Goal: Task Accomplishment & Management: Use online tool/utility

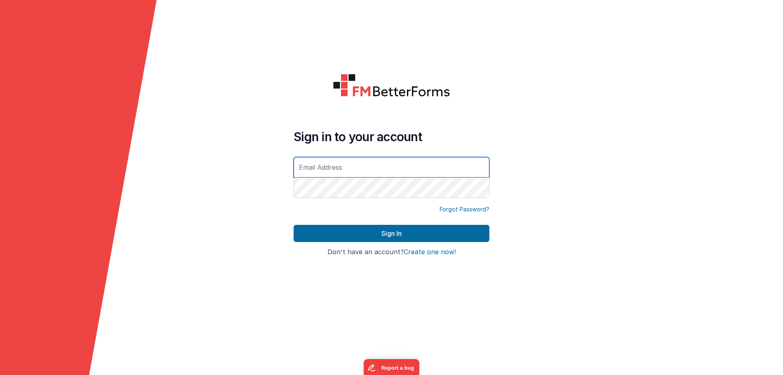
click at [369, 170] on input "text" at bounding box center [392, 167] width 196 height 20
type input "[EMAIL_ADDRESS][DOMAIN_NAME]"
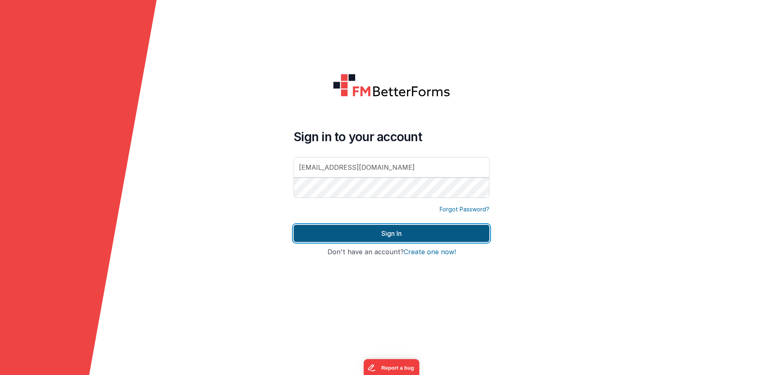
click at [393, 229] on button "Sign In" at bounding box center [392, 233] width 196 height 17
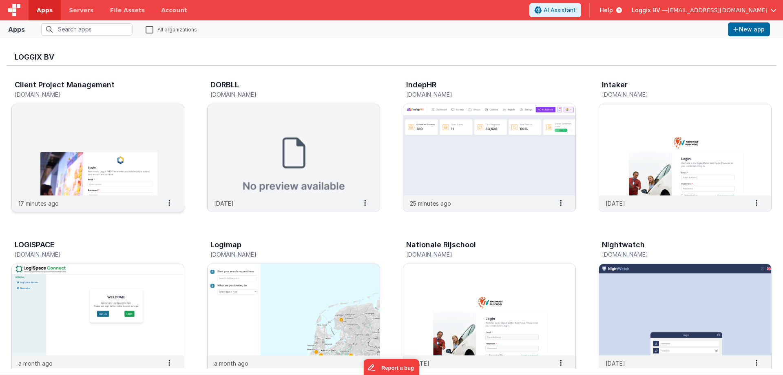
click at [85, 133] on img at bounding box center [98, 149] width 172 height 91
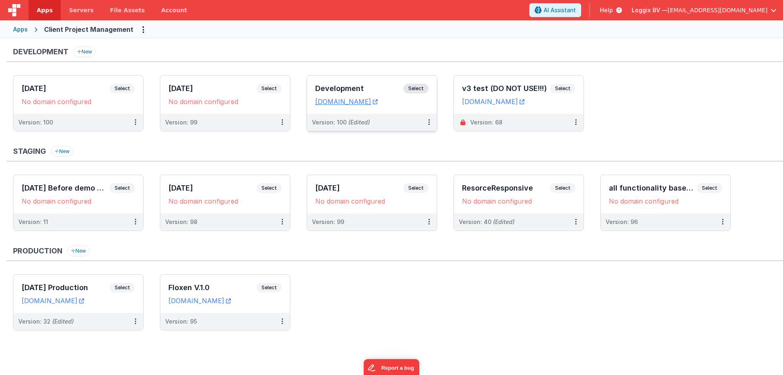
click at [327, 90] on h3 "Development" at bounding box center [359, 88] width 88 height 8
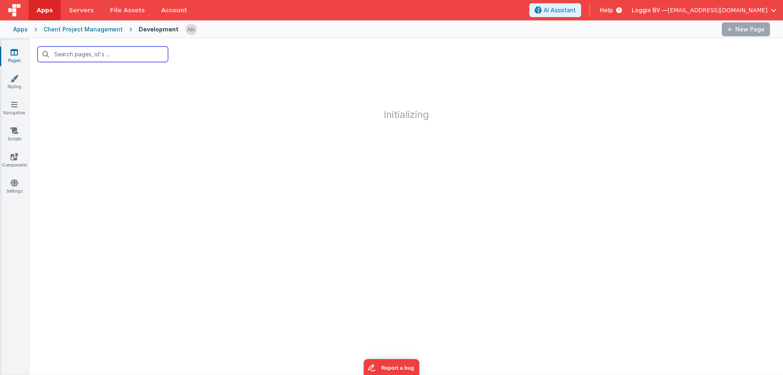
click at [107, 53] on input "text" at bounding box center [103, 53] width 130 height 15
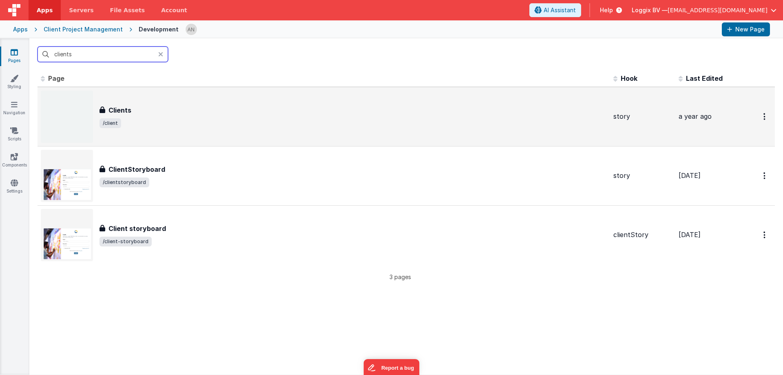
type input "clients"
drag, startPoint x: 141, startPoint y: 102, endPoint x: 145, endPoint y: 98, distance: 5.5
click at [145, 98] on div "Clients Clients /client" at bounding box center [324, 117] width 566 height 52
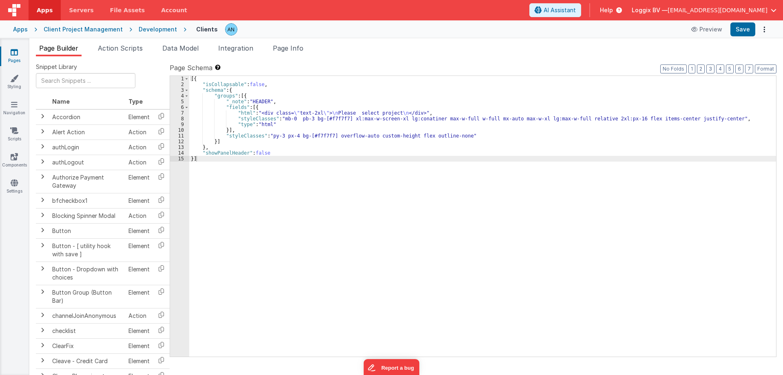
click at [143, 29] on div "Development" at bounding box center [158, 29] width 38 height 8
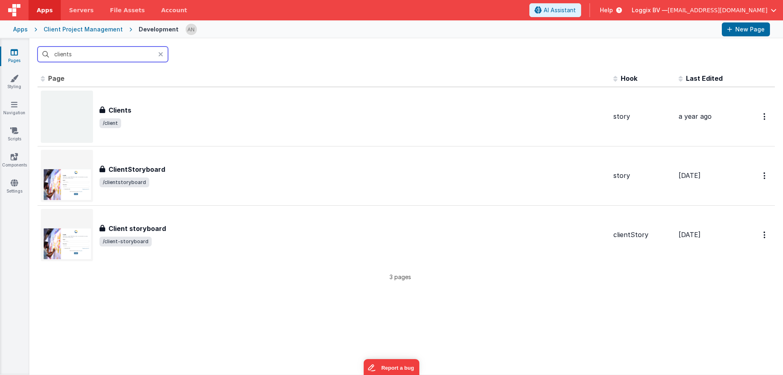
click at [73, 53] on input "clients" at bounding box center [103, 53] width 130 height 15
click at [13, 107] on icon at bounding box center [14, 104] width 7 height 8
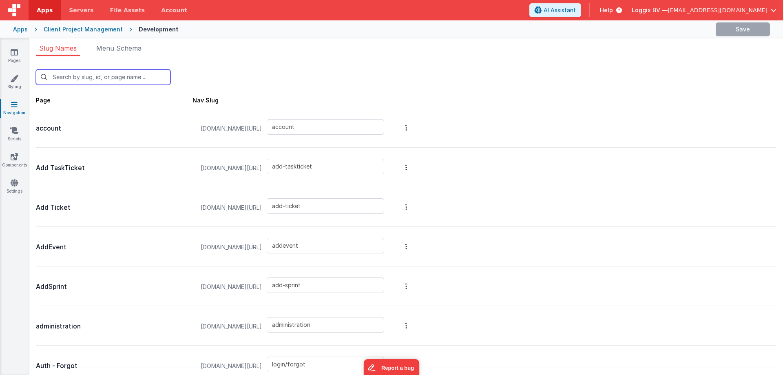
click at [82, 77] on input "text" at bounding box center [103, 76] width 135 height 15
type input "c"
type input "login/forgot"
type input "login"
type input "login/reset"
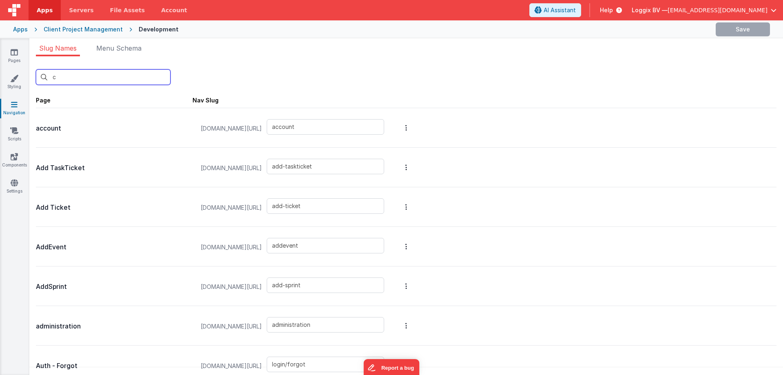
type input "login/signup"
type input "login/verify"
type input "AWS S3 Test"
type input "clientdetails"
type input "clients"
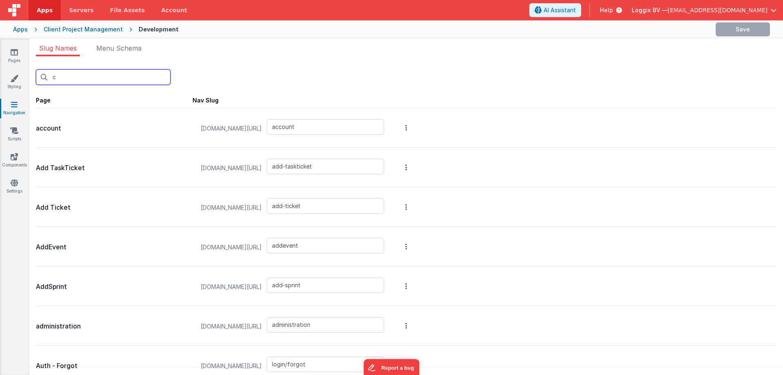
type input "client-storyboard"
type input "clienttasks"
type input "client"
type input "clientstoryboard"
type input "login/reset/success"
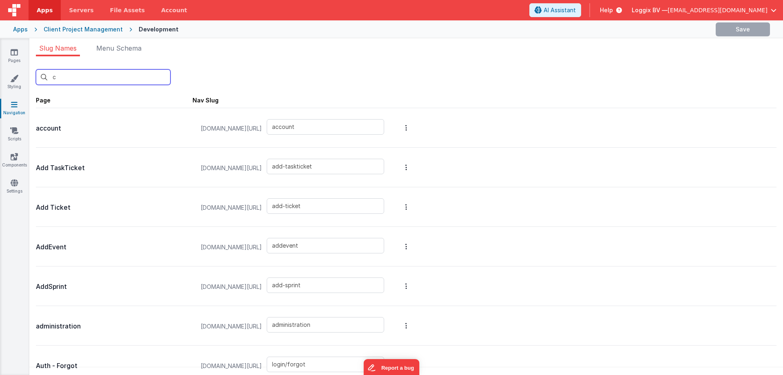
type input "createaccount"
type input "default"
type input "edittask"
type input "error"
type input "finance"
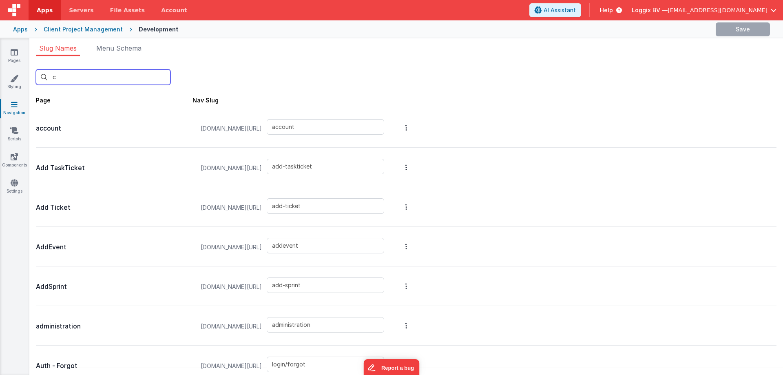
type input "financemain"
type input "dashboard"
type input "invoices"
type input "kanbanboard"
type input "messages"
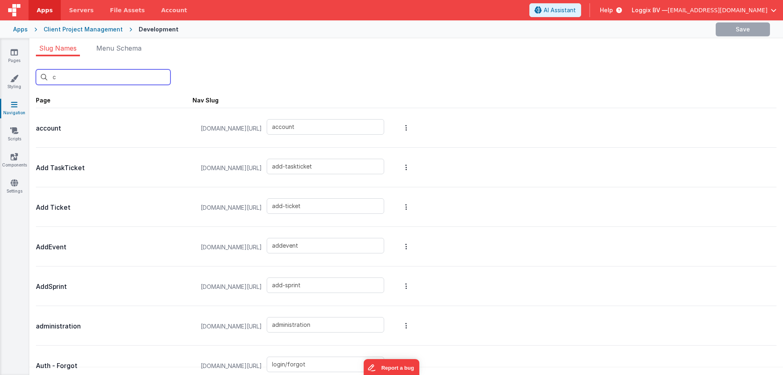
type input "test-modal"
type input "mytask"
type input "mytask-v2"
type input "newproject"
type input "news"
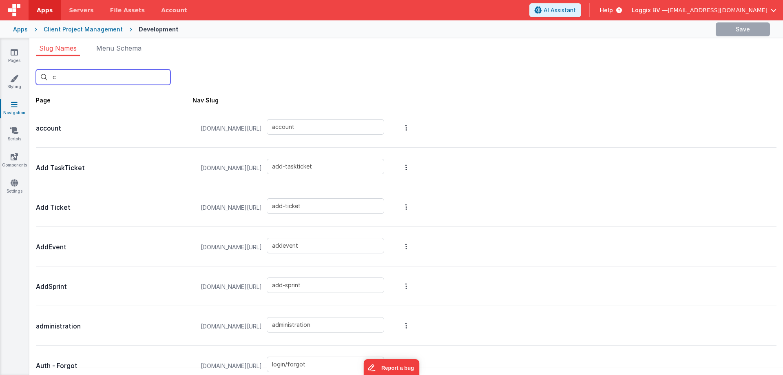
type input "newsmodal"
type input "newtask"
type input "newTaskResourcePlanning"
type input "operations"
type input "Planningboard - copy"
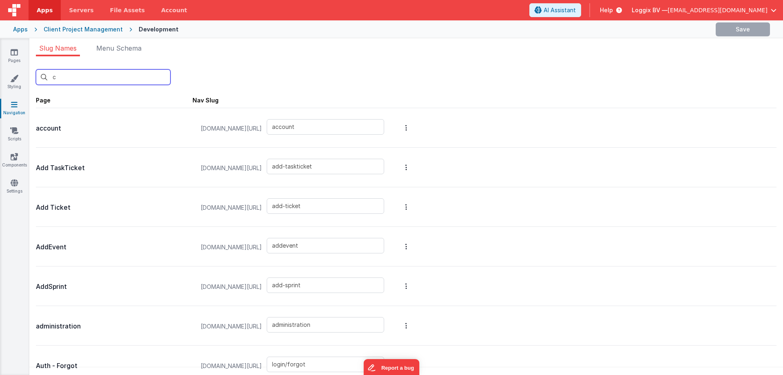
type input "proformas"
type input "projectdetails"
type input "projectplanning"
type input "projectplanning - copy"
type input "projectprogress"
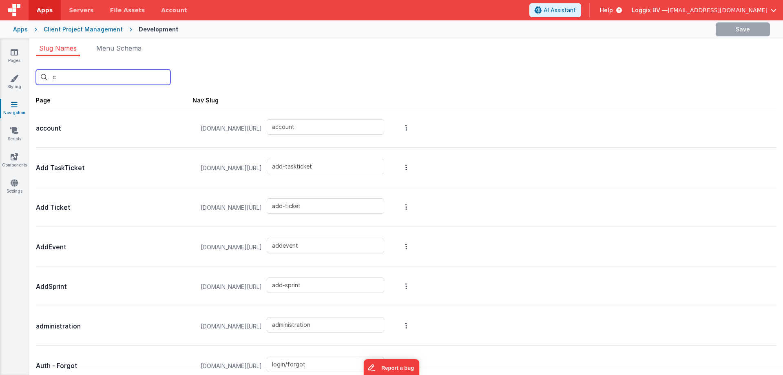
type input "progress"
type input "projects"
type input "recent-comment"
type input "report"
type input "resourceplanner"
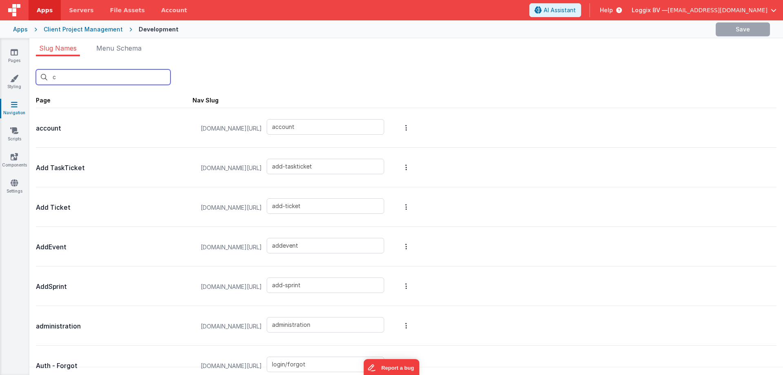
type input "resourceplanning"
type input "scrum"
type input "scrum-v2"
type input "selectproject"
type input "sprint-overview"
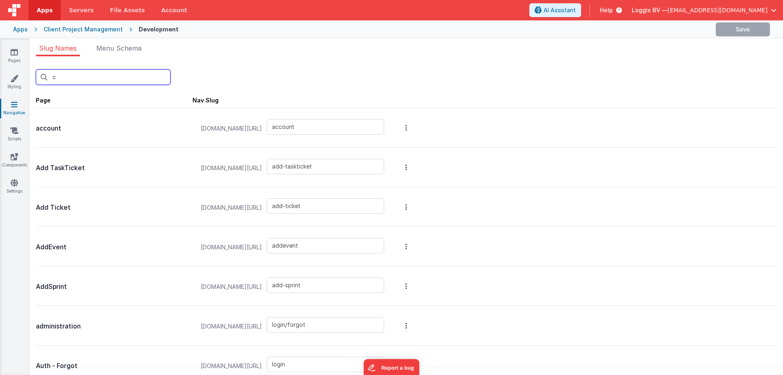
type input "sprints"
type input "stoptimetracker"
type input "storyboard"
type input "storymessages"
type input "task-overview"
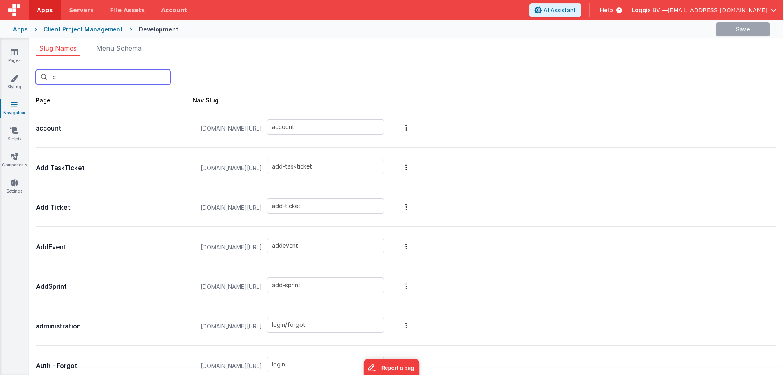
type input "taskdetails"
type input "effort"
type input "timesheet"
type input "todo"
type input "user"
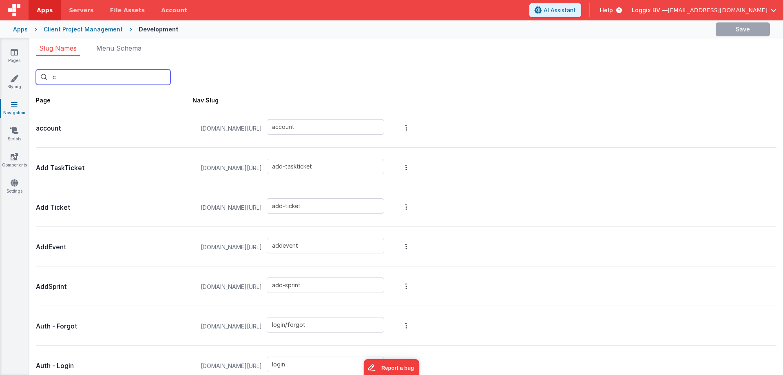
type input "cl"
type input "clientdetails"
type input "clients"
type input "client-storyboard"
type input "clienttasks"
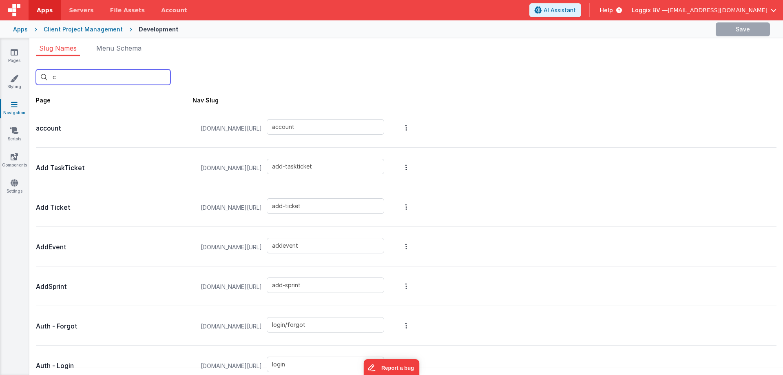
type input "client"
type input "clientstoryboard"
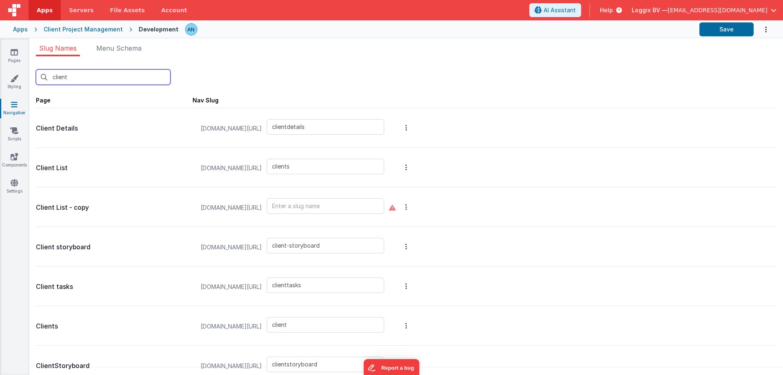
type input "clients"
type input "client"
type input "clientstoryboard"
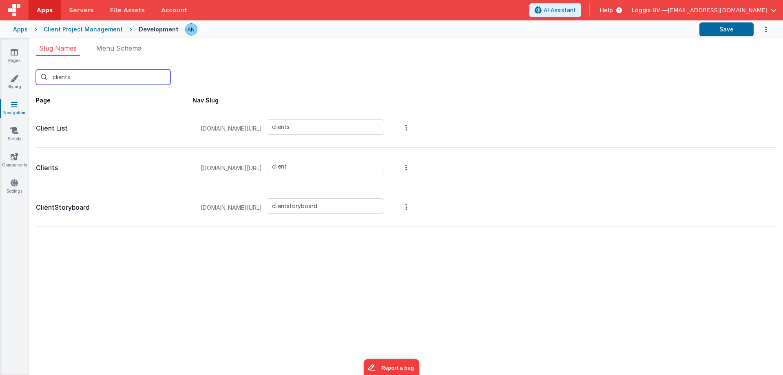
type input "clients"
type input "client"
type input "clientstoryboard"
type input "clients"
click at [15, 49] on icon at bounding box center [14, 52] width 7 height 8
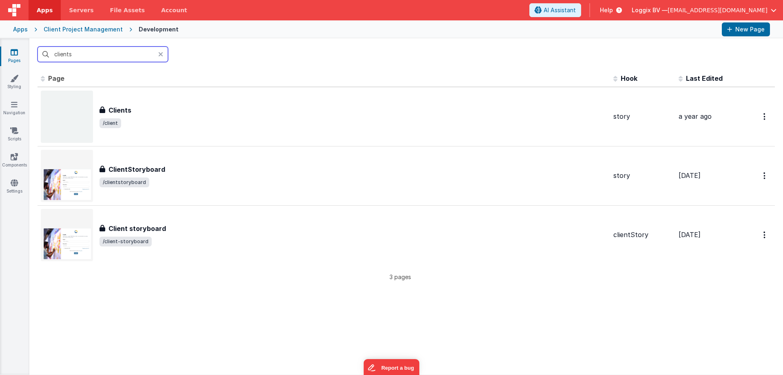
click at [77, 53] on input "clients" at bounding box center [103, 53] width 130 height 15
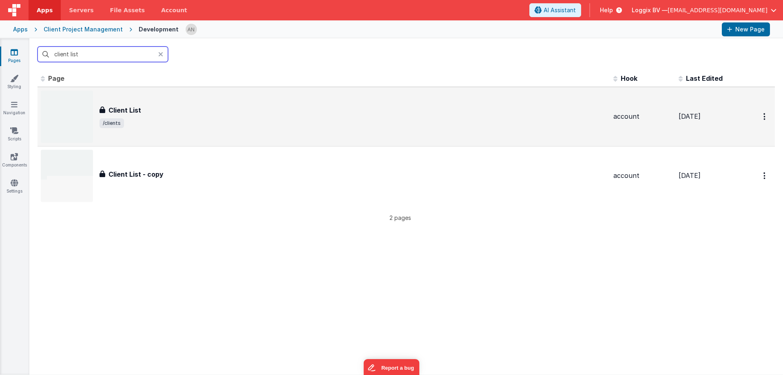
type input "client list"
click at [155, 99] on div "Client List Client List /clients" at bounding box center [324, 117] width 566 height 52
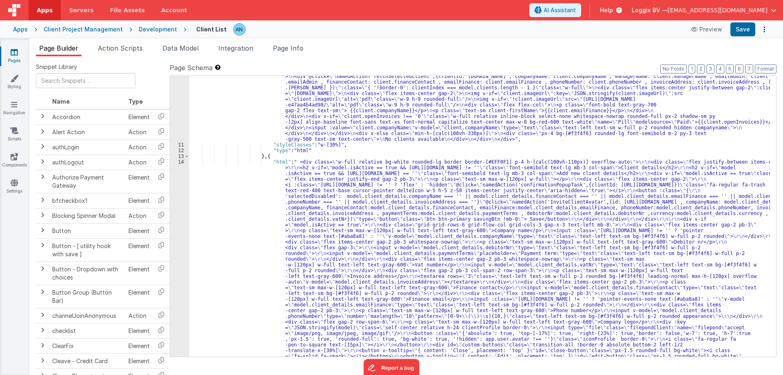
scroll to position [122, 0]
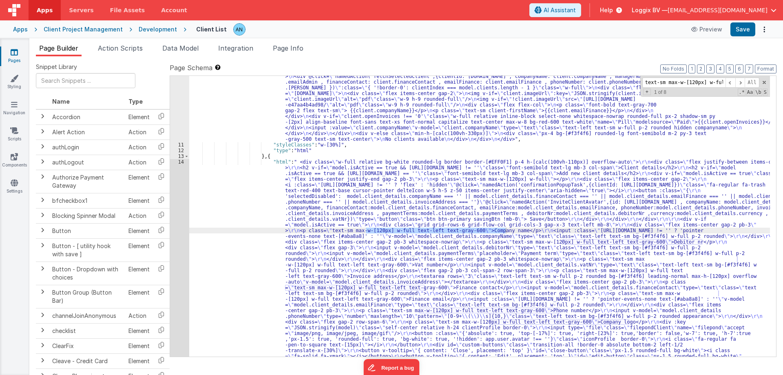
scroll to position [0, 62]
type input "text-sm max-w-[120px] w-full text-left text-gray-600"
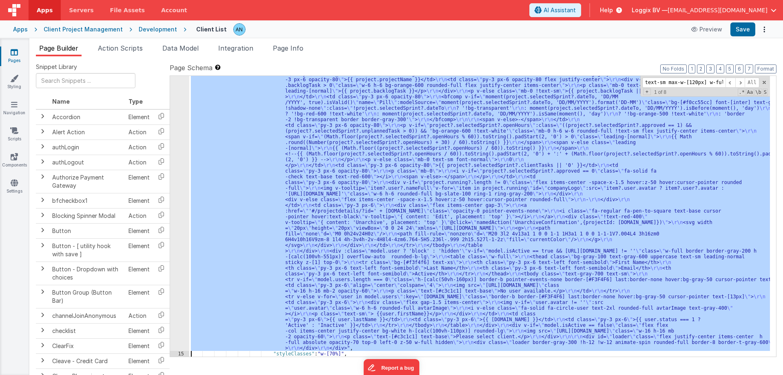
click at [175, 169] on div "14 15 16 17 18 19 20 21 22 23 24 25 26 27 28 29 30 31 32" at bounding box center [179, 51] width 19 height 1171
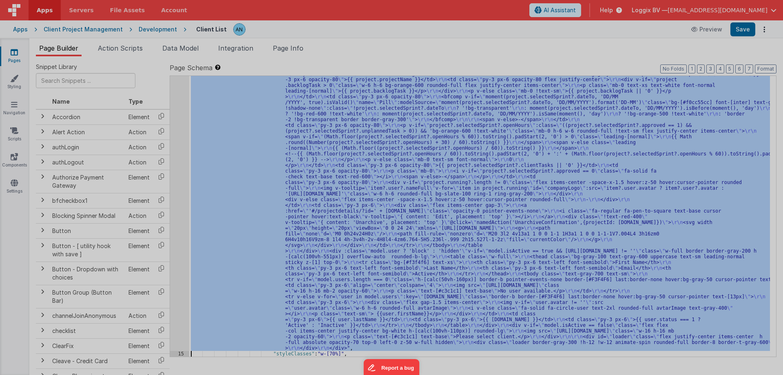
scroll to position [815, 0]
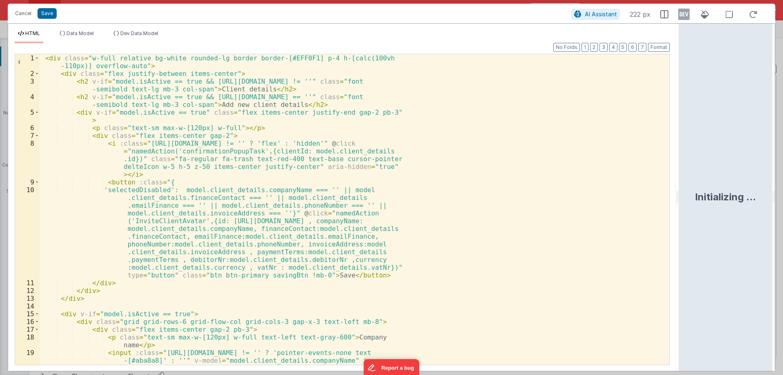
drag, startPoint x: 389, startPoint y: 195, endPoint x: 680, endPoint y: 194, distance: 290.7
click at [680, 194] on html "Cancel Save AI Assistant 222 px HTML Data Model Dev Data Model Format 7 6 5 4 3…" at bounding box center [391, 187] width 783 height 375
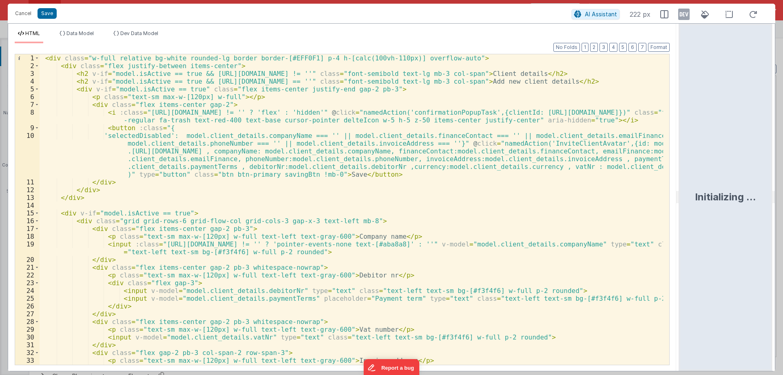
click at [382, 176] on div "< div class = "w-full relative bg-white rounded-lg border border-[#EFF0F1] p-4 …" at bounding box center [351, 221] width 623 height 334
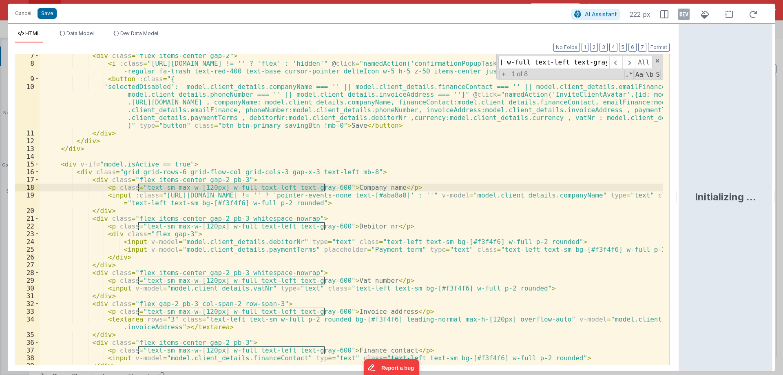
scroll to position [98, 0]
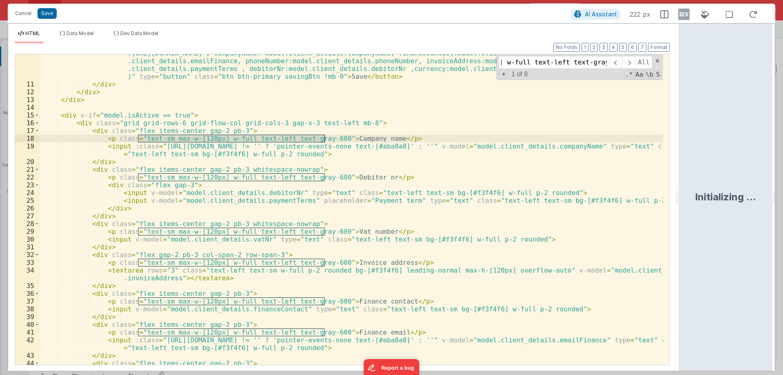
type input "text-sm max-w-[120px] w-full text-left text-gray-600"
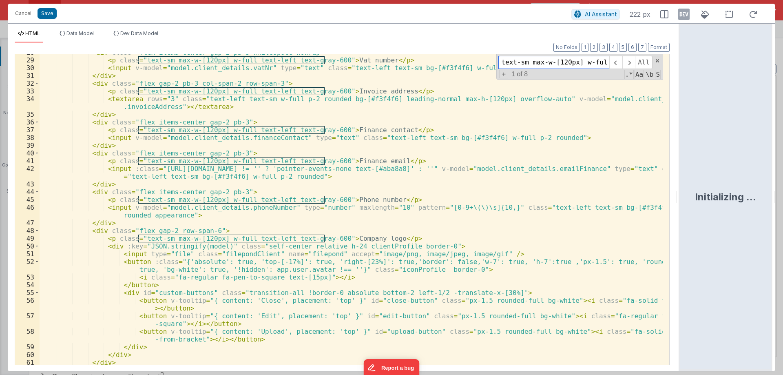
scroll to position [294, 0]
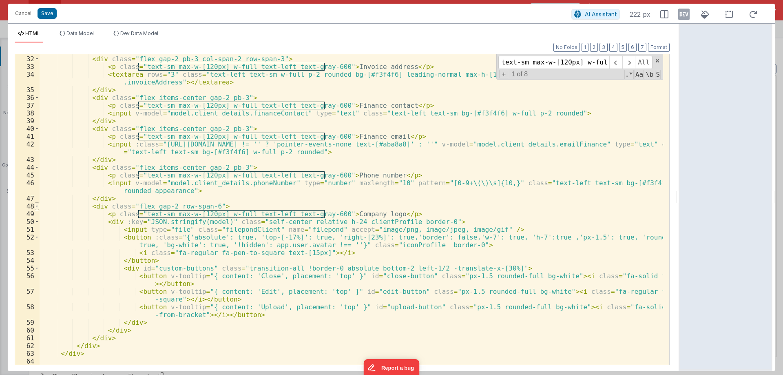
click at [37, 207] on span at bounding box center [37, 206] width 4 height 8
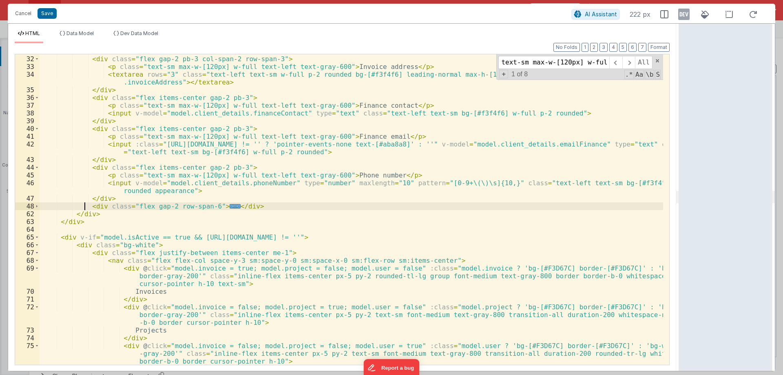
click at [85, 205] on div "</ div > < div class = "flex gap-2 pb-3 col-span-2 row-span-3" > < p class = "t…" at bounding box center [351, 210] width 623 height 326
click at [261, 204] on div "</ div > < div class = "flex gap-2 pb-3 col-span-2 row-span-3" > < p class = "t…" at bounding box center [351, 210] width 623 height 326
click at [38, 206] on span at bounding box center [37, 206] width 4 height 8
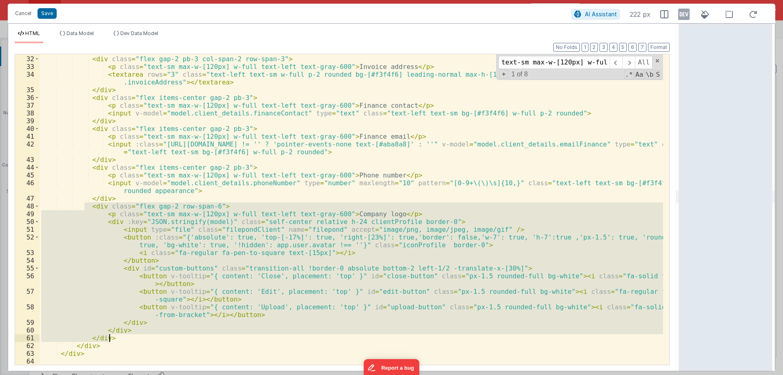
click at [243, 230] on div "</ div > < div class = "flex gap-2 pb-3 col-span-2 row-span-3" > < p class = "t…" at bounding box center [351, 209] width 623 height 310
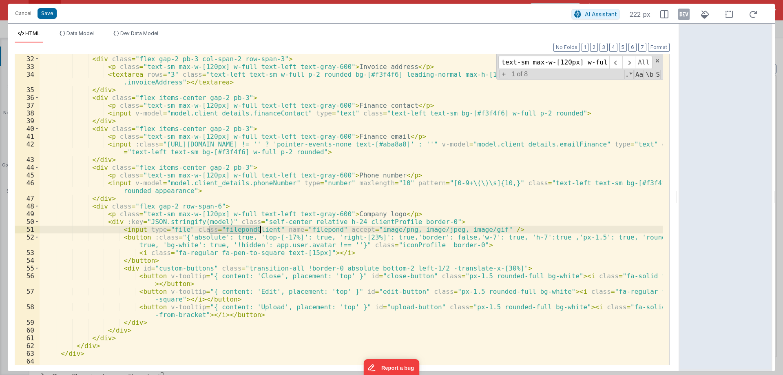
click at [243, 230] on div "</ div > < div class = "flex gap-2 pb-3 col-span-2 row-span-3" > < p class = "t…" at bounding box center [351, 210] width 623 height 326
click at [28, 9] on button "Cancel" at bounding box center [23, 13] width 24 height 11
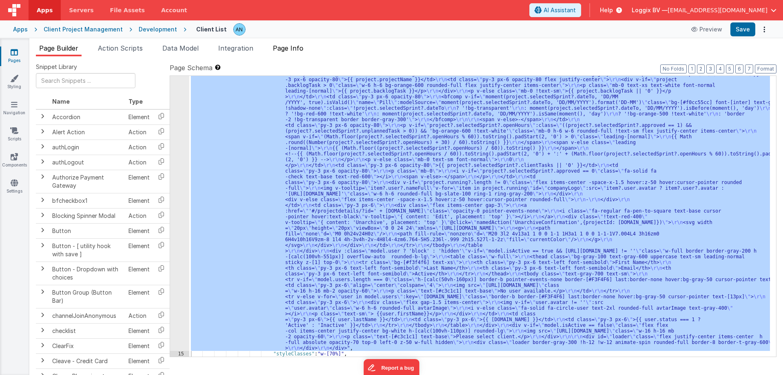
click at [294, 49] on span "Page Info" at bounding box center [288, 48] width 31 height 8
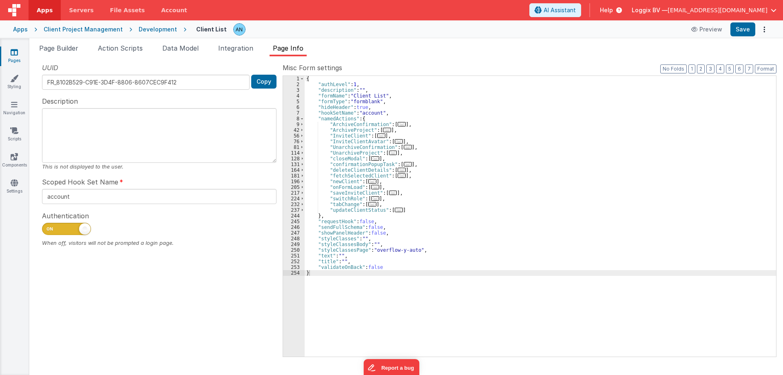
click at [414, 121] on div "{ "authLevel" : 1 , "description" : "" , "formName" : "Client List" , "formType…" at bounding box center [540, 222] width 471 height 292
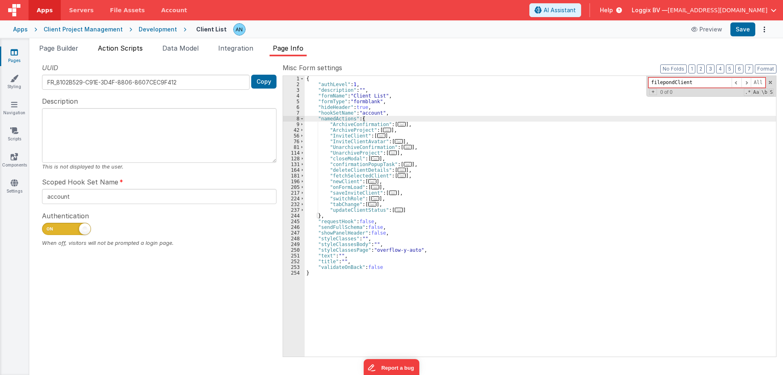
type input "filepondClient"
click at [114, 51] on span "Action Scripts" at bounding box center [120, 48] width 45 height 8
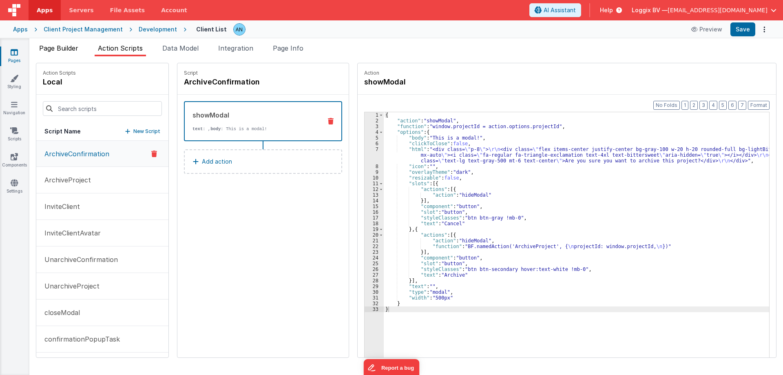
click at [52, 45] on span "Page Builder" at bounding box center [58, 48] width 39 height 8
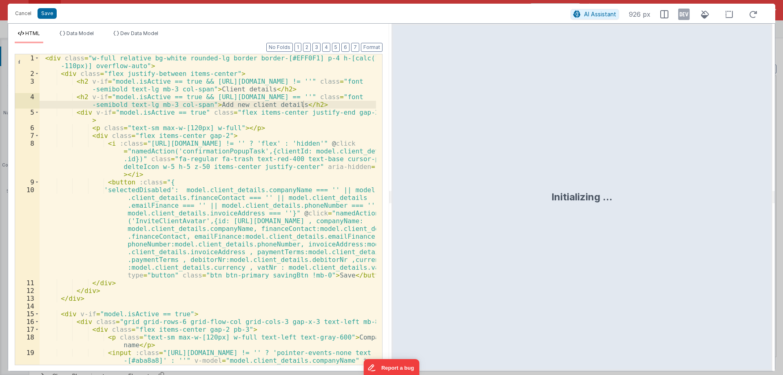
drag, startPoint x: 556, startPoint y: 193, endPoint x: 625, endPoint y: 189, distance: 69.8
click at [625, 189] on div "Initializing ..." at bounding box center [581, 197] width 381 height 347
click at [361, 147] on div "< div class = "w-full relative bg-white rounded-lg border border-[#EFF0F1] p-4 …" at bounding box center [208, 221] width 336 height 334
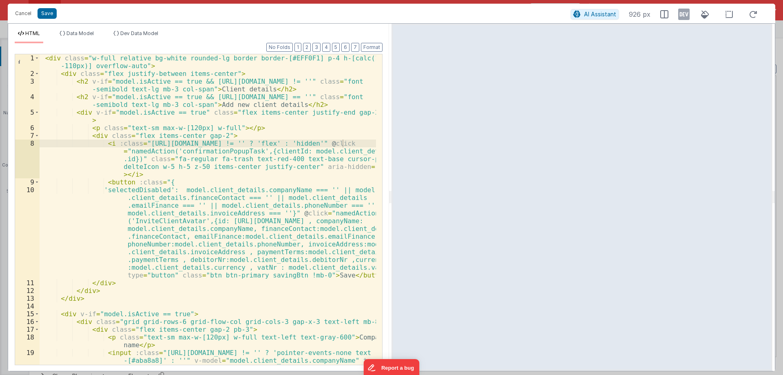
drag, startPoint x: 390, startPoint y: 194, endPoint x: 614, endPoint y: 206, distance: 224.6
click at [633, 199] on html "Cancel Save AI Assistant 926 px HTML Data Model Dev Data Model Format 7 6 5 4 3…" at bounding box center [391, 187] width 783 height 375
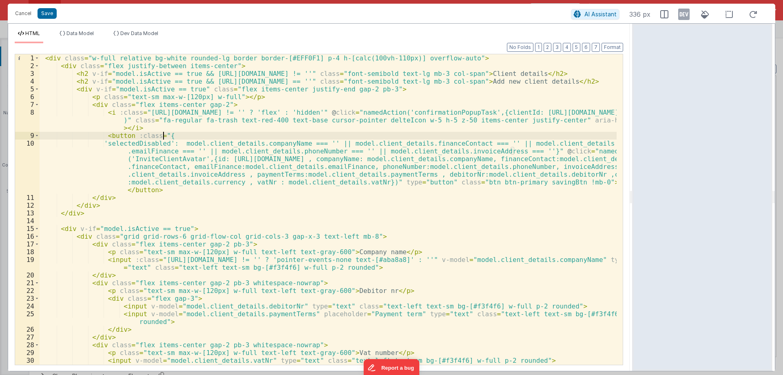
click at [178, 136] on div "< div class = "w-full relative bg-white rounded-lg border border-[#EFF0F1] p-4 …" at bounding box center [328, 217] width 577 height 326
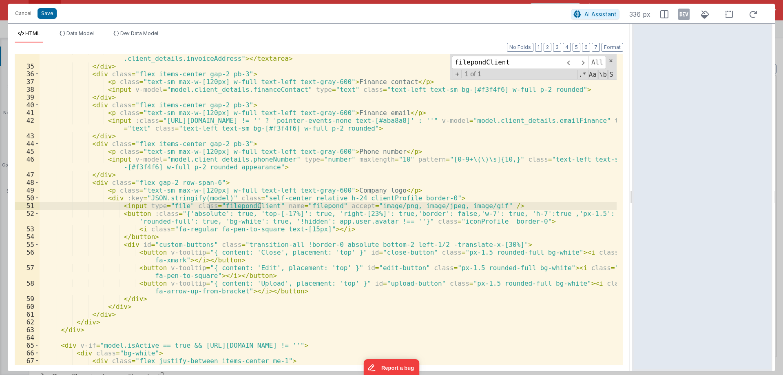
scroll to position [341, 0]
type input "filepondClient"
click at [371, 199] on div "< textarea rows = "3" class = "text-left text-sm w-full p-2 rounded bg-[#f3f4f6…" at bounding box center [328, 214] width 577 height 334
click at [23, 14] on button "Cancel" at bounding box center [23, 13] width 24 height 11
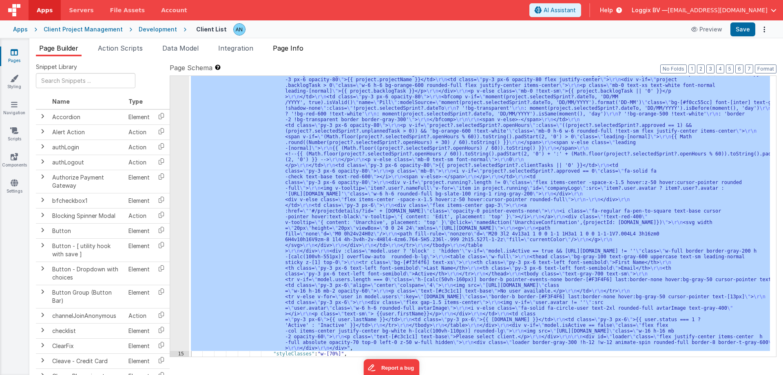
click at [285, 46] on span "Page Info" at bounding box center [288, 48] width 31 height 8
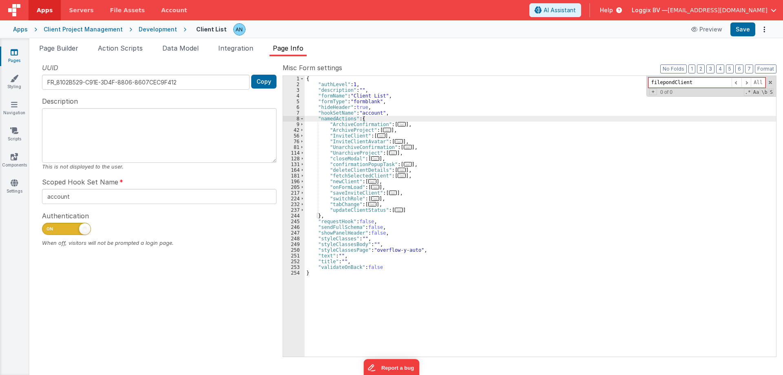
click at [415, 113] on div "{ "authLevel" : 1 , "description" : "" , "formName" : "Client List" , "formType…" at bounding box center [540, 222] width 471 height 292
paste input "clientProfile"
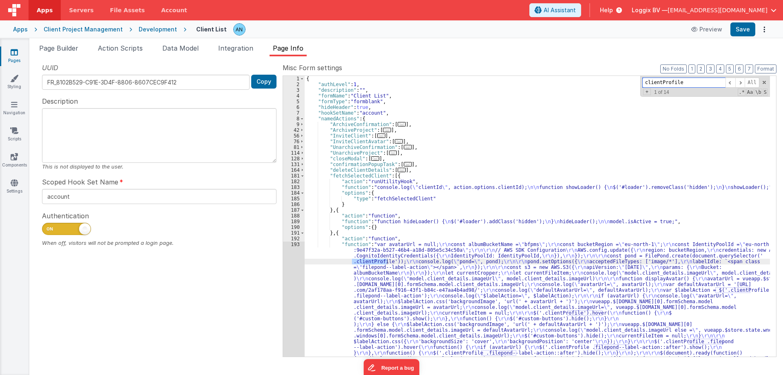
type input "clientProfile"
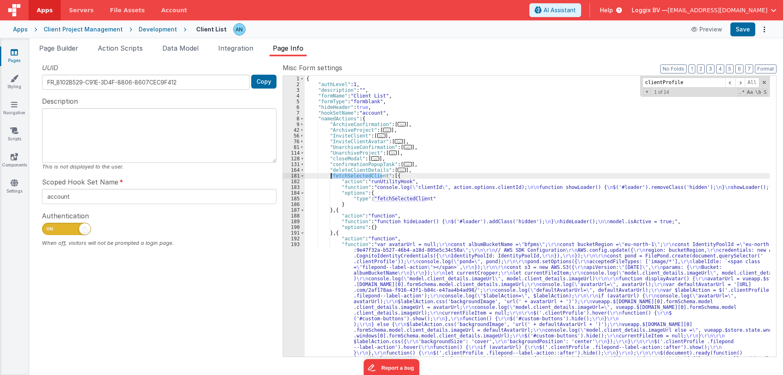
click at [59, 48] on span "Page Builder" at bounding box center [58, 48] width 39 height 8
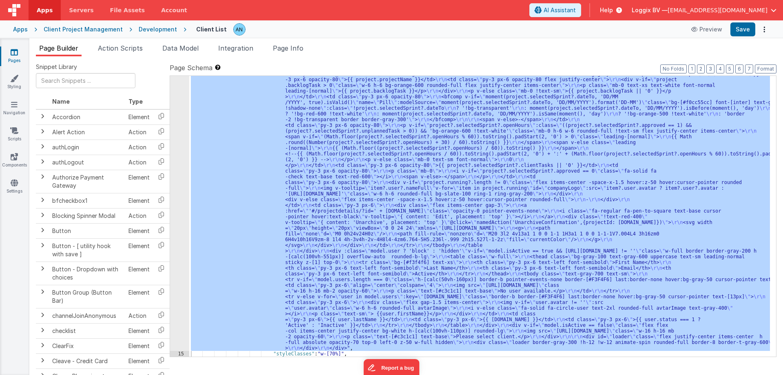
click at [233, 168] on div ""html" : " <div class= \" w-full relative bg-white rounded-lg border border-[#E…" at bounding box center [479, 216] width 581 height 281
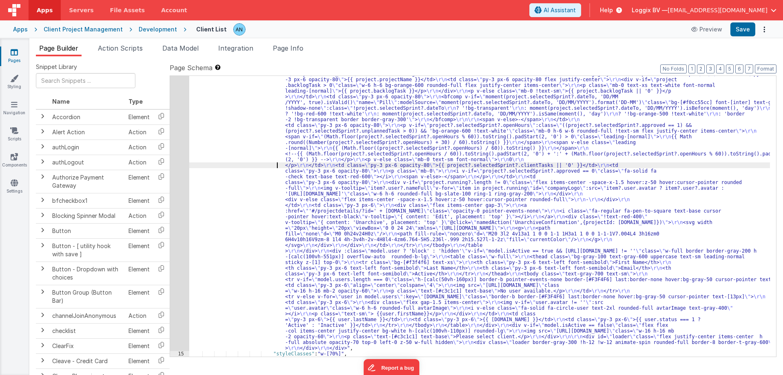
scroll to position [0, 62]
paste input "fetchSelectedClient"
type input "fetchSelectedClient"
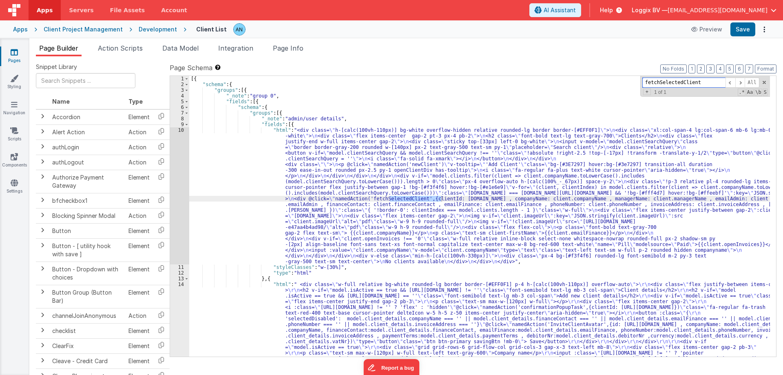
scroll to position [0, 0]
click at [173, 174] on div "10" at bounding box center [179, 195] width 19 height 137
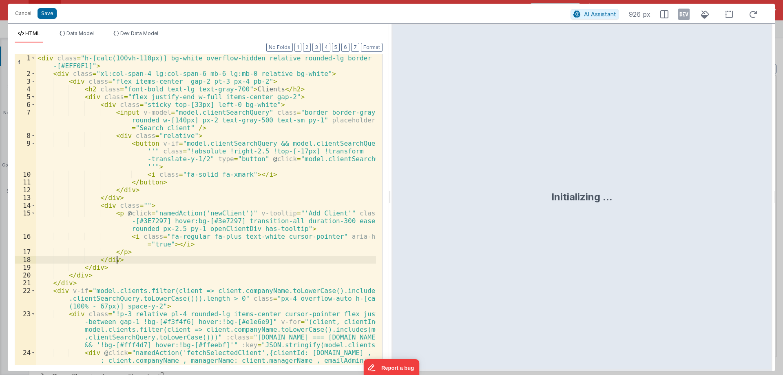
click at [247, 257] on div "< div class = "h-[calc(100vh-110px)] bg-white overflow-hidden relative rounded-…" at bounding box center [206, 240] width 340 height 372
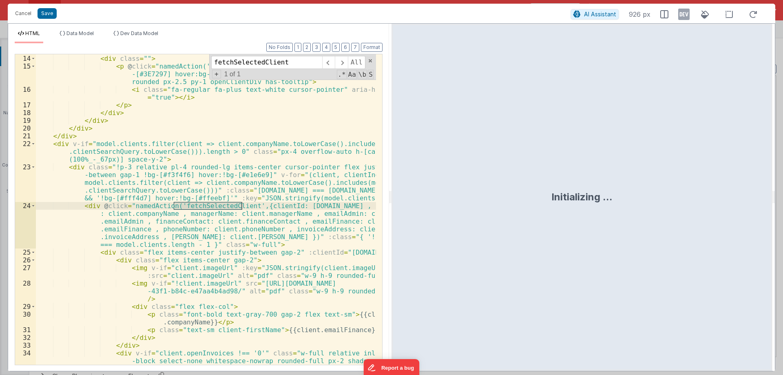
scroll to position [220, 0]
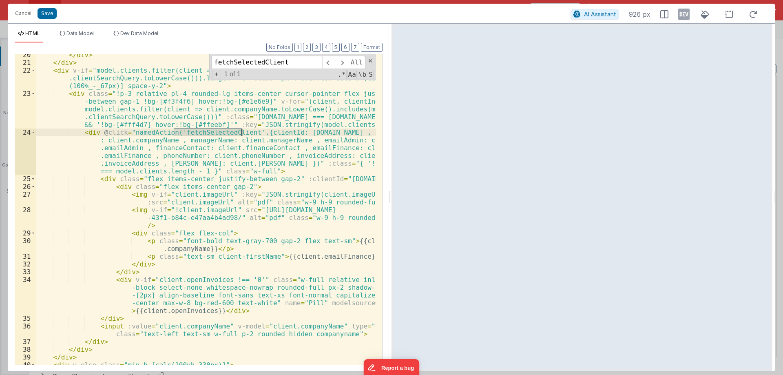
type input "fetchSelectedClient"
click at [21, 13] on button "Cancel" at bounding box center [23, 13] width 24 height 11
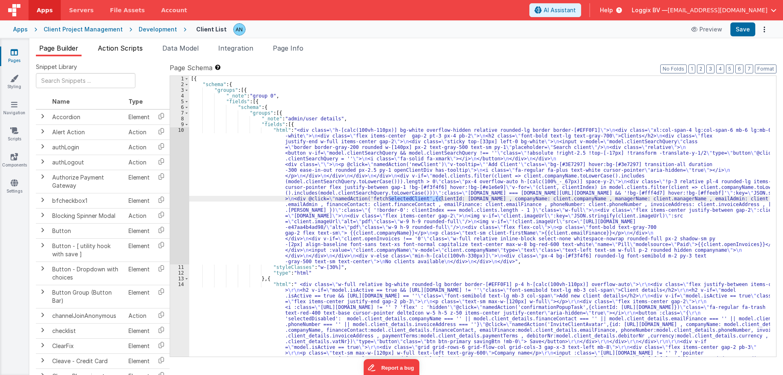
click at [132, 46] on span "Action Scripts" at bounding box center [120, 48] width 45 height 8
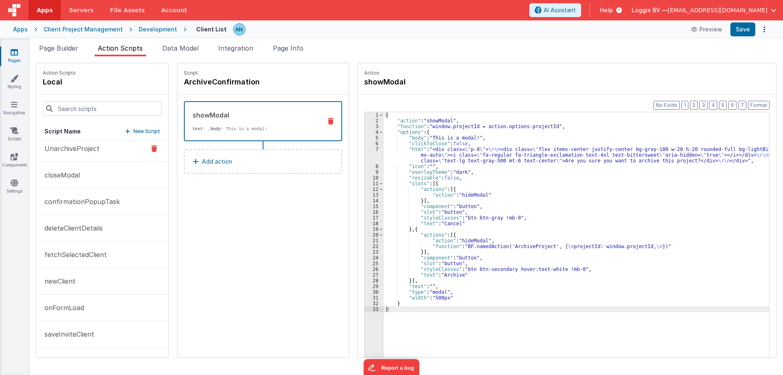
scroll to position [163, 0]
click at [74, 276] on button "onFormLoad" at bounding box center [102, 282] width 132 height 27
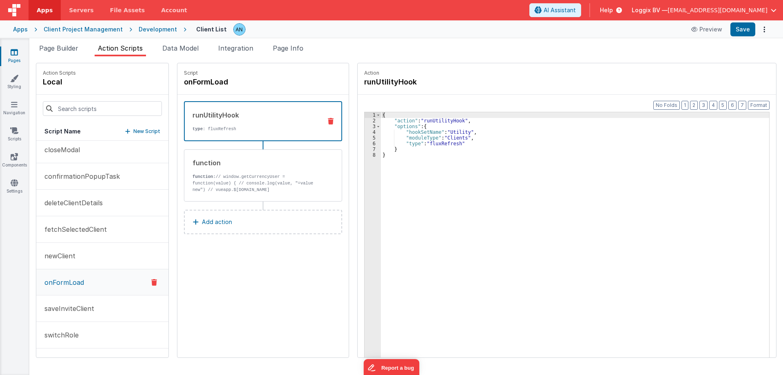
scroll to position [163, 0]
click at [204, 170] on div "function function: // window.getCurrencyUser = function(value) { // console.log…" at bounding box center [249, 175] width 131 height 35
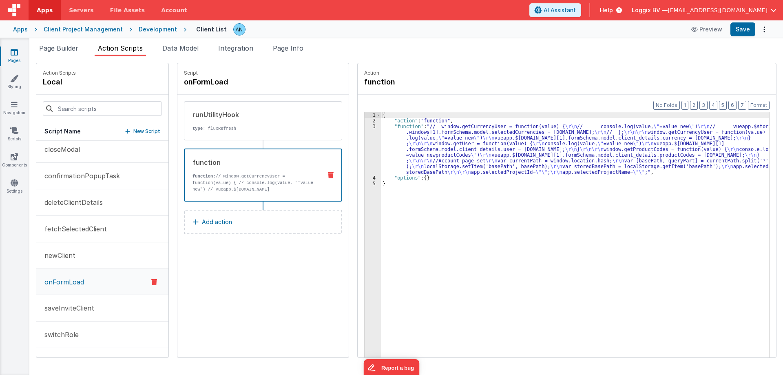
click at [402, 141] on div "{ "action" : "function" , "function" : "// window.getCurrencyUser = function(va…" at bounding box center [579, 253] width 396 height 282
click at [364, 137] on div "3" at bounding box center [372, 149] width 16 height 51
click at [459, 207] on div "{ "action" : "function" , "function" : "// window.getCurrencyUser = function(va…" at bounding box center [579, 253] width 396 height 282
drag, startPoint x: 305, startPoint y: 44, endPoint x: 314, endPoint y: 62, distance: 19.7
click at [303, 44] on span "Page Info" at bounding box center [288, 48] width 31 height 8
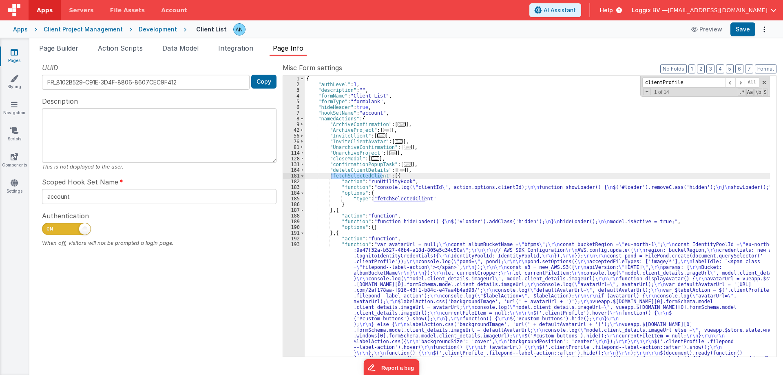
paste input "filepondClient"
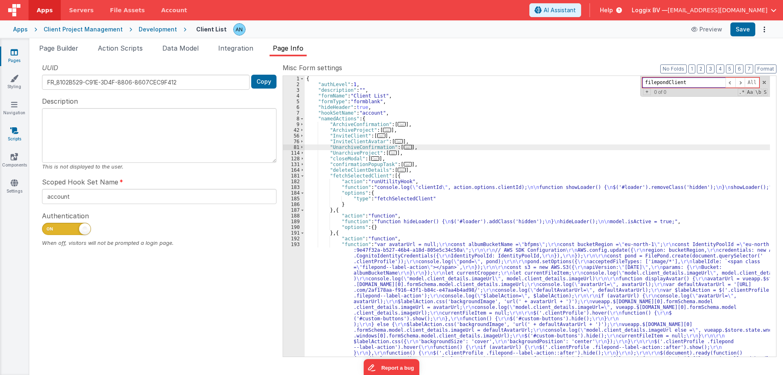
type input "filepondClient"
click at [13, 130] on icon at bounding box center [14, 130] width 8 height 8
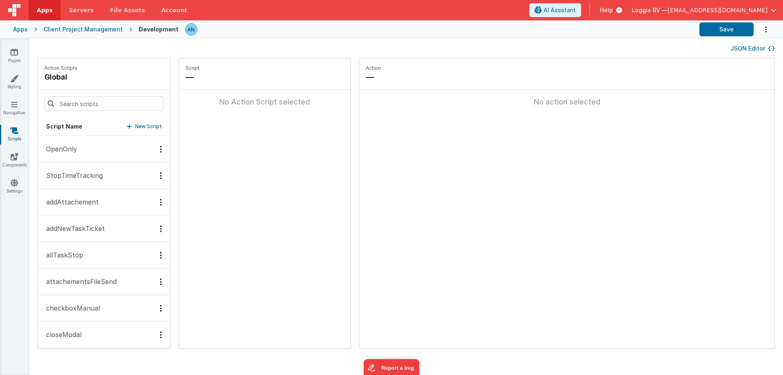
click at [740, 48] on button "JSON Editor" at bounding box center [752, 48] width 44 height 8
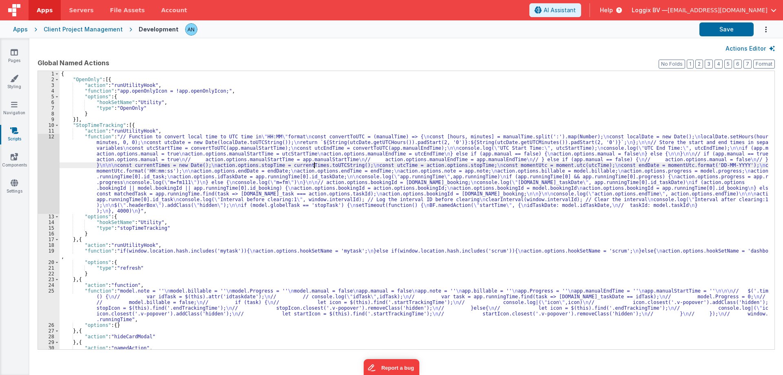
click at [313, 165] on div "{ "OpenOnly" : [{ "action" : "runUtilityHook" , "function" : "app.openOnlyIcon …" at bounding box center [414, 215] width 709 height 289
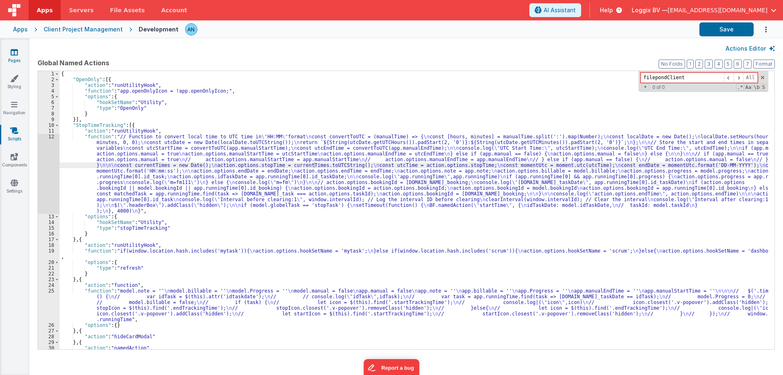
type input "filepondClient"
click at [8, 55] on link "Pages" at bounding box center [14, 56] width 29 height 16
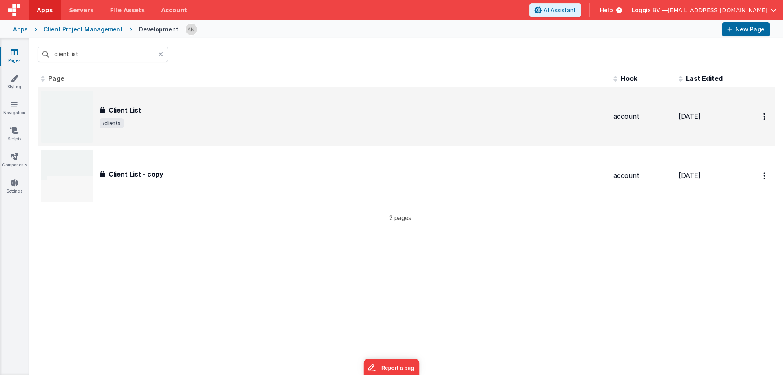
click at [167, 101] on div "Client List Client List /clients" at bounding box center [324, 117] width 566 height 52
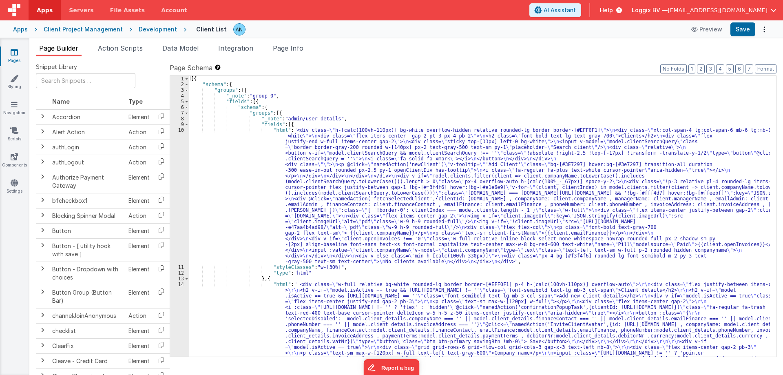
click at [287, 41] on div "Page Builder Action Scripts Data Model Integration Page Info Snippet Library Na…" at bounding box center [405, 206] width 753 height 336
drag, startPoint x: 285, startPoint y: 51, endPoint x: 313, endPoint y: 66, distance: 31.9
click at [285, 52] on span "Page Info" at bounding box center [288, 48] width 31 height 8
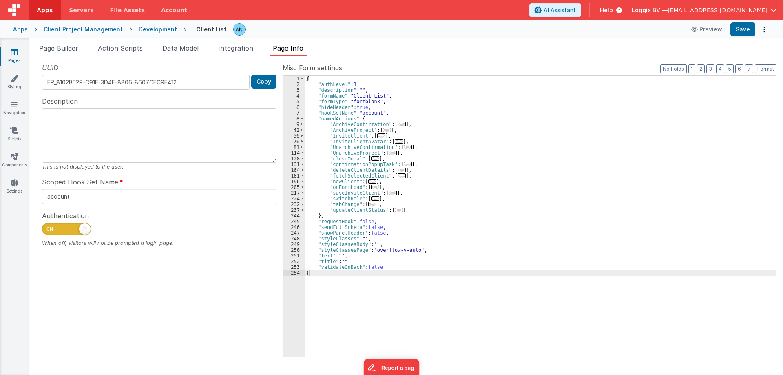
click at [389, 102] on div "{ "authLevel" : 1 , "description" : "" , "formName" : "Client List" , "formType…" at bounding box center [540, 222] width 471 height 292
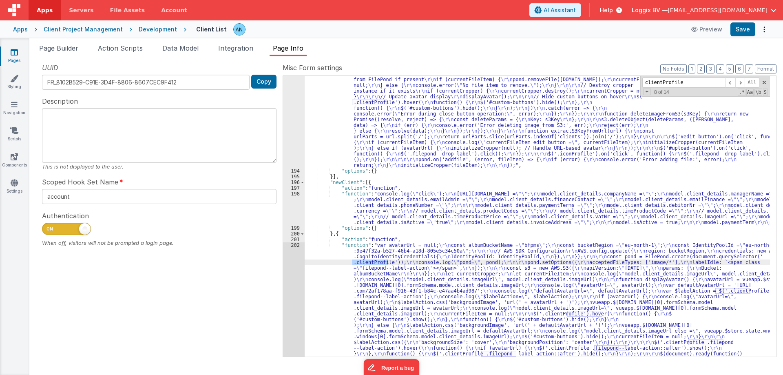
scroll to position [546, 0]
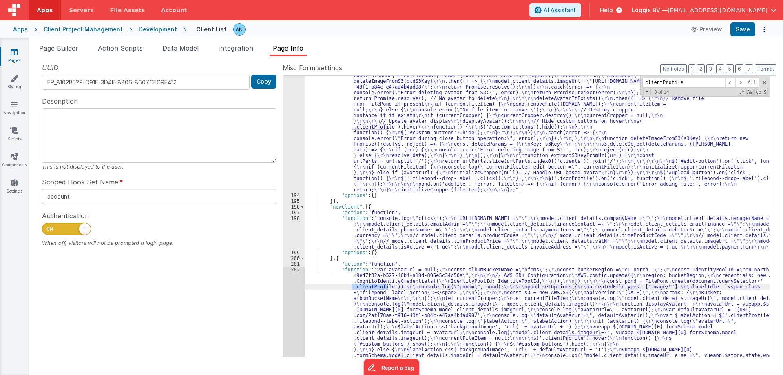
type input "clientProfile"
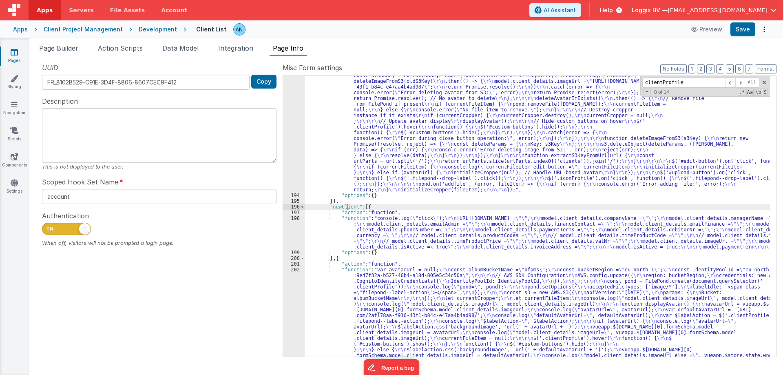
click at [347, 205] on div ""function" : "var avatarUrl = null; \r\n const albumBucketName = \" bfpms \" ; …" at bounding box center [537, 321] width 465 height 1251
click at [53, 46] on span "Page Builder" at bounding box center [58, 48] width 39 height 8
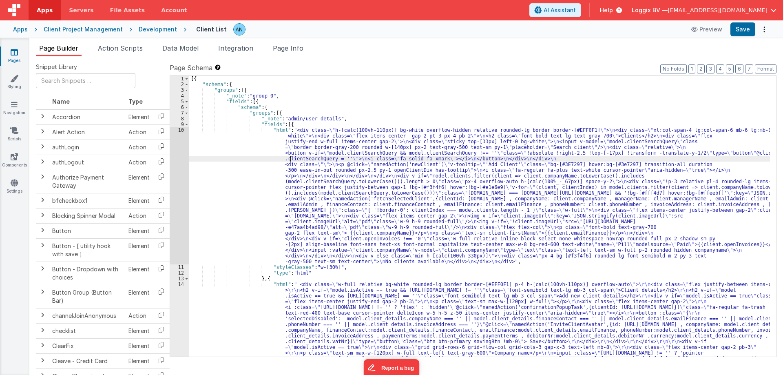
type input "newClient"
click at [177, 135] on div "10" at bounding box center [179, 195] width 19 height 137
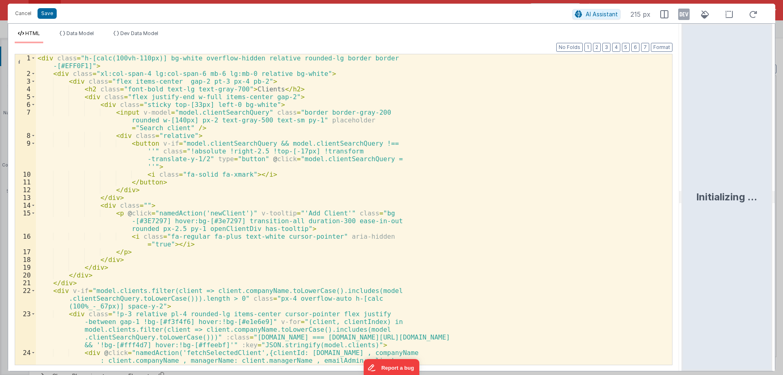
drag, startPoint x: 440, startPoint y: 198, endPoint x: 683, endPoint y: 204, distance: 242.7
click at [683, 204] on html "Cancel Save AI Assistant 215 px HTML Data Model Dev Data Model Format 7 6 5 4 3…" at bounding box center [391, 187] width 783 height 375
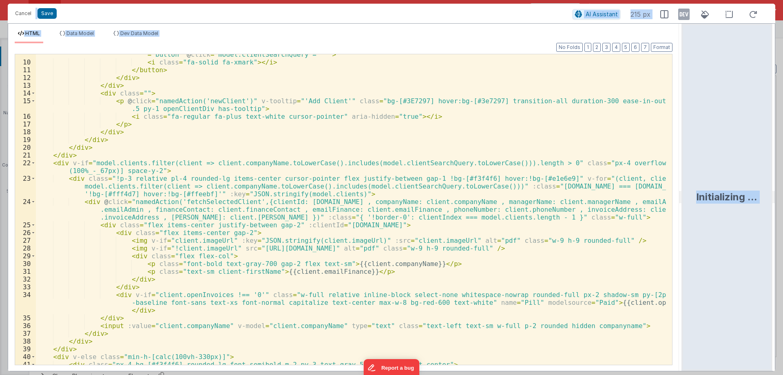
scroll to position [108, 0]
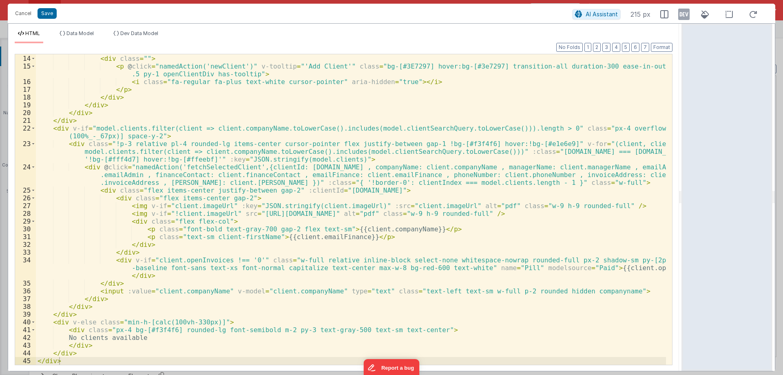
click at [287, 302] on div "</ div > < div class = "" > < p @ click = "namedAction('newClient')" v-tooltip …" at bounding box center [351, 210] width 630 height 326
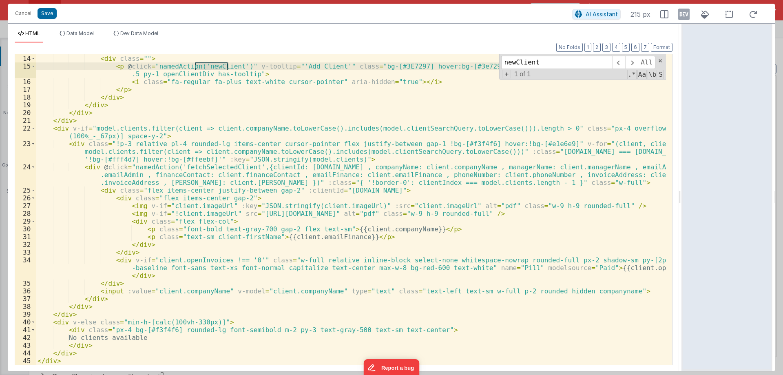
scroll to position [10, 0]
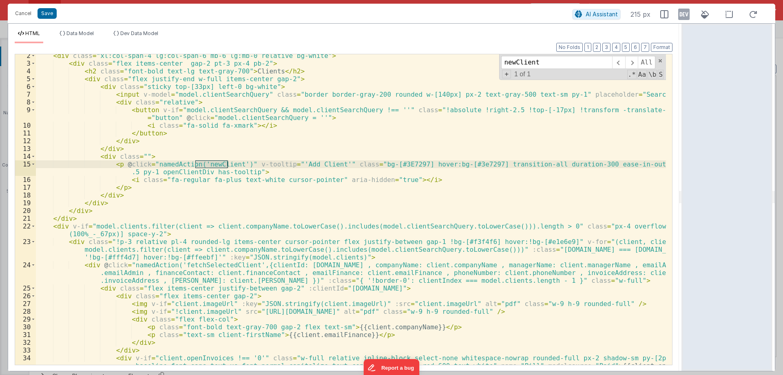
type input "newClient"
click at [22, 13] on button "Cancel" at bounding box center [23, 13] width 24 height 11
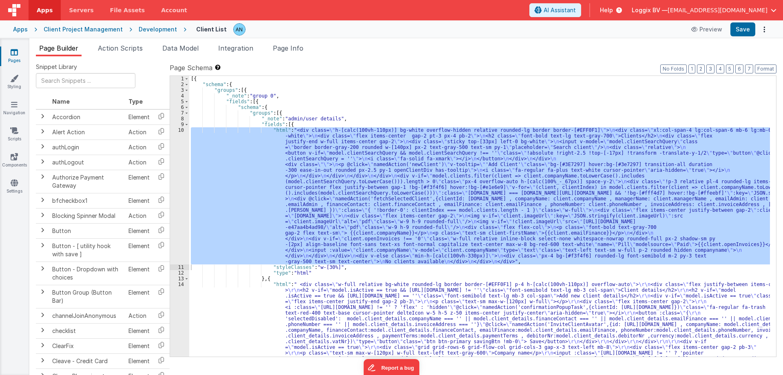
click at [131, 50] on span "Action Scripts" at bounding box center [120, 48] width 45 height 8
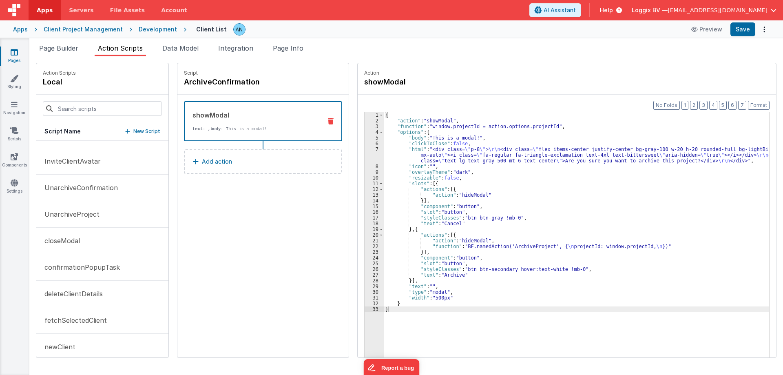
scroll to position [163, 0]
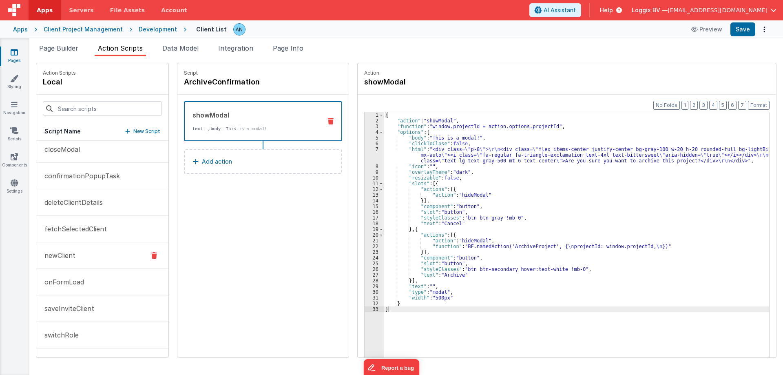
click at [82, 262] on button "newClient" at bounding box center [102, 255] width 132 height 27
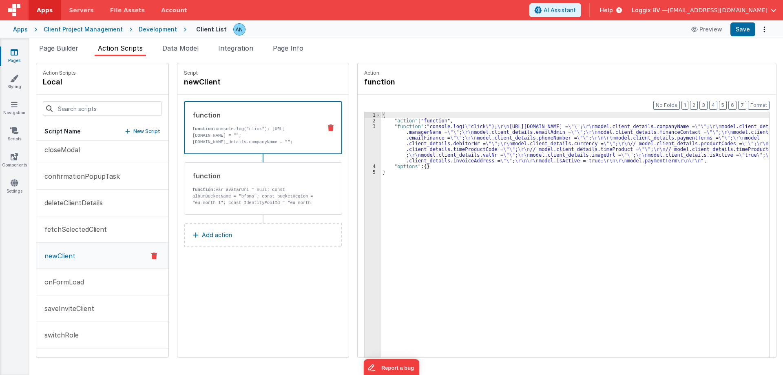
scroll to position [163, 0]
click at [406, 142] on div "{ "action" : "function" , "function" : "console.log( \" click \" ); \r\n model.…" at bounding box center [579, 253] width 396 height 282
click at [364, 135] on div "3" at bounding box center [372, 144] width 16 height 40
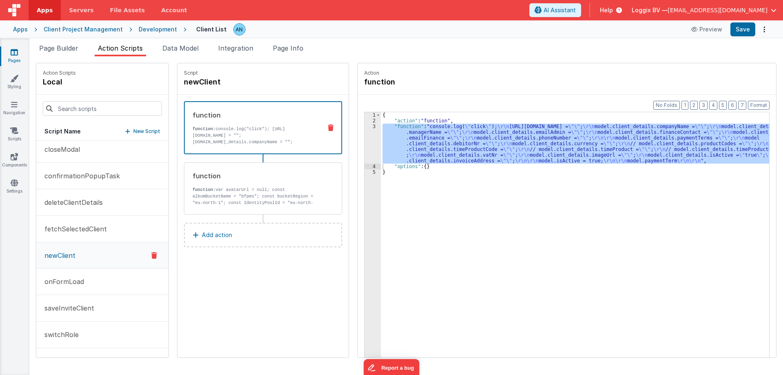
click at [204, 164] on div at bounding box center [391, 187] width 783 height 375
click at [223, 192] on p "function: var avatarUrl = null; const albumBucketName = "bfpms"; const bucketRe…" at bounding box center [253, 199] width 123 height 26
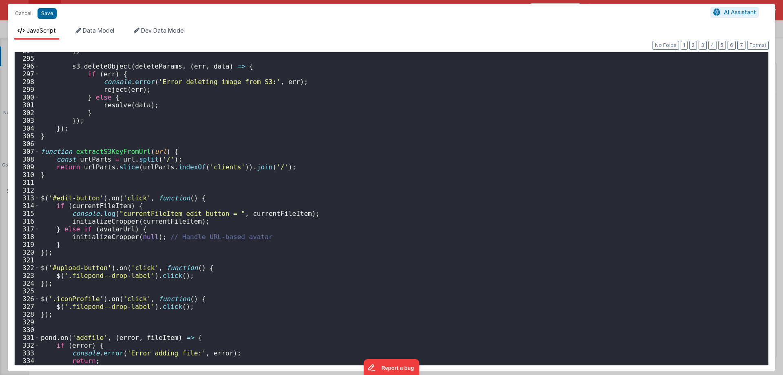
scroll to position [2306, 0]
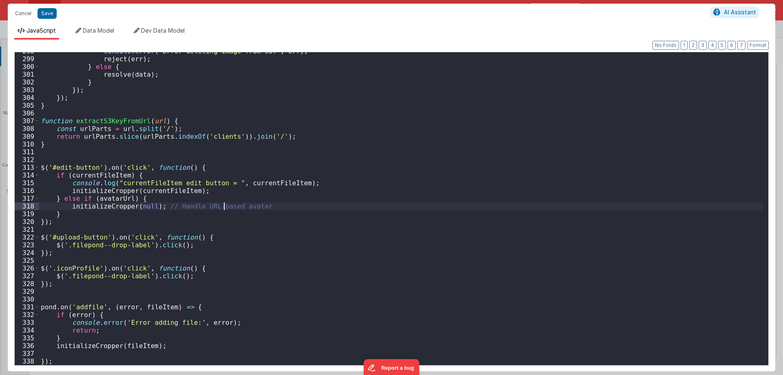
click at [223, 203] on div "console . error ( 'Error deleting image from S3:' , err ) ; reject ( err ) ; } …" at bounding box center [400, 211] width 723 height 328
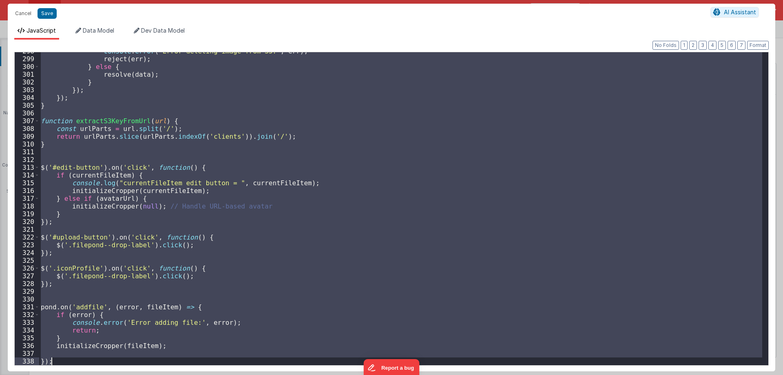
drag, startPoint x: 196, startPoint y: 162, endPoint x: 189, endPoint y: 166, distance: 7.8
click at [196, 163] on div "console . error ( 'Error deleting image from S3:' , err ) ; reject ( err ) ; } …" at bounding box center [400, 208] width 723 height 313
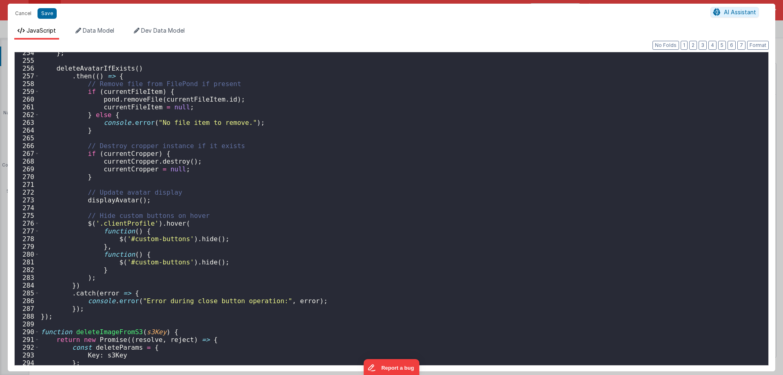
scroll to position [1963, 0]
click at [21, 15] on button "Cancel" at bounding box center [23, 13] width 24 height 11
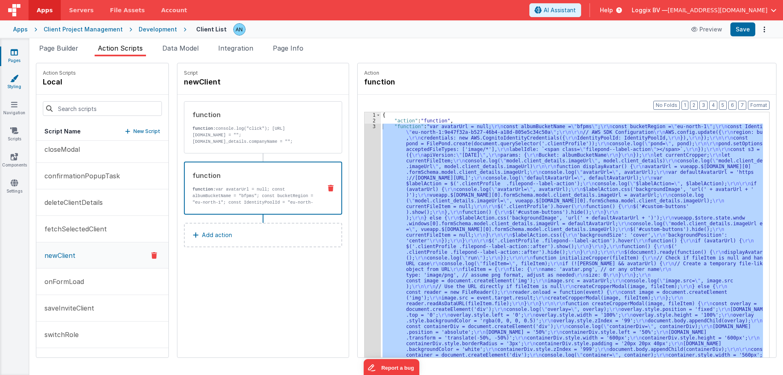
click at [12, 81] on icon at bounding box center [14, 78] width 8 height 8
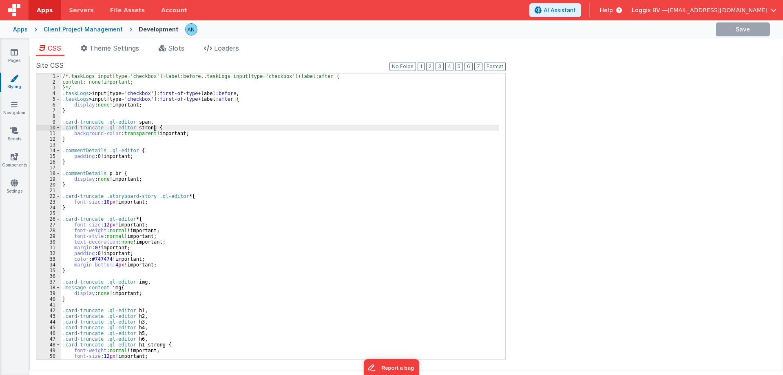
click at [277, 129] on div "/*.taskLogs input[type='checkbox']+label:before,.taskLogs input[type='checkbox'…" at bounding box center [280, 221] width 438 height 297
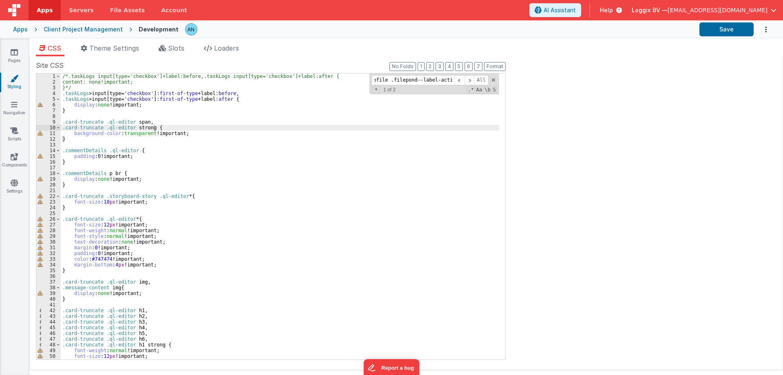
scroll to position [3998, 0]
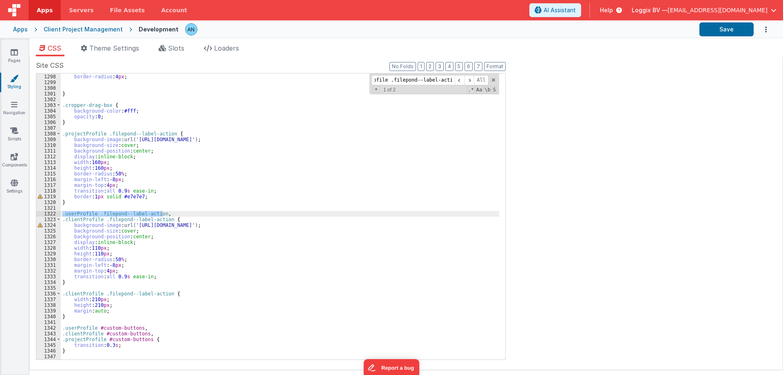
type input ".userProfile .filepond--label-action,"
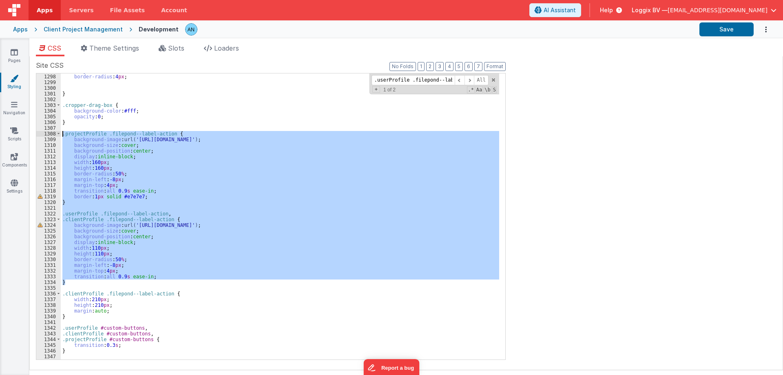
drag, startPoint x: 69, startPoint y: 283, endPoint x: 46, endPoint y: 135, distance: 150.2
click at [48, 135] on div "1297 1298 1299 1300 1301 1302 1303 1304 1305 1306 1307 1308 1309 1310 1311 1312…" at bounding box center [271, 216] width 470 height 287
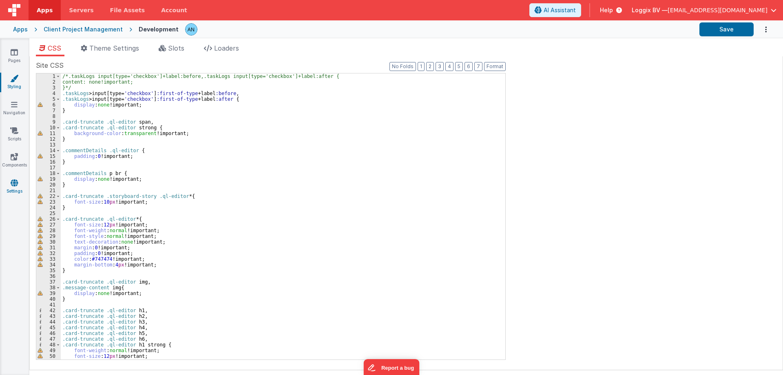
click at [16, 179] on icon at bounding box center [14, 183] width 7 height 8
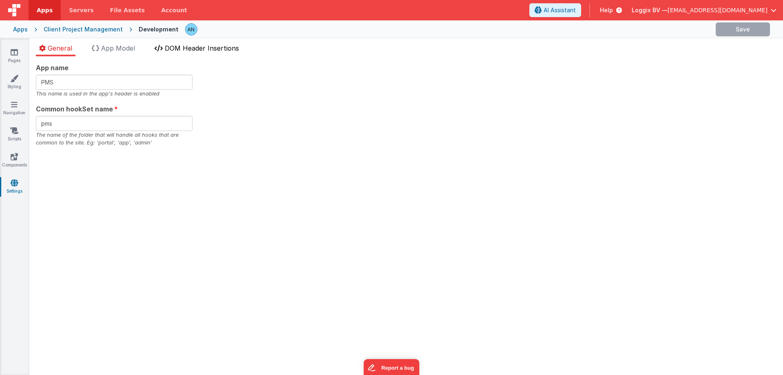
click at [176, 51] on span "DOM Header Insertions" at bounding box center [202, 48] width 74 height 8
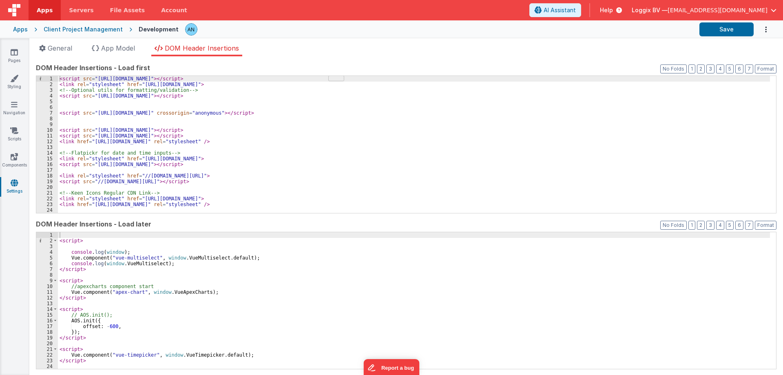
click at [205, 150] on div "< script src = "https://cdnjs.cloudflare.com/ajax/libs/intl-tel-input/18.1.5/js…" at bounding box center [414, 150] width 712 height 148
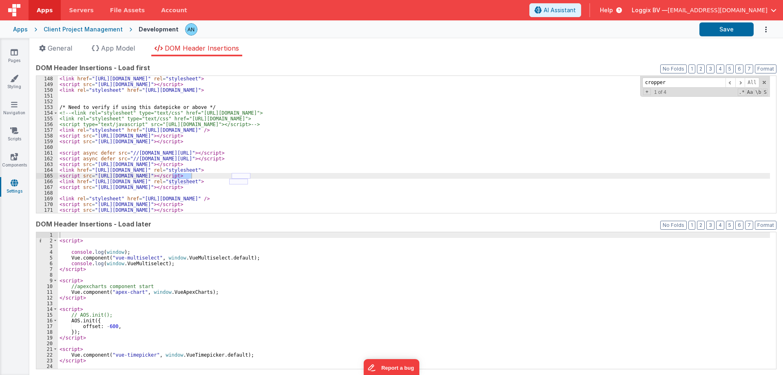
scroll to position [839, 0]
type input "cropper"
click at [335, 188] on div "< link href = "https://fonts.googleapis.com/css2?family=Inter:wght@100;200;300;…" at bounding box center [414, 150] width 712 height 148
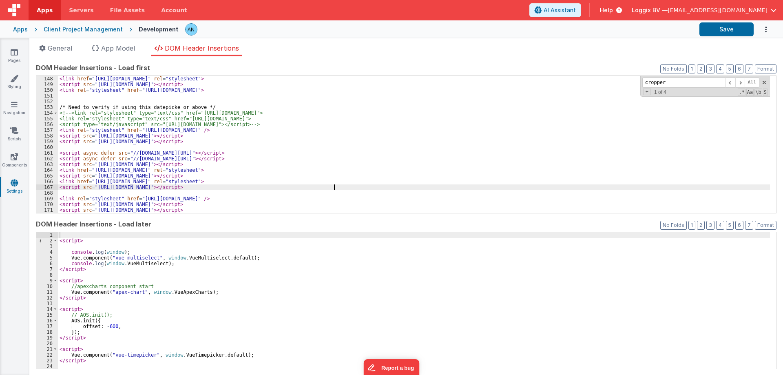
click at [335, 188] on div "< link href = "https://fonts.googleapis.com/css2?family=Inter:wght@100;200;300;…" at bounding box center [414, 150] width 712 height 148
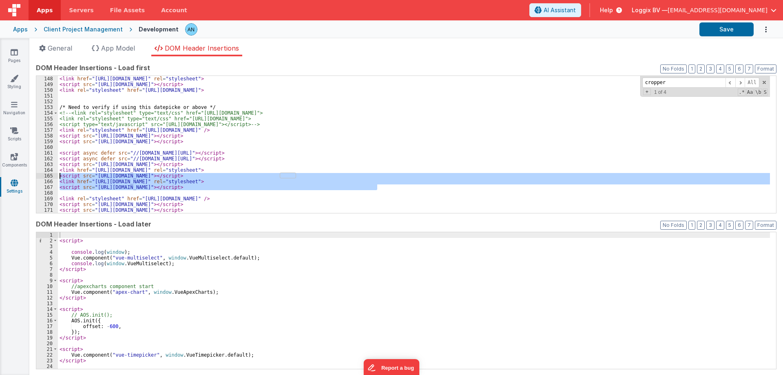
drag, startPoint x: 382, startPoint y: 187, endPoint x: 49, endPoint y: 175, distance: 332.9
click at [49, 177] on div "148 149 150 151 152 153 154 155 156 157 158 159 160 161 162 163 164 165 166 167…" at bounding box center [406, 144] width 740 height 138
click at [16, 83] on link "Styling" at bounding box center [14, 82] width 29 height 16
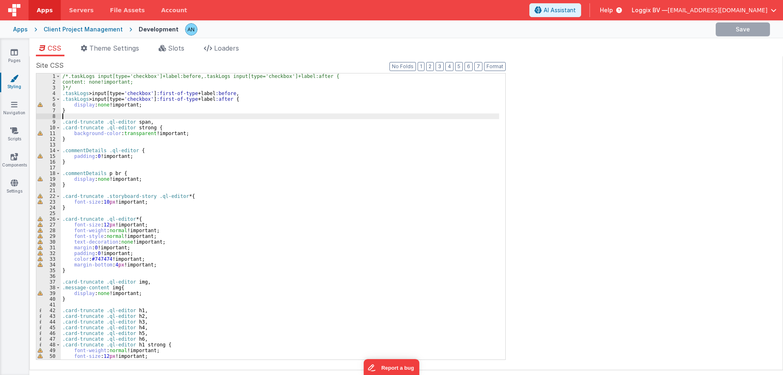
click at [155, 117] on div "/*.taskLogs input[type='checkbox']+label:before,.taskLogs input[type='checkbox'…" at bounding box center [280, 221] width 438 height 297
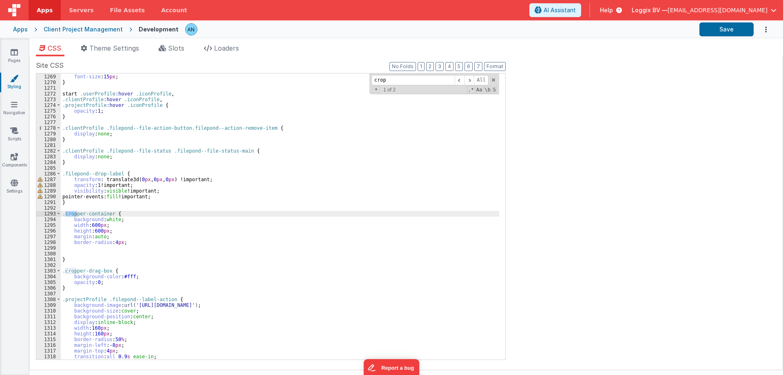
scroll to position [3909, 0]
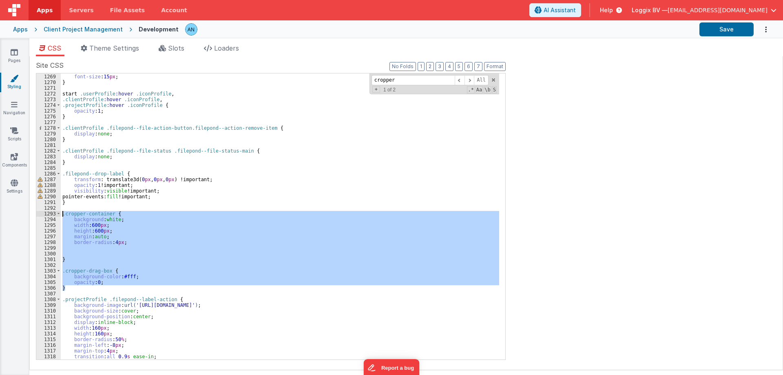
drag, startPoint x: 68, startPoint y: 289, endPoint x: 49, endPoint y: 212, distance: 78.5
click at [49, 212] on div "1268 1269 1270 1271 1272 1273 1274 1275 1276 1277 1278 1279 1280 1281 1282 1283…" at bounding box center [271, 216] width 470 height 287
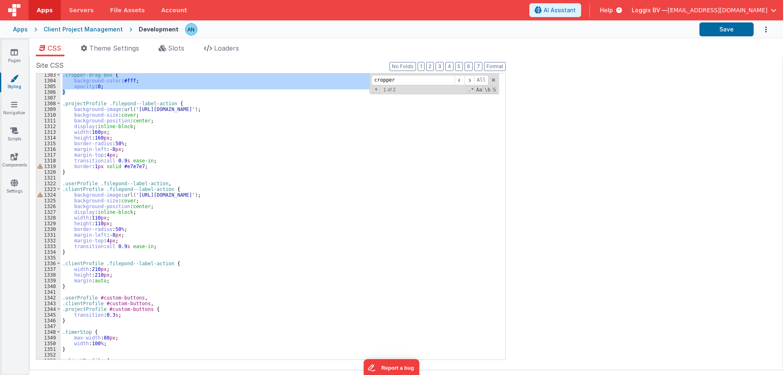
scroll to position [4014, 0]
click at [286, 146] on div ".cropper-drag-box { background-color : #fff ; opacity : 0 ; } .projectProfile .…" at bounding box center [280, 220] width 438 height 297
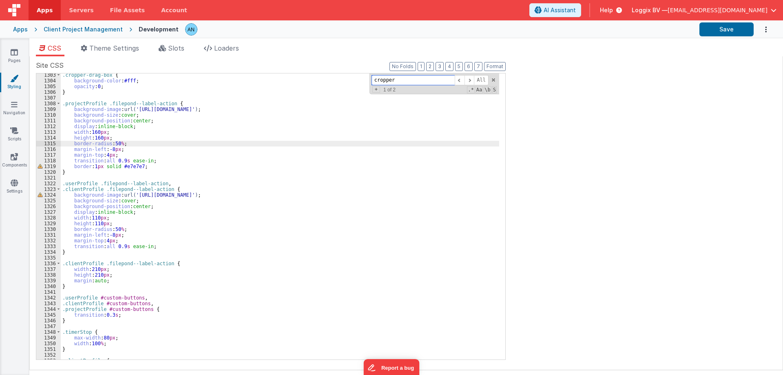
paste input "savingBtn"
click at [317, 149] on div ".cropper-drag-box { background-color : #fff ; opacity : 0 ; } .projectProfile .…" at bounding box center [280, 220] width 438 height 297
paste input "cancelImage"
click at [165, 151] on div ".cropper-drag-box { background-color : #fff ; opacity : 0 ; } .projectProfile .…" at bounding box center [280, 220] width 438 height 297
paste input "filepond--label-actio"
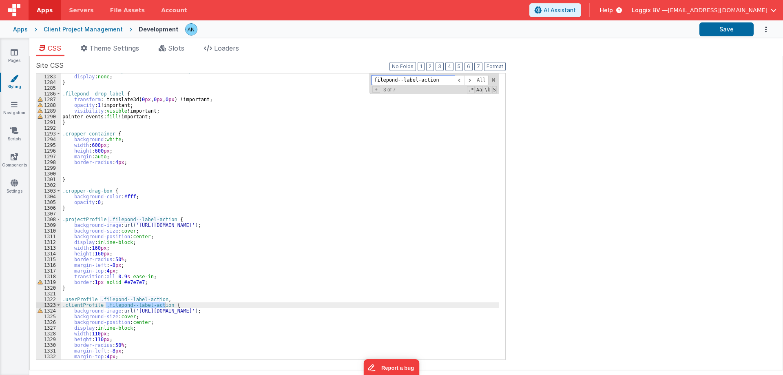
scroll to position [4041, 0]
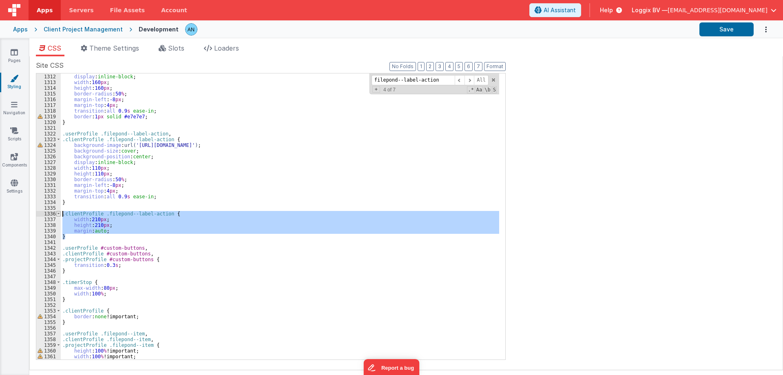
drag, startPoint x: 67, startPoint y: 235, endPoint x: 60, endPoint y: 211, distance: 25.3
click at [60, 211] on div "1311 1312 1313 1314 1315 1316 1317 1318 1319 1320 1321 1322 1323 1324 1325 1326…" at bounding box center [271, 216] width 470 height 287
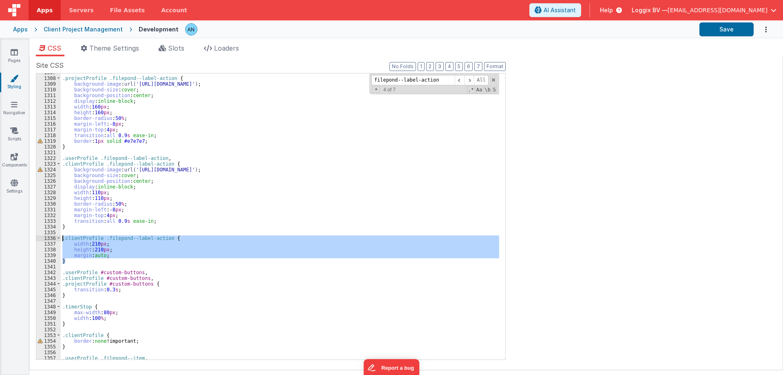
scroll to position [4054, 0]
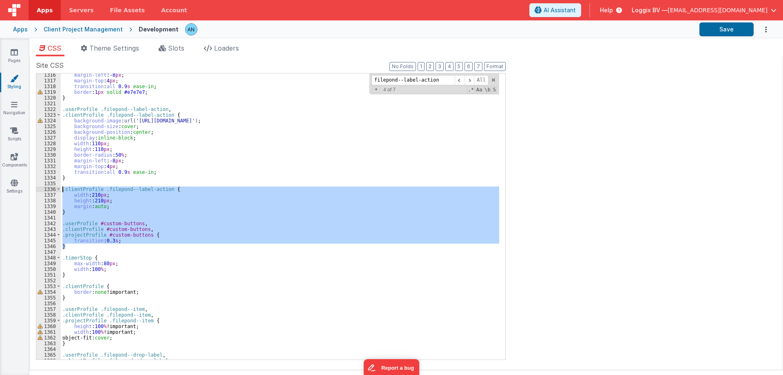
drag, startPoint x: 67, startPoint y: 246, endPoint x: 53, endPoint y: 188, distance: 59.3
click at [53, 188] on div "1316 1317 1318 1319 1320 1321 1322 1323 1324 1325 1326 1327 1328 1329 1330 1331…" at bounding box center [271, 216] width 470 height 287
click at [270, 163] on div "margin-left : -8 px ; margin-top : 4 px ; transition : all 0.9 s ease-in ; bord…" at bounding box center [280, 220] width 438 height 297
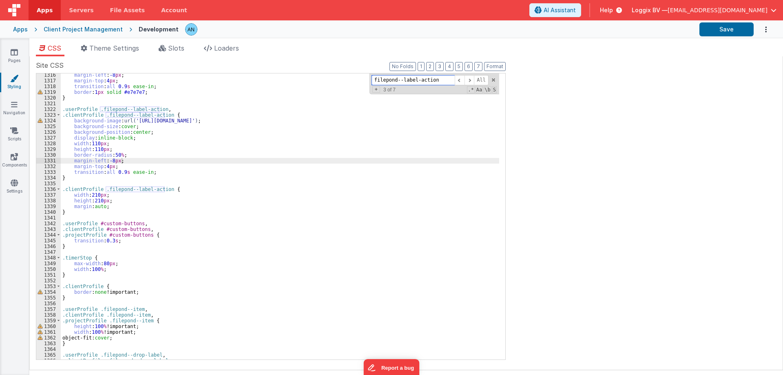
paste input ".filepond--file"
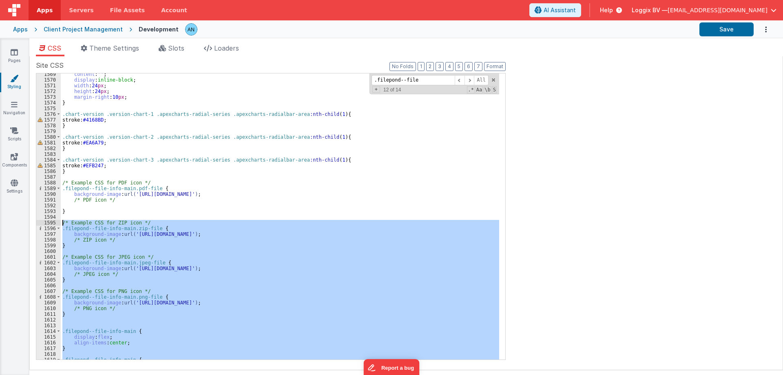
scroll to position [4835, 0]
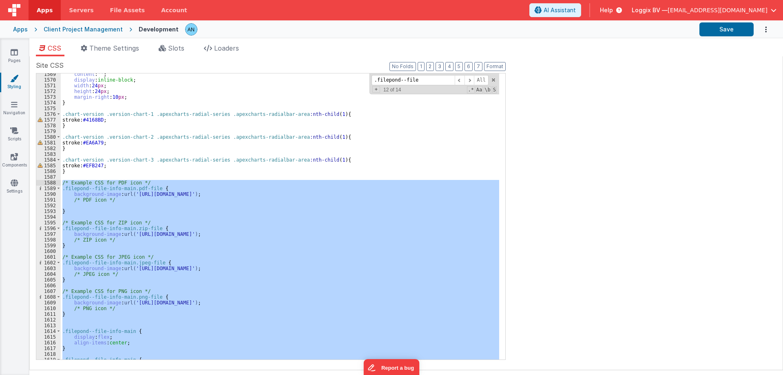
drag, startPoint x: 69, startPoint y: 253, endPoint x: 44, endPoint y: 181, distance: 75.8
click at [44, 181] on div "1569 1570 1571 1572 1573 1574 1575 1576 1577 1578 1579 1580 1581 1582 1583 1584…" at bounding box center [271, 216] width 470 height 287
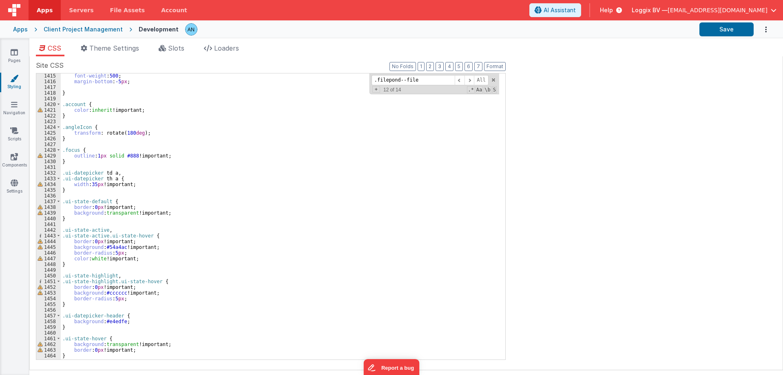
scroll to position [4306, 0]
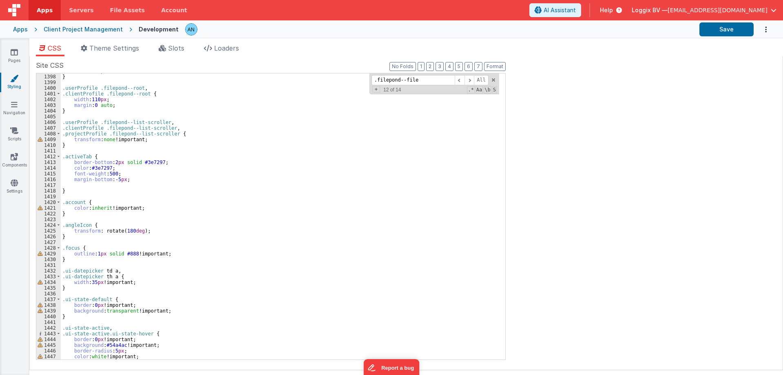
click at [257, 192] on div "width : 160 px ; } .userProfile .filepond--root , .clientProfile .filepond--roo…" at bounding box center [280, 216] width 438 height 297
paste input "filepond--item"
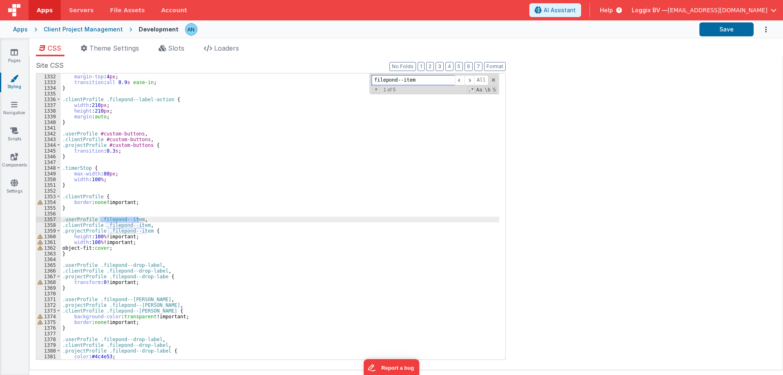
scroll to position [4103, 0]
click at [427, 224] on div "margin-left : -8 px ; margin-top : 4 px ; transition : all 0.9 s ease-in ; } .c…" at bounding box center [280, 216] width 438 height 297
paste input "opacity: 0"
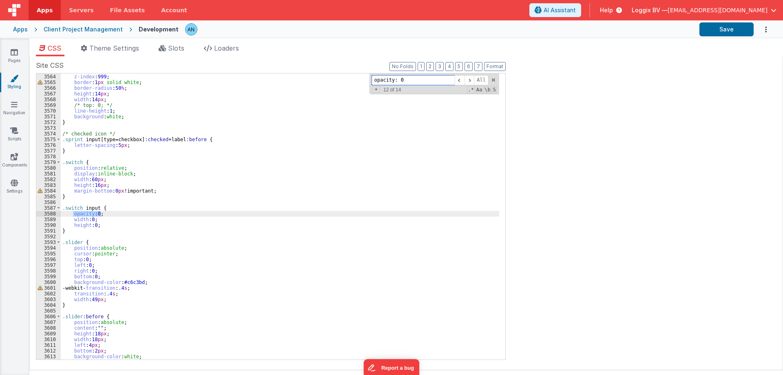
scroll to position [10990, 0]
type input "opacity: 0"
click at [15, 56] on link "Pages" at bounding box center [14, 56] width 29 height 16
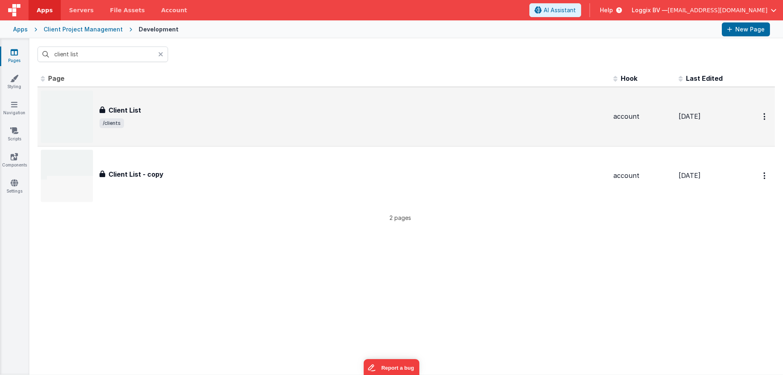
click at [153, 104] on div "Client List Client List /clients" at bounding box center [324, 117] width 566 height 52
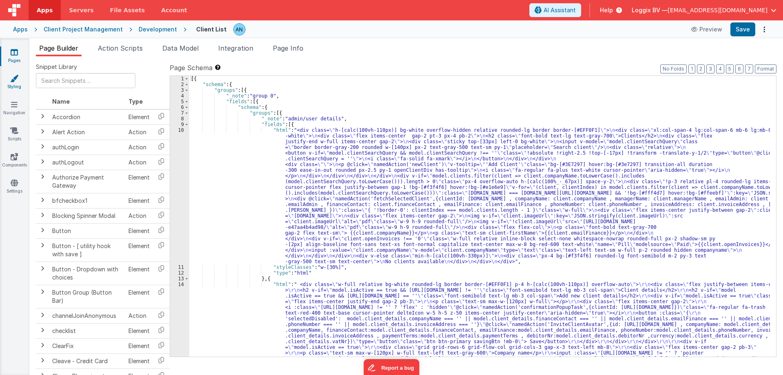
click at [9, 77] on link "Styling" at bounding box center [14, 82] width 29 height 16
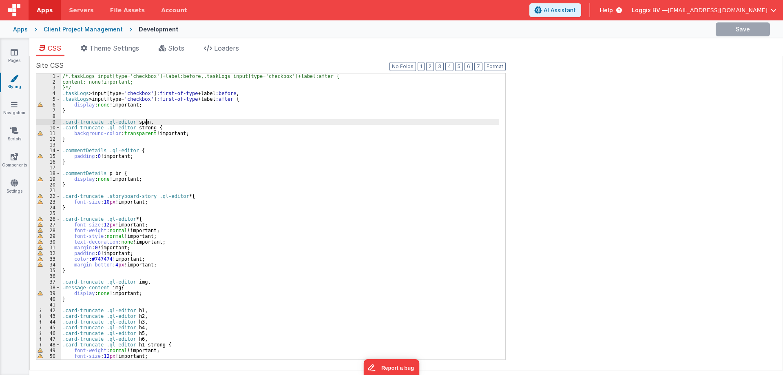
click at [169, 124] on div "/*.taskLogs input[type='checkbox']+label:before,.taskLogs input[type='checkbox'…" at bounding box center [280, 221] width 438 height 297
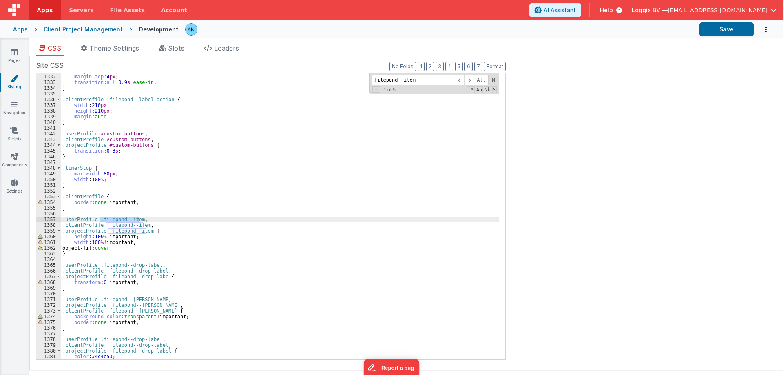
scroll to position [4103, 0]
click at [225, 126] on div "margin-left : -8 px ; margin-top : 4 px ; transition : all 0.9 s ease-in ; } .c…" at bounding box center [280, 216] width 438 height 297
paste input "drop-label"
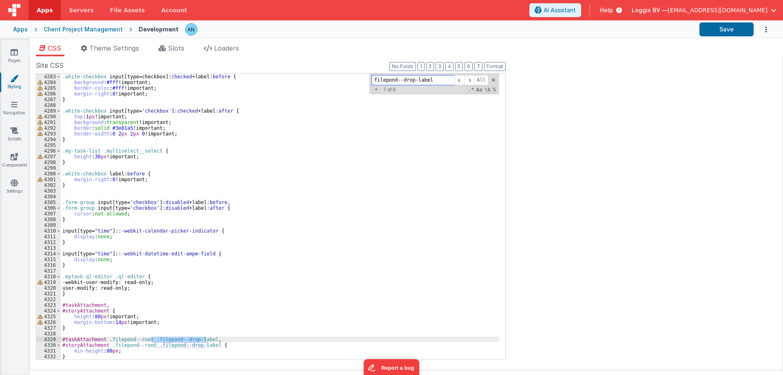
type input "filepond--drop-label"
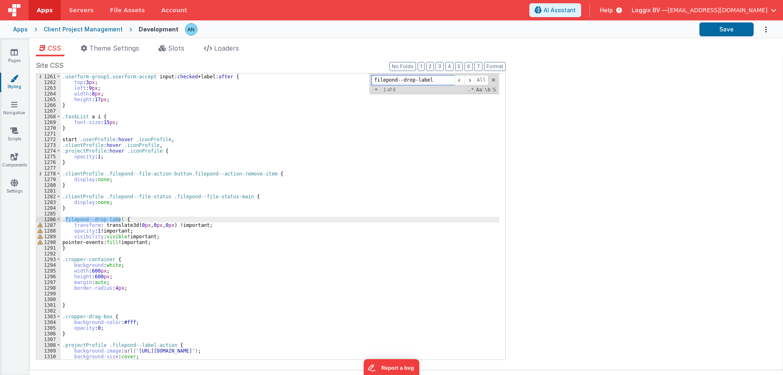
scroll to position [3884, 0]
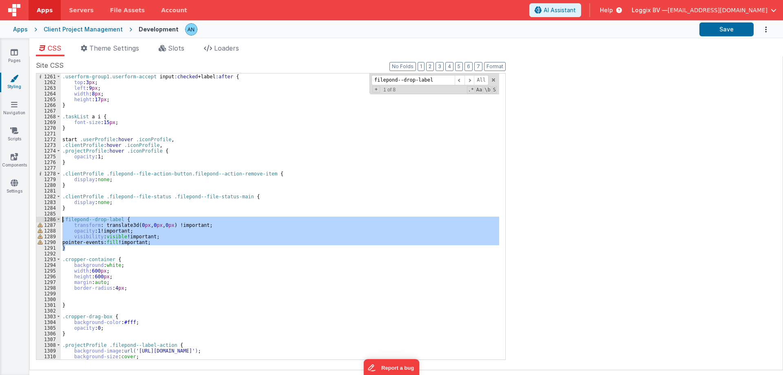
drag, startPoint x: 66, startPoint y: 246, endPoint x: 61, endPoint y: 221, distance: 25.7
click at [61, 221] on div ".userform-group1.userform-accept input :checked + label :after { top : 3 px ; l…" at bounding box center [280, 216] width 438 height 297
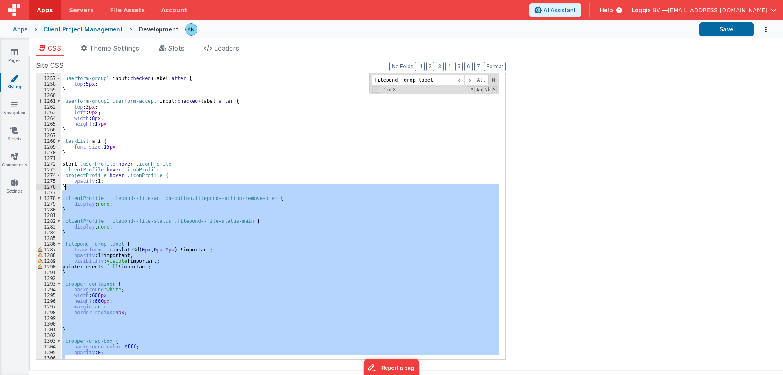
scroll to position [3857, 0]
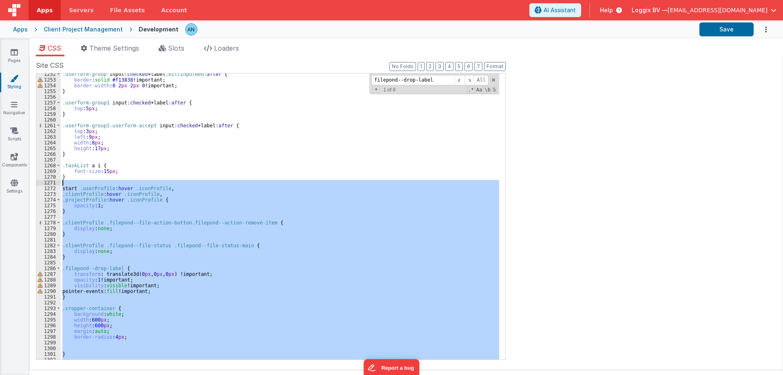
drag, startPoint x: 70, startPoint y: 236, endPoint x: 50, endPoint y: 185, distance: 54.7
click at [50, 185] on div "1252 1253 1254 1255 1256 1257 1258 1259 1260 1261 1262 1263 1264 1265 1266 1267…" at bounding box center [271, 216] width 470 height 287
click at [9, 54] on link "Pages" at bounding box center [14, 56] width 29 height 16
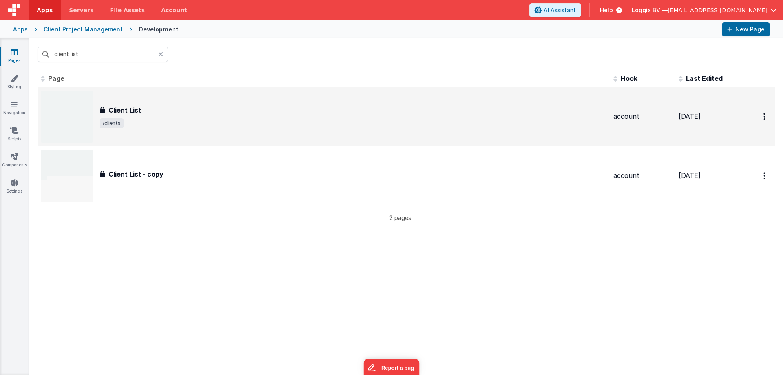
click at [144, 117] on div "Client List Client List /clients" at bounding box center [352, 116] width 507 height 23
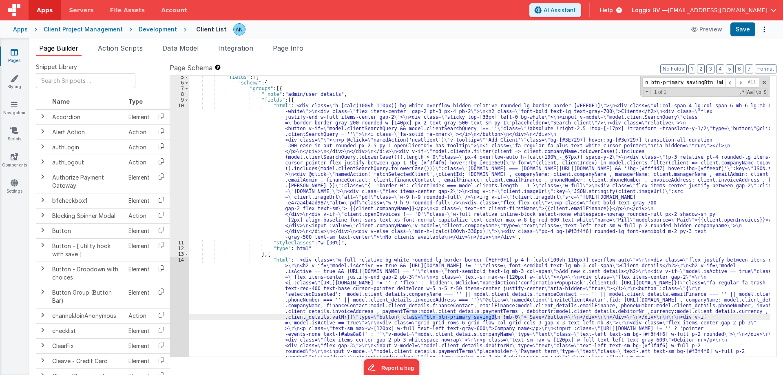
scroll to position [73, 0]
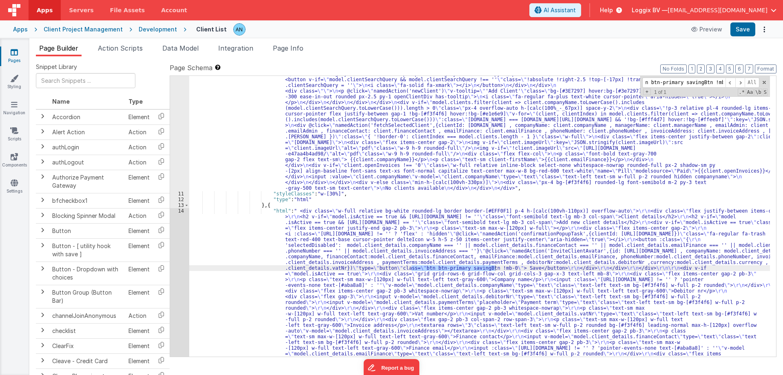
type input "btn btn-primary savingBtn !mb-0"
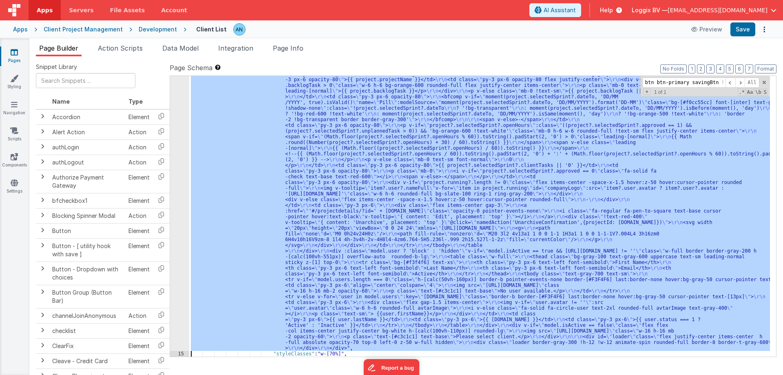
click at [176, 225] on div "14 15 16 17 18 19 20 21 22 23 24 25 26 27 28 29 30 31 32" at bounding box center [179, 51] width 19 height 1171
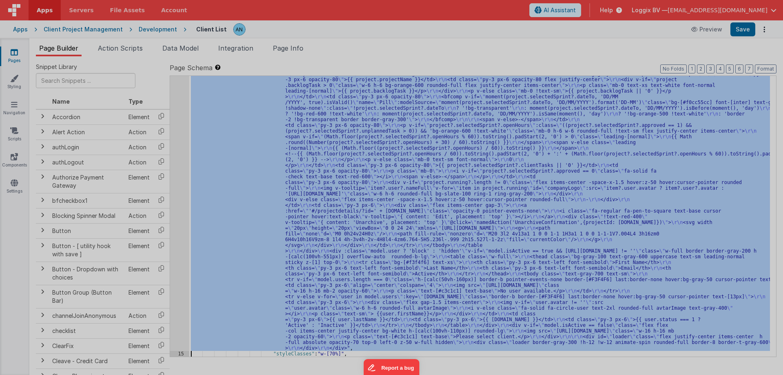
scroll to position [815, 0]
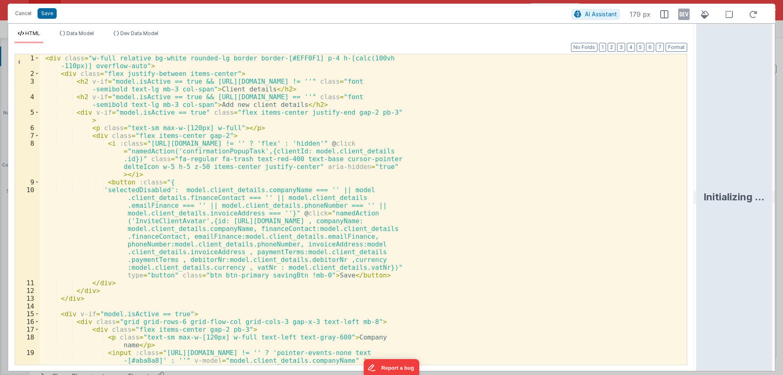
drag, startPoint x: 391, startPoint y: 196, endPoint x: 688, endPoint y: 194, distance: 296.8
click at [707, 186] on html "Cancel Save AI Assistant 179 px HTML Data Model Dev Data Model Format 7 6 5 4 3…" at bounding box center [391, 187] width 783 height 375
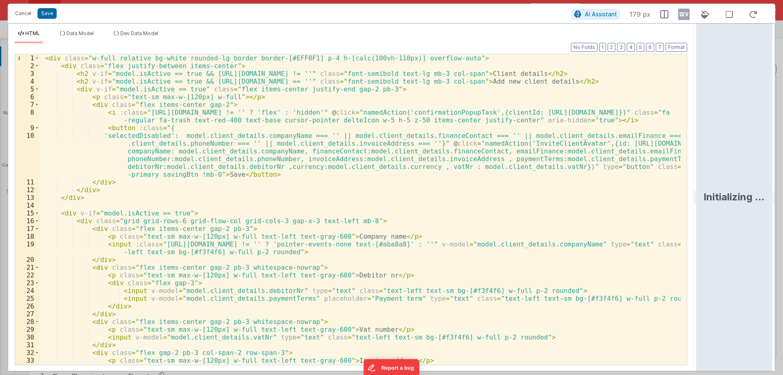
click at [225, 228] on div "< div class = "w-full relative bg-white rounded-lg border border-[#EFF0F1] p-4 …" at bounding box center [360, 221] width 641 height 334
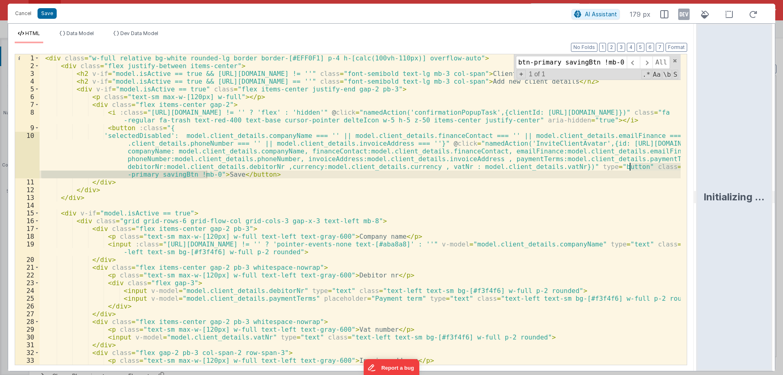
scroll to position [0, 6]
type input "btn btn-primary savingBtn !mb-0"
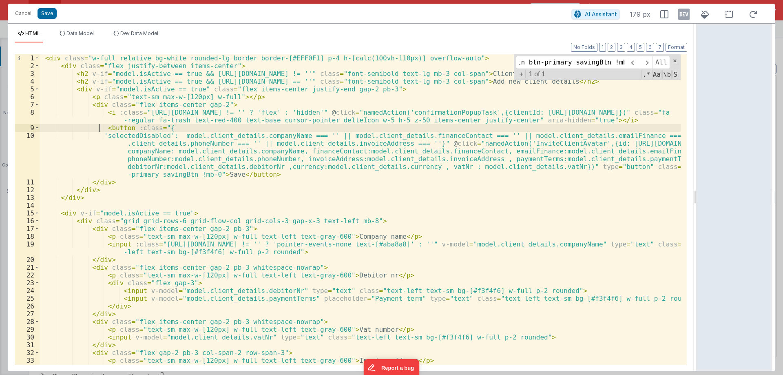
scroll to position [0, 0]
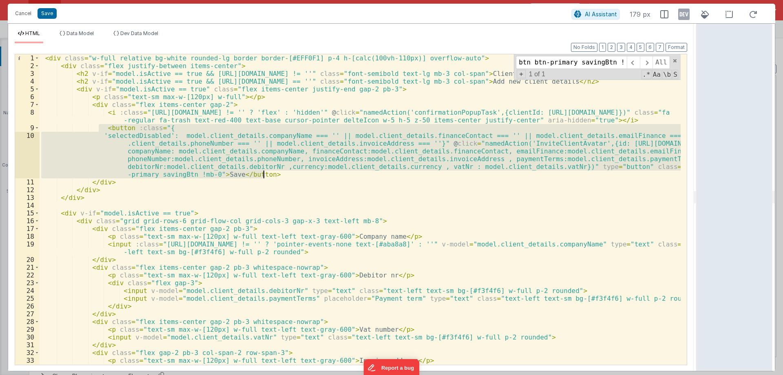
drag, startPoint x: 100, startPoint y: 128, endPoint x: 266, endPoint y: 175, distance: 172.0
click at [266, 175] on div "< div class = "w-full relative bg-white rounded-lg border border-[#EFF0F1] p-4 …" at bounding box center [360, 221] width 641 height 334
click at [512, 146] on div "< div class = "w-full relative bg-white rounded-lg border border-[#EFF0F1] p-4 …" at bounding box center [360, 209] width 641 height 310
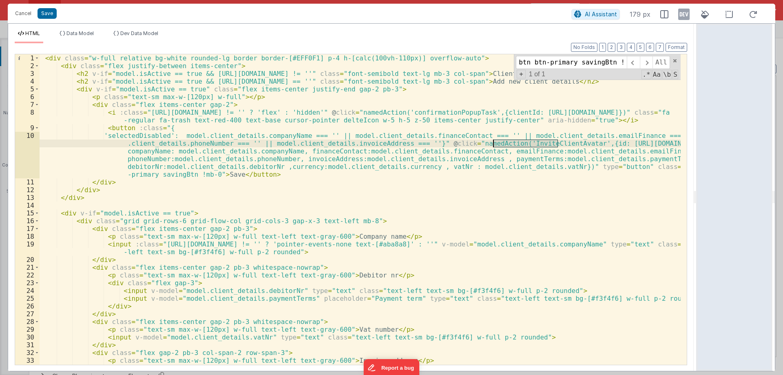
click at [512, 146] on div "< div class = "w-full relative bg-white rounded-lg border border-[#EFF0F1] p-4 …" at bounding box center [360, 221] width 641 height 334
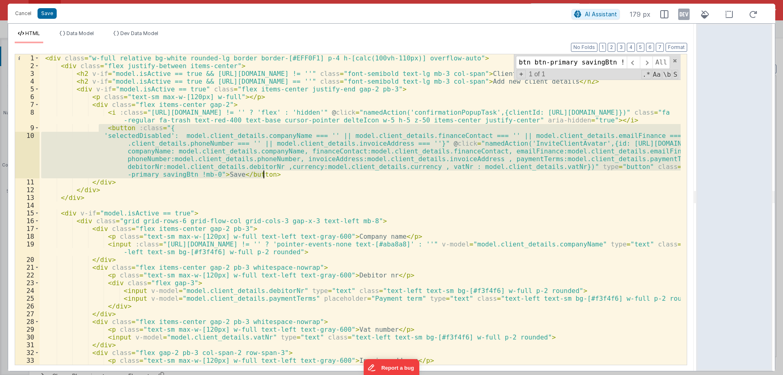
drag, startPoint x: 97, startPoint y: 129, endPoint x: 264, endPoint y: 175, distance: 173.0
click at [264, 175] on div "< div class = "w-full relative bg-white rounded-lg border border-[#EFF0F1] p-4 …" at bounding box center [360, 221] width 641 height 334
click at [400, 142] on div "< div class = "w-full relative bg-white rounded-lg border border-[#EFF0F1] p-4 …" at bounding box center [360, 209] width 641 height 310
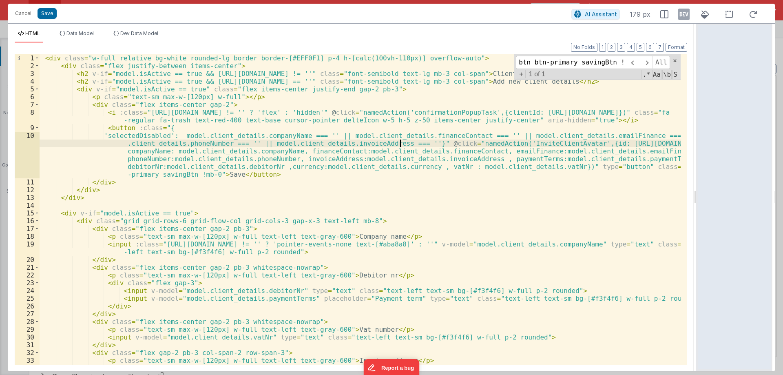
click at [506, 142] on div "< div class = "w-full relative bg-white rounded-lg border border-[#EFF0F1] p-4 …" at bounding box center [360, 221] width 641 height 334
click at [25, 12] on button "Cancel" at bounding box center [23, 13] width 24 height 11
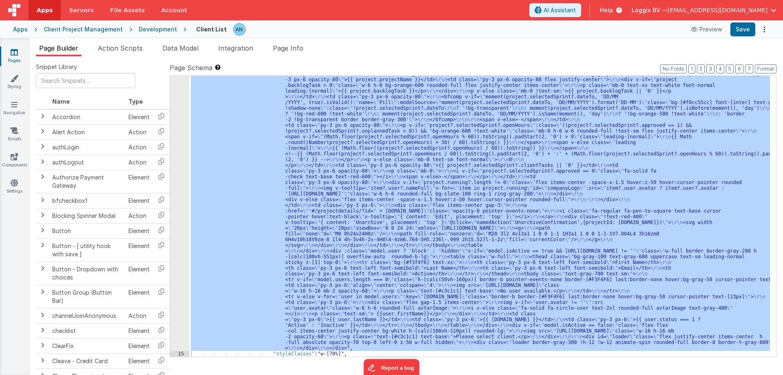
click at [123, 49] on span "Action Scripts" at bounding box center [120, 48] width 45 height 8
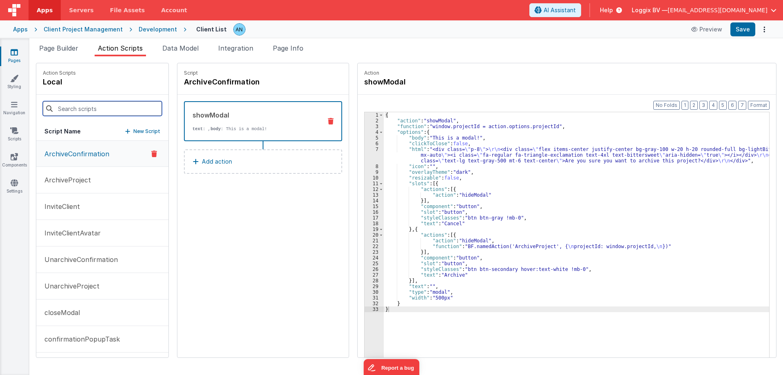
click at [98, 104] on input at bounding box center [102, 108] width 119 height 15
paste input "InviteClientAvatar"
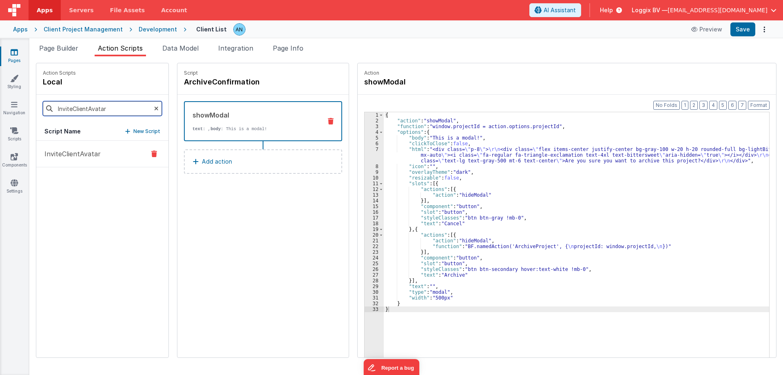
type input "InviteClientAvatar"
click at [95, 153] on p "InviteClientAvatar" at bounding box center [70, 154] width 61 height 10
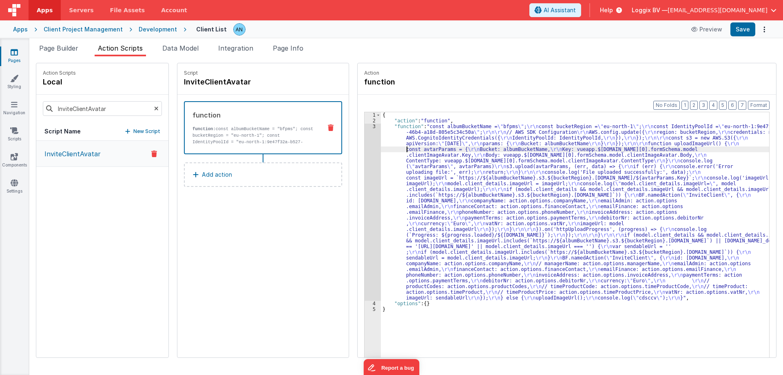
drag, startPoint x: 400, startPoint y: 150, endPoint x: 389, endPoint y: 146, distance: 11.6
click at [400, 150] on div "{ "action" : "function" , "function" : "const albumBucketName = \" bfpms \" ; \…" at bounding box center [579, 253] width 396 height 282
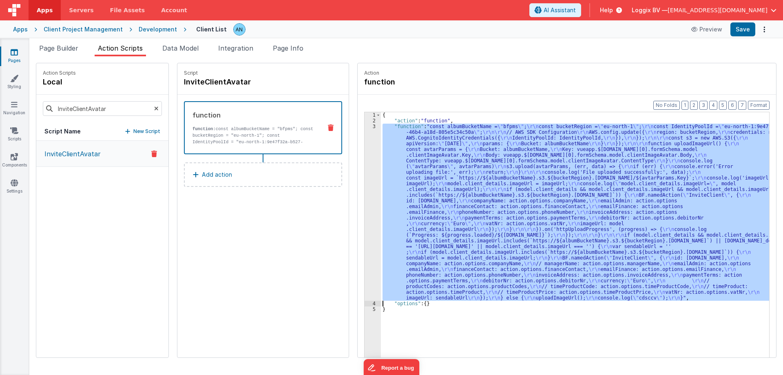
click at [364, 132] on div "3" at bounding box center [372, 212] width 16 height 177
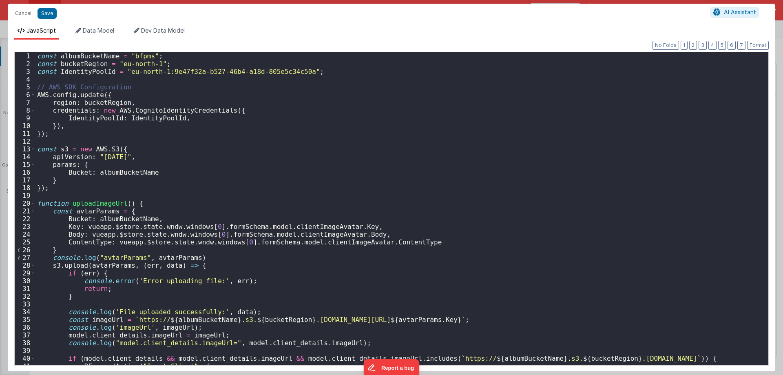
click at [193, 190] on div "const albumBucketName = "bfpms" ; const bucketRegion = "eu-north-1" ; const Ide…" at bounding box center [398, 216] width 727 height 328
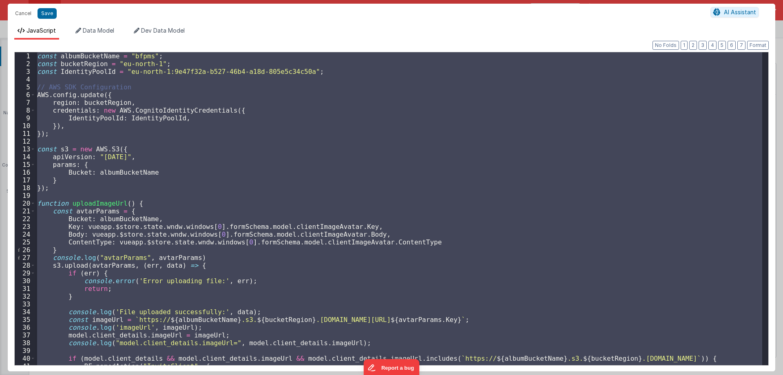
click at [314, 120] on div "const albumBucketName = "bfpms" ; const bucketRegion = "eu-north-1" ; const Ide…" at bounding box center [398, 208] width 727 height 313
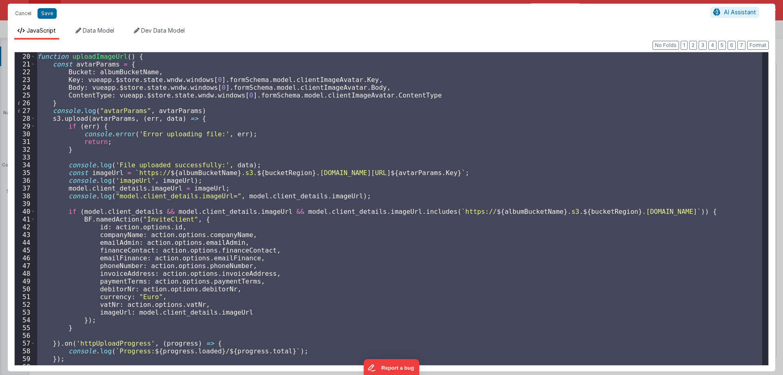
scroll to position [147, 0]
click at [225, 229] on div "function uploadImageUrl ( ) { const avtarParams = { Bucket : albumBucketName , …" at bounding box center [398, 208] width 727 height 313
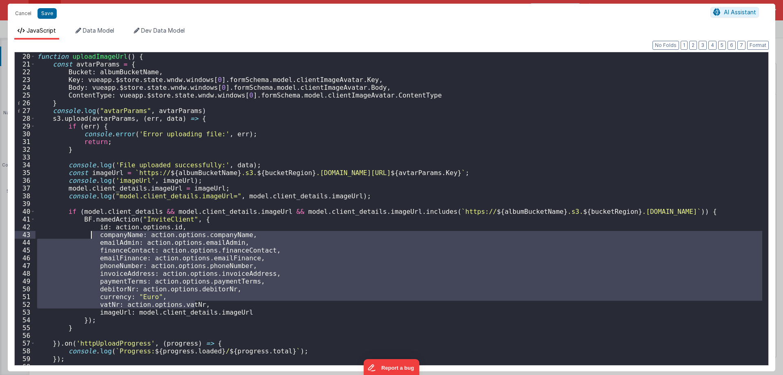
drag, startPoint x: 200, startPoint y: 304, endPoint x: 91, endPoint y: 234, distance: 129.1
click at [91, 234] on div "function uploadImageUrl ( ) { const avtarParams = { Bucket : albumBucketName , …" at bounding box center [398, 209] width 727 height 328
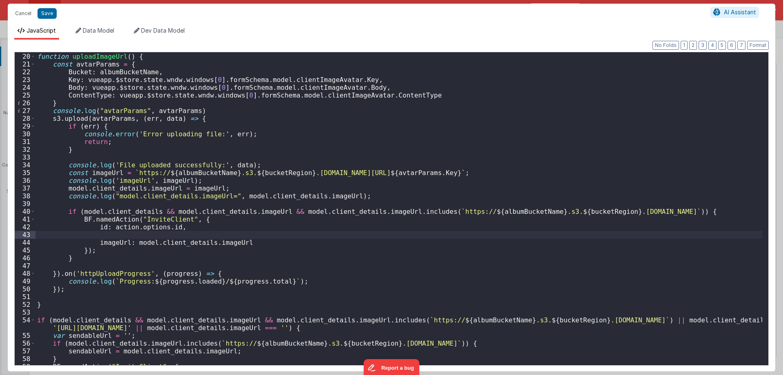
click at [184, 227] on div "function uploadImageUrl ( ) { const avtarParams = { Bucket : albumBucketName , …" at bounding box center [398, 209] width 727 height 328
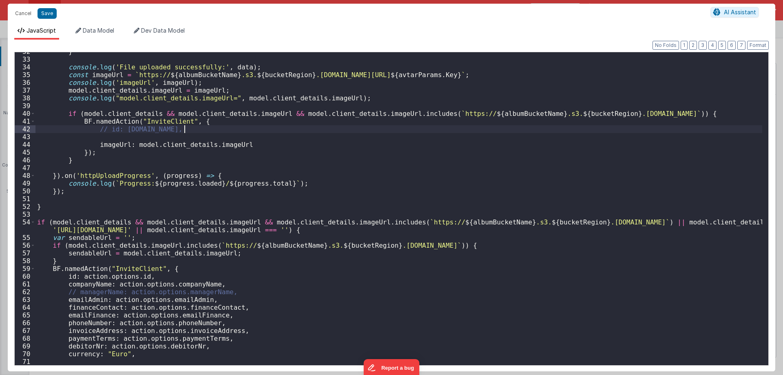
scroll to position [330, 0]
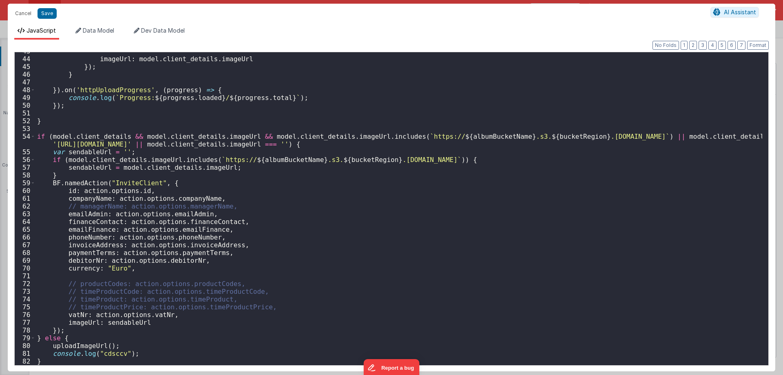
click at [151, 188] on div "imageUrl : model . client_details . imageUrl }) ; } }) . on ( 'httpUploadProgre…" at bounding box center [398, 211] width 727 height 328
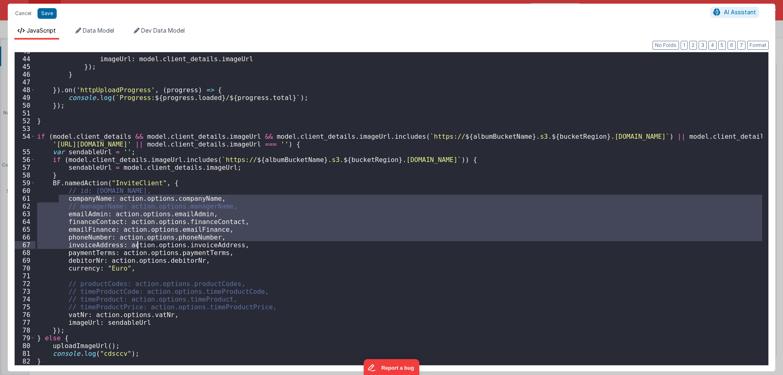
drag, startPoint x: 115, startPoint y: 231, endPoint x: 137, endPoint y: 242, distance: 24.6
click at [137, 242] on div "imageUrl : model . client_details . imageUrl }) ; } }) . on ( 'httpUploadProgre…" at bounding box center [398, 211] width 727 height 328
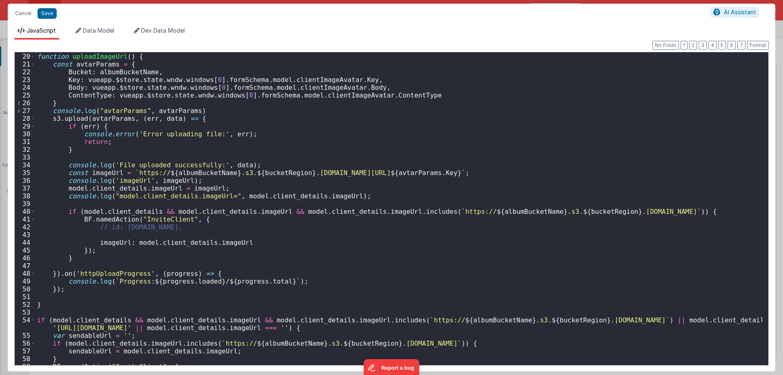
scroll to position [73, 0]
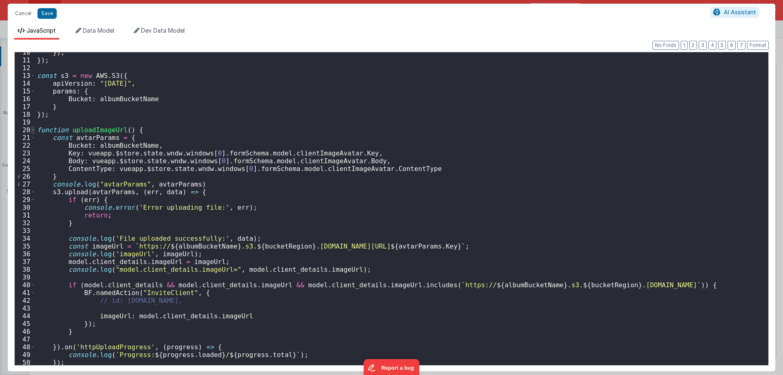
click at [31, 128] on span at bounding box center [33, 130] width 4 height 8
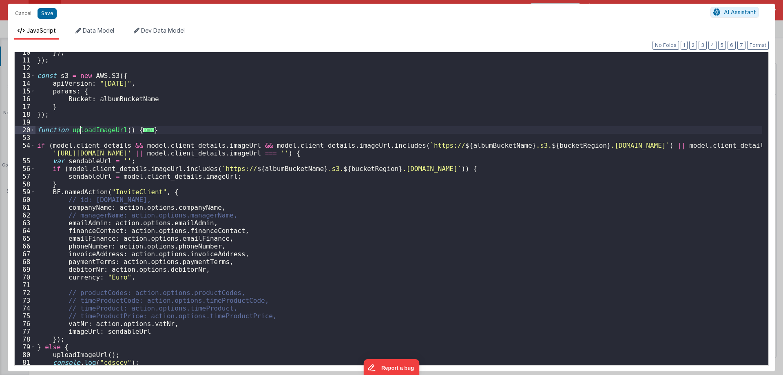
click at [80, 127] on div "}) , }) ; const s3 = new AWS . S3 ({ apiVersion : "2006-03-01" , params : { Buc…" at bounding box center [398, 213] width 727 height 328
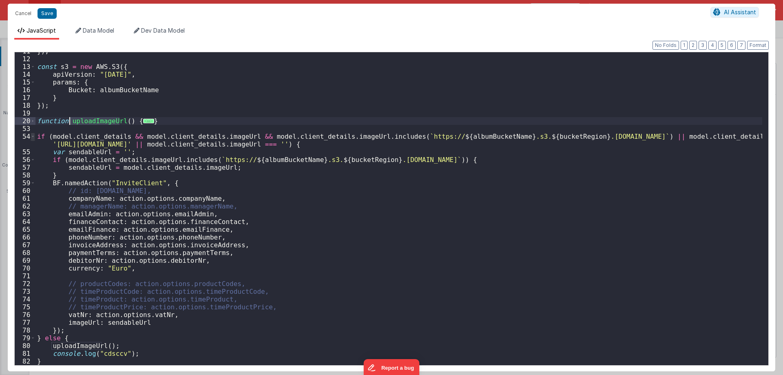
click at [31, 136] on span at bounding box center [33, 137] width 4 height 8
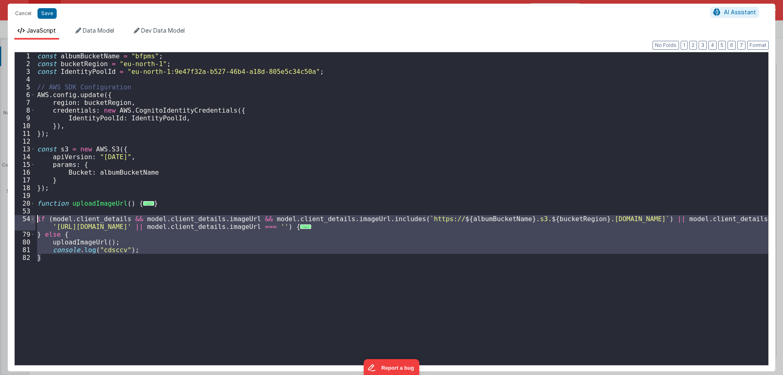
drag, startPoint x: 50, startPoint y: 263, endPoint x: 31, endPoint y: 220, distance: 47.3
click at [31, 220] on div "1 2 3 4 5 6 7 8 9 10 11 12 13 14 15 16 17 18 19 20 53 54 79 80 81 82 const albu…" at bounding box center [391, 209] width 754 height 314
click at [83, 205] on div "const albumBucketName = "bfpms" ; const bucketRegion = "eu-north-1" ; const Ide…" at bounding box center [401, 216] width 733 height 328
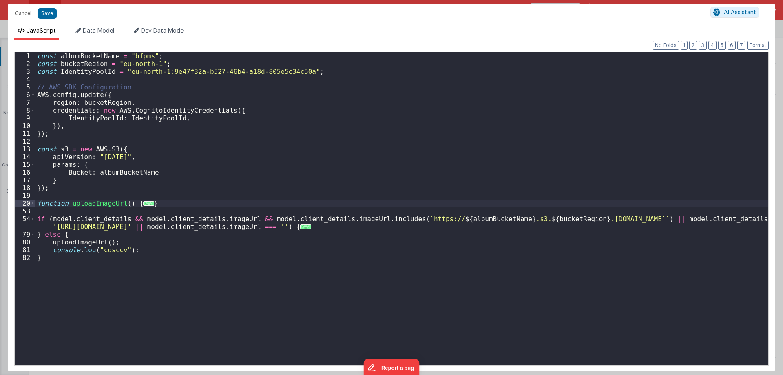
click at [83, 205] on div "const albumBucketName = "bfpms" ; const bucketRegion = "eu-north-1" ; const Ide…" at bounding box center [401, 216] width 733 height 328
click at [33, 219] on span at bounding box center [33, 219] width 4 height 8
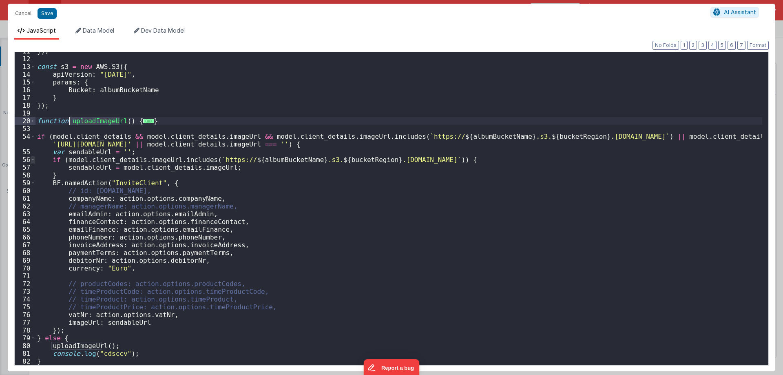
click at [33, 162] on span at bounding box center [33, 160] width 4 height 8
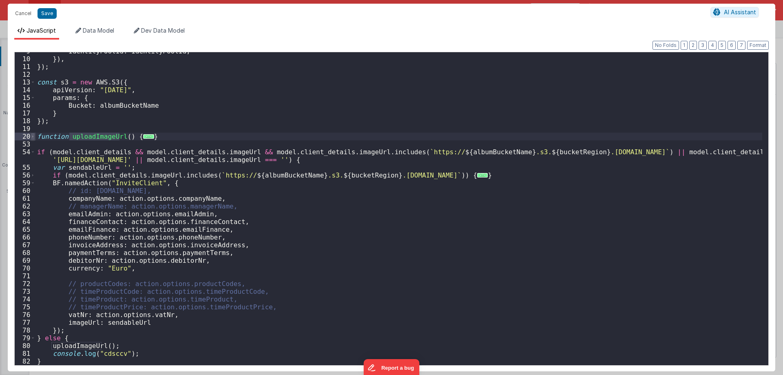
click at [33, 138] on span at bounding box center [33, 137] width 4 height 8
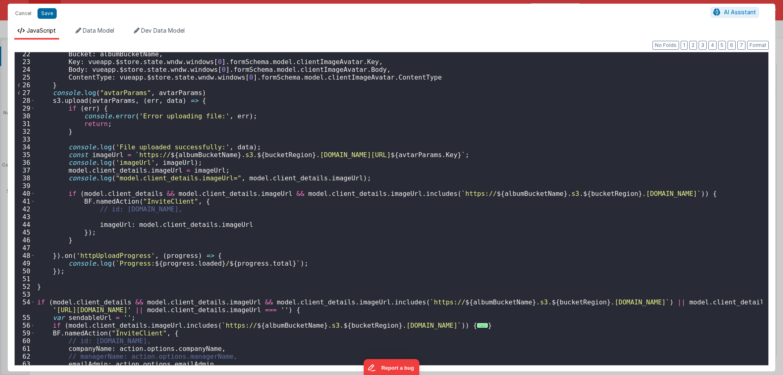
scroll to position [165, 0]
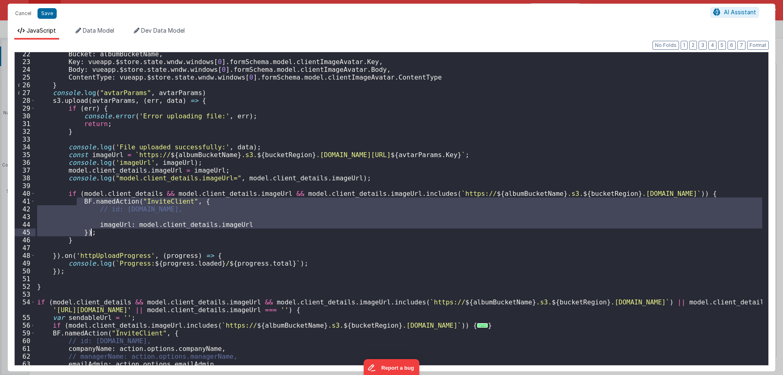
drag, startPoint x: 76, startPoint y: 203, endPoint x: 96, endPoint y: 236, distance: 37.9
click at [96, 236] on div "Bucket : albumBucketName , Key : vueapp . $store . state . wndw . windows [ 0 ]…" at bounding box center [398, 214] width 727 height 328
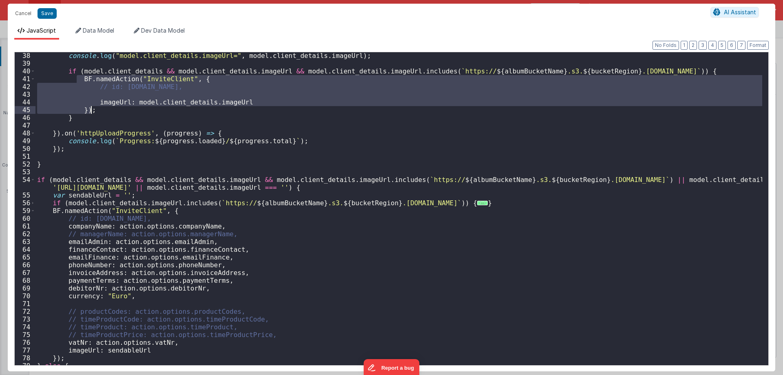
scroll to position [287, 0]
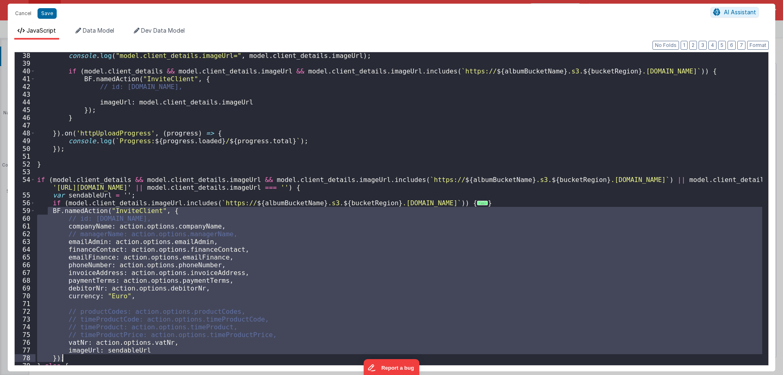
drag, startPoint x: 47, startPoint y: 213, endPoint x: 70, endPoint y: 357, distance: 145.3
click at [70, 357] on div "console . log ( "model.client_details.imageUrl=" , model . client_details . ima…" at bounding box center [398, 216] width 727 height 328
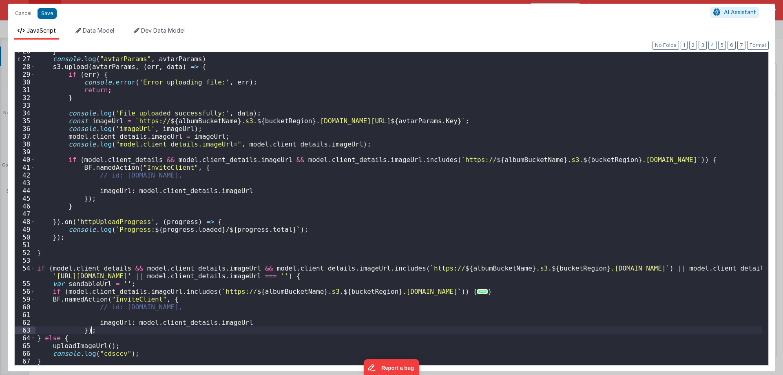
scroll to position [199, 0]
click at [753, 44] on button "Format" at bounding box center [758, 45] width 22 height 9
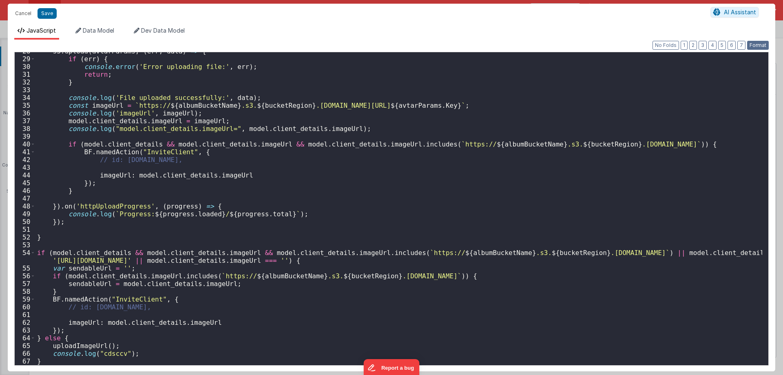
scroll to position [214, 0]
click at [42, 13] on button "Save" at bounding box center [47, 13] width 19 height 11
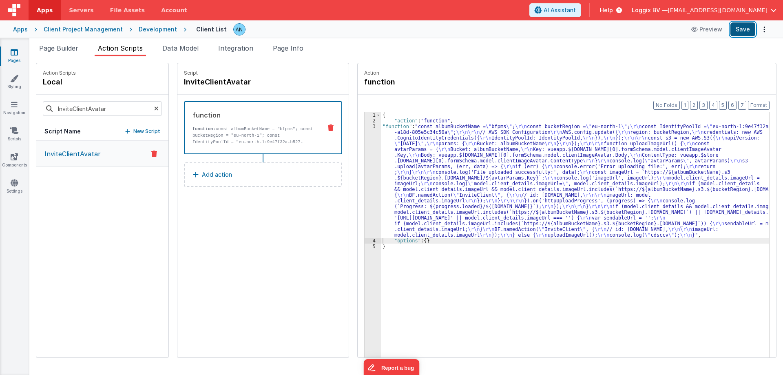
click at [745, 28] on button "Save" at bounding box center [742, 29] width 25 height 14
click at [763, 103] on button "Format" at bounding box center [759, 105] width 22 height 9
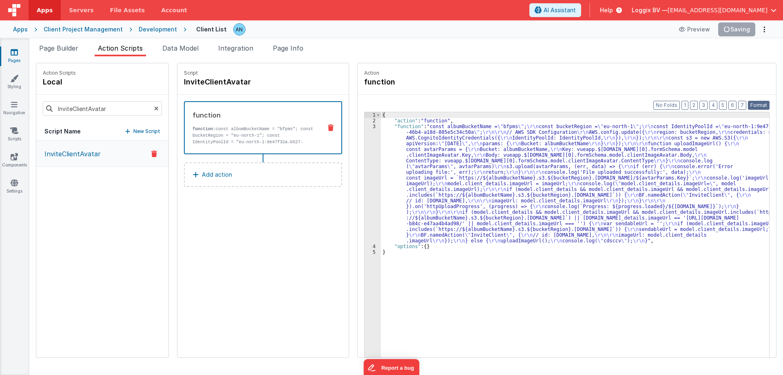
click at [759, 103] on button "Format" at bounding box center [759, 105] width 22 height 9
click at [396, 189] on div "{ "action" : "function" , "function" : "const albumBucketName = \" bfpms \" ; \…" at bounding box center [579, 253] width 396 height 282
click at [364, 164] on div "3" at bounding box center [372, 184] width 16 height 120
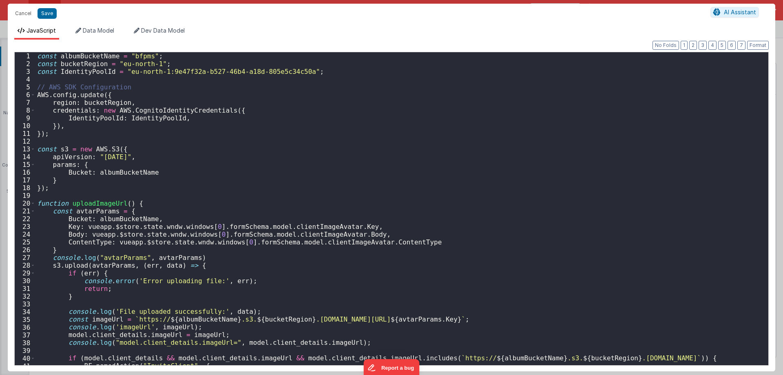
click at [361, 164] on div "const albumBucketName = "bfpms" ; const bucketRegion = "eu-north-1" ; const Ide…" at bounding box center [398, 216] width 727 height 328
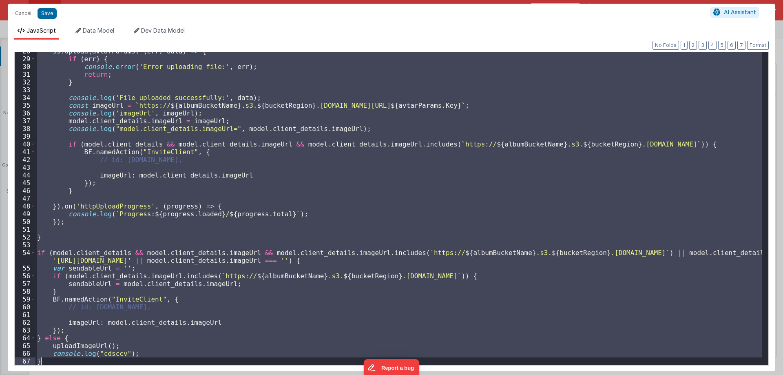
click at [250, 225] on div "s3 . upload ( avtarParams , ( err , data ) => { if ( err ) { console . error ( …" at bounding box center [398, 208] width 727 height 313
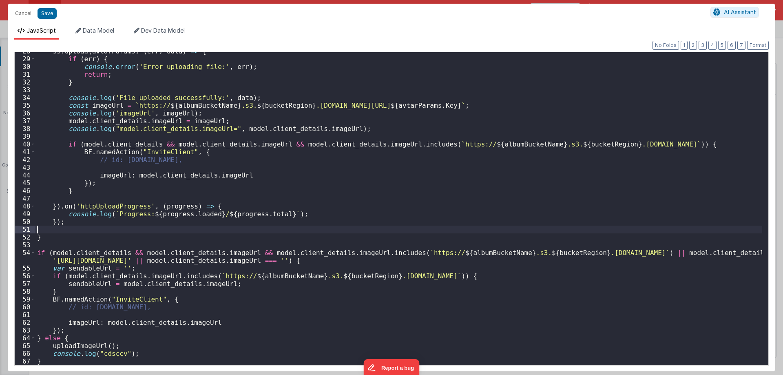
click at [250, 225] on div "s3 . upload ( avtarParams , ( err , data ) => { if ( err ) { console . error ( …" at bounding box center [398, 211] width 727 height 328
click at [250, 201] on div "s3 . upload ( avtarParams , ( err , data ) => { if ( err ) { console . error ( …" at bounding box center [398, 211] width 727 height 328
click at [23, 11] on button "Cancel" at bounding box center [23, 13] width 24 height 11
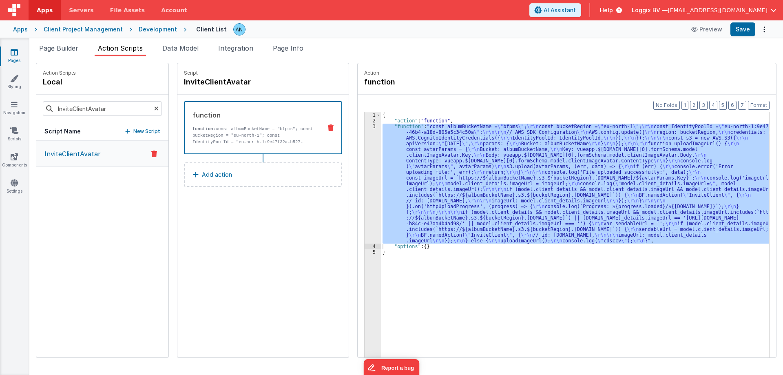
click at [91, 29] on div "Client Project Management" at bounding box center [83, 29] width 79 height 8
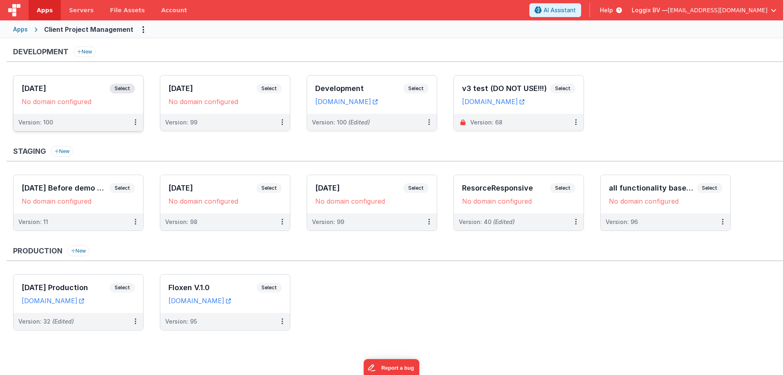
click at [58, 86] on h3 "07-10-2025" at bounding box center [66, 88] width 88 height 8
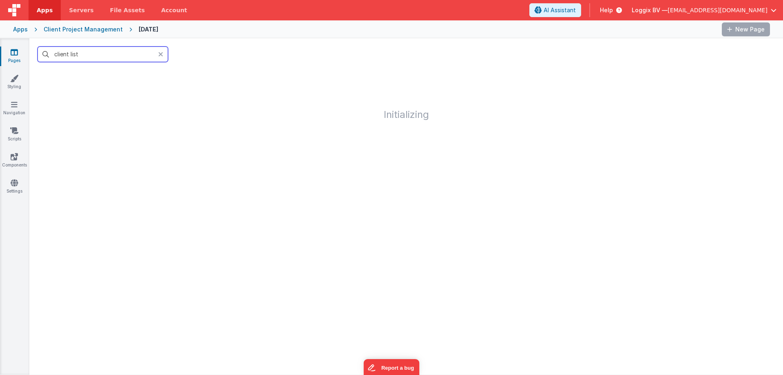
click at [102, 51] on input "client list" at bounding box center [103, 53] width 130 height 15
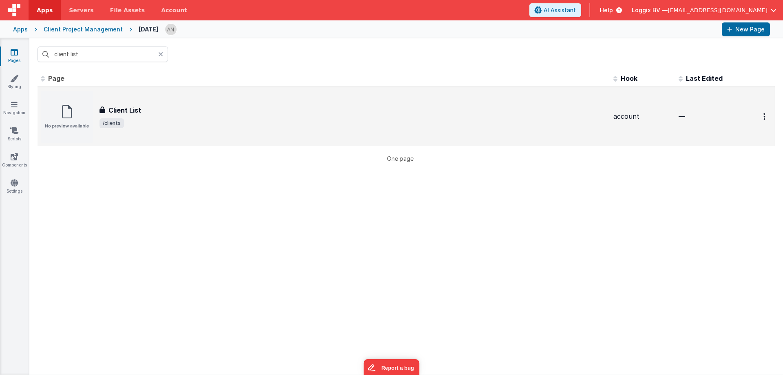
click at [159, 115] on div "Client List" at bounding box center [352, 110] width 507 height 10
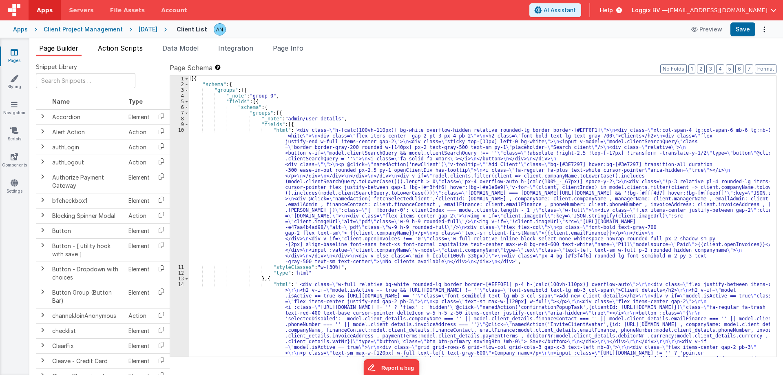
click at [121, 47] on span "Action Scripts" at bounding box center [120, 48] width 45 height 8
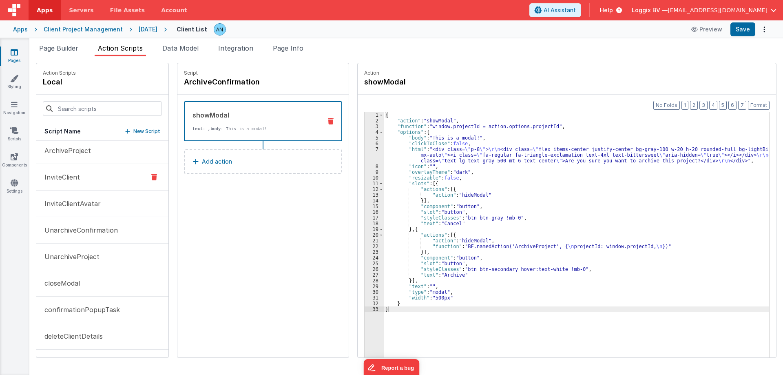
scroll to position [10, 0]
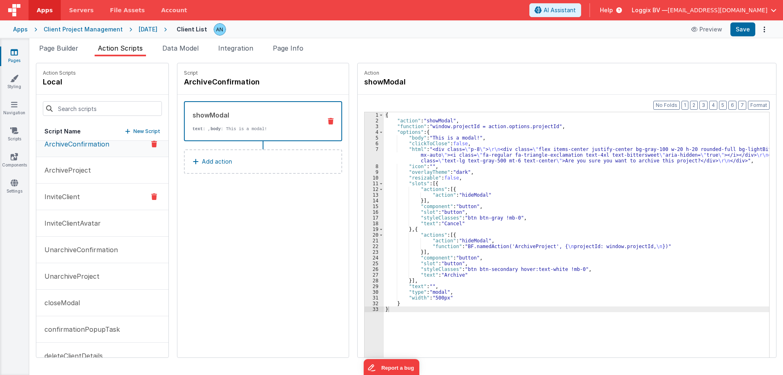
click at [92, 197] on button "InviteClient" at bounding box center [102, 196] width 132 height 27
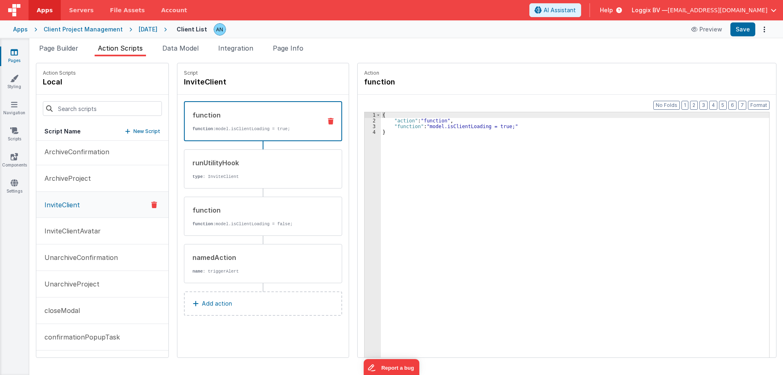
scroll to position [0, 0]
click at [69, 49] on span "Page Builder" at bounding box center [58, 48] width 39 height 8
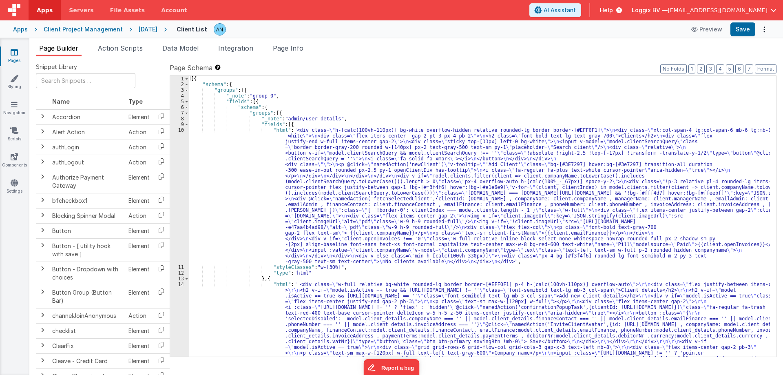
scroll to position [49, 0]
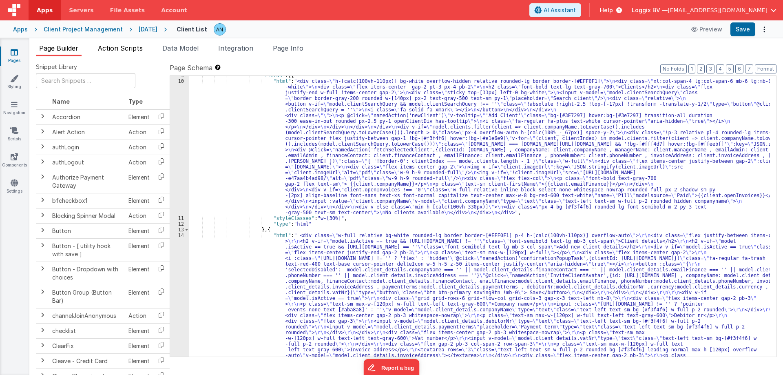
click at [128, 52] on li "Action Scripts" at bounding box center [120, 49] width 51 height 13
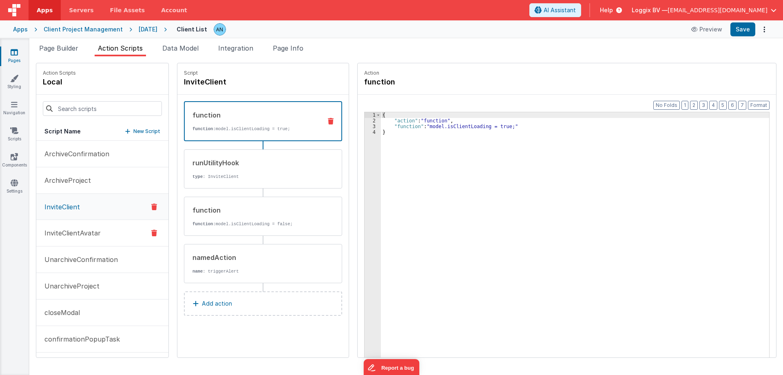
click at [107, 225] on button "InviteClientAvatar" at bounding box center [102, 233] width 132 height 27
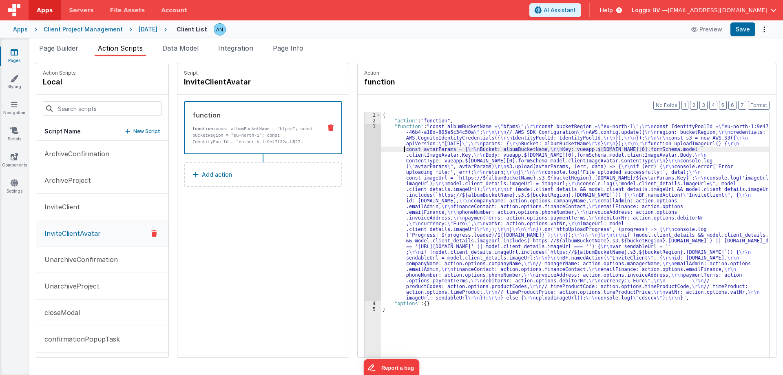
drag, startPoint x: 385, startPoint y: 146, endPoint x: 365, endPoint y: 142, distance: 20.5
click at [384, 146] on div "{ "action" : "function" , "function" : "const albumBucketName = \" bfpms \" ; \…" at bounding box center [579, 253] width 396 height 282
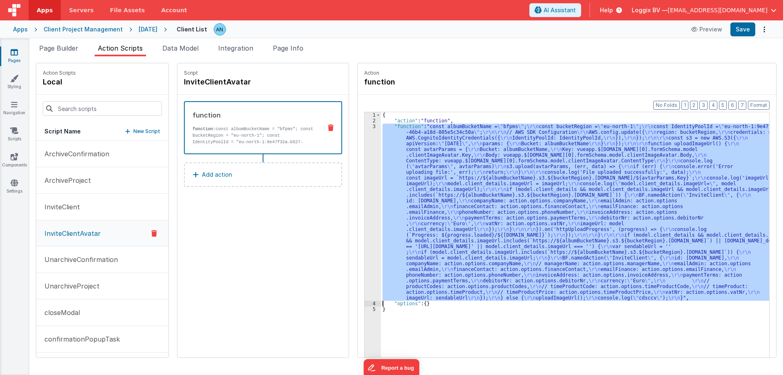
click at [364, 139] on div "3" at bounding box center [372, 212] width 16 height 177
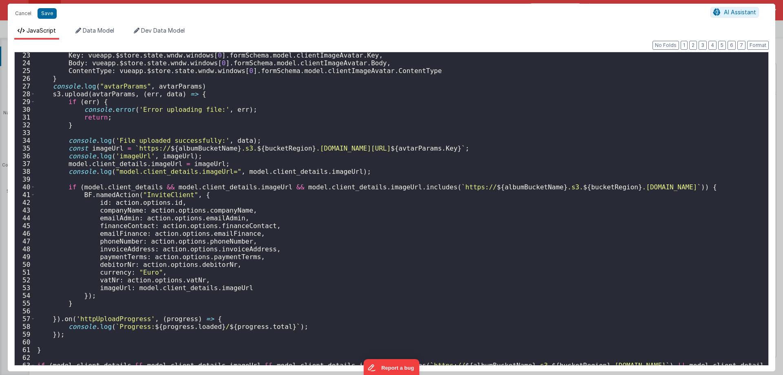
scroll to position [342, 0]
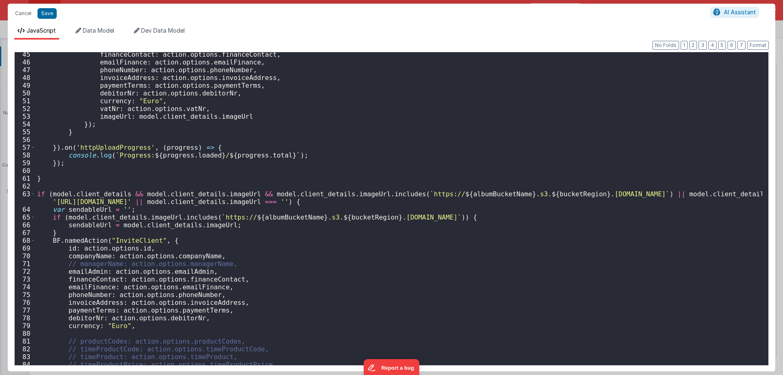
click at [355, 209] on div "financeContact : action . options . financeContact , emailFinance : action . op…" at bounding box center [398, 215] width 727 height 328
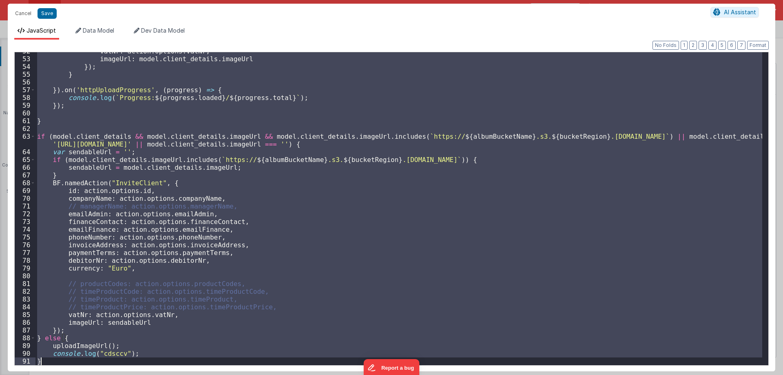
scroll to position [400, 0]
click at [17, 14] on button "Cancel" at bounding box center [23, 13] width 24 height 11
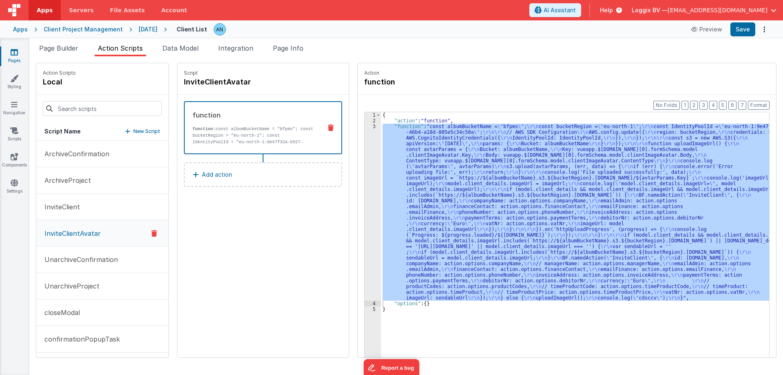
click at [44, 13] on span "Apps" at bounding box center [45, 10] width 16 height 8
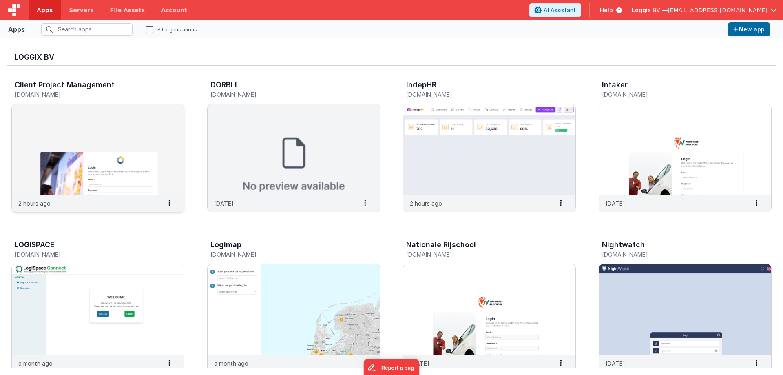
click at [125, 136] on img at bounding box center [98, 149] width 172 height 91
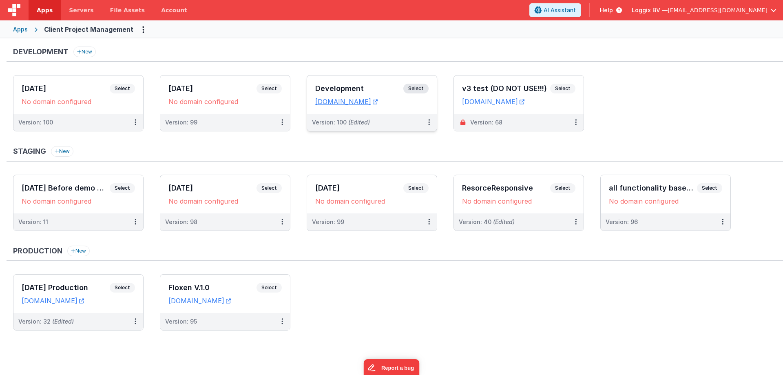
click at [337, 82] on div "Development Select URLs client-pms.fmbetterforms.com" at bounding box center [372, 94] width 130 height 38
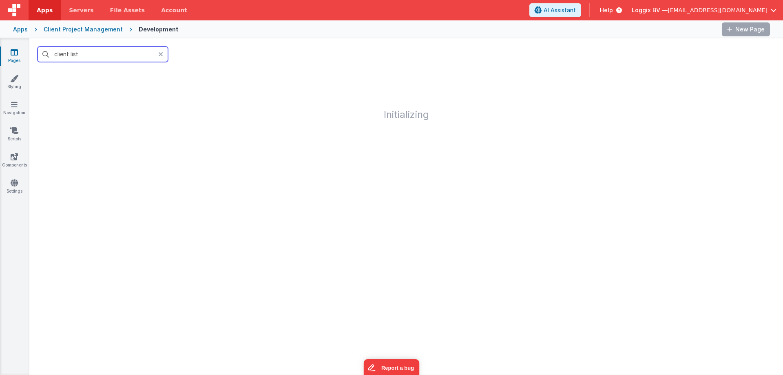
click at [110, 52] on input "client list" at bounding box center [103, 53] width 130 height 15
click at [83, 53] on input "client list" at bounding box center [103, 53] width 130 height 15
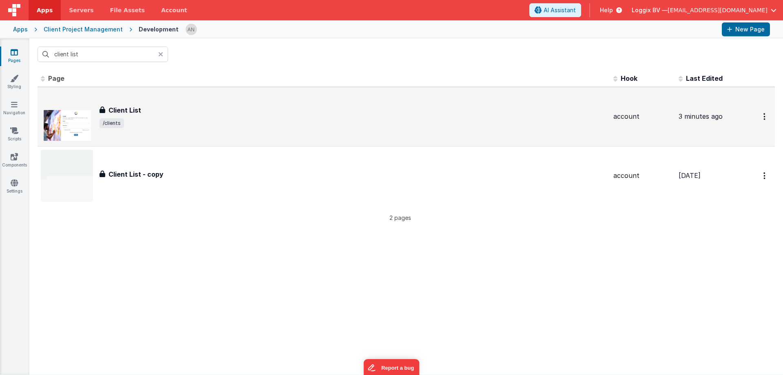
click at [170, 111] on div "Client List" at bounding box center [352, 110] width 507 height 10
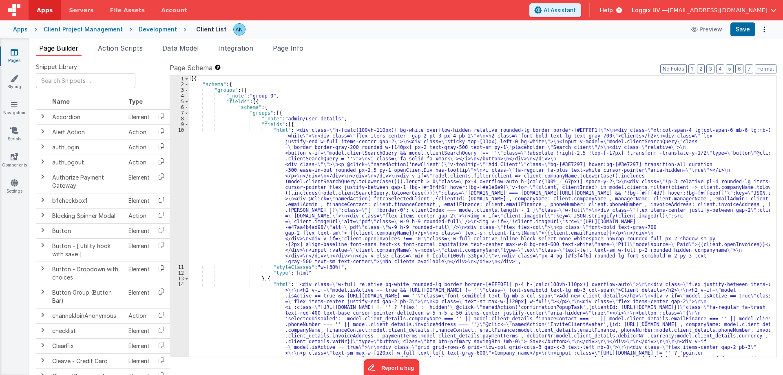
click at [111, 47] on span "Action Scripts" at bounding box center [120, 48] width 45 height 8
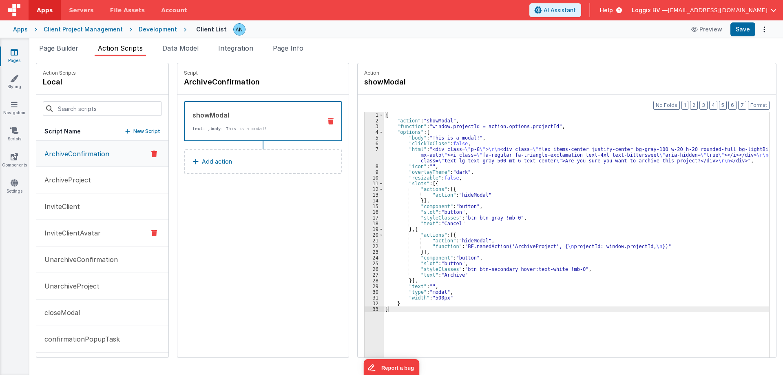
click at [101, 235] on button "InviteClientAvatar" at bounding box center [102, 233] width 132 height 27
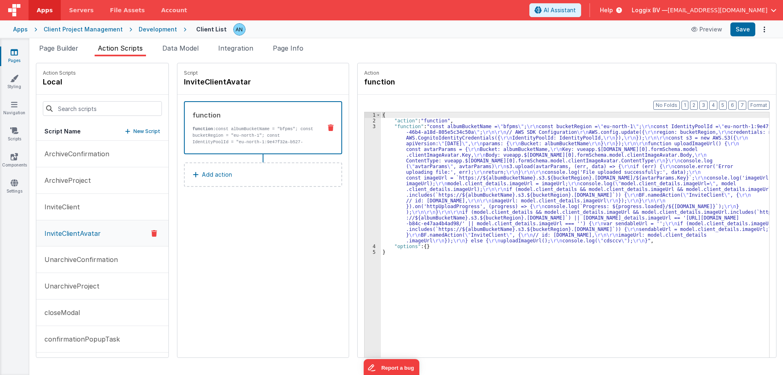
click at [388, 172] on div "{ "action" : "function" , "function" : "const albumBucketName = \" bfpms \" ; \…" at bounding box center [579, 253] width 396 height 282
click at [369, 163] on div "3" at bounding box center [372, 184] width 16 height 120
click at [367, 163] on div "3" at bounding box center [372, 184] width 16 height 120
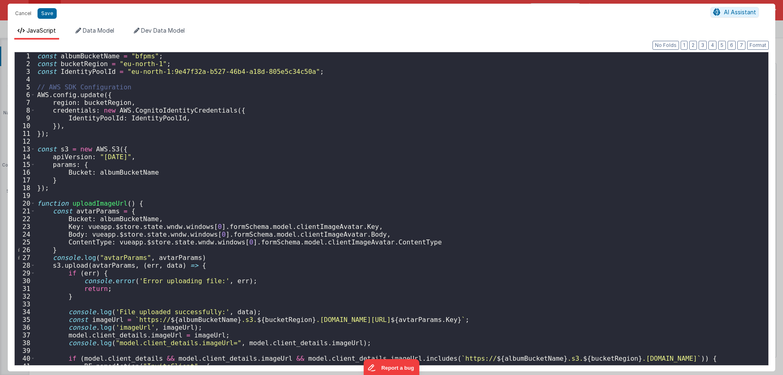
scroll to position [147, 0]
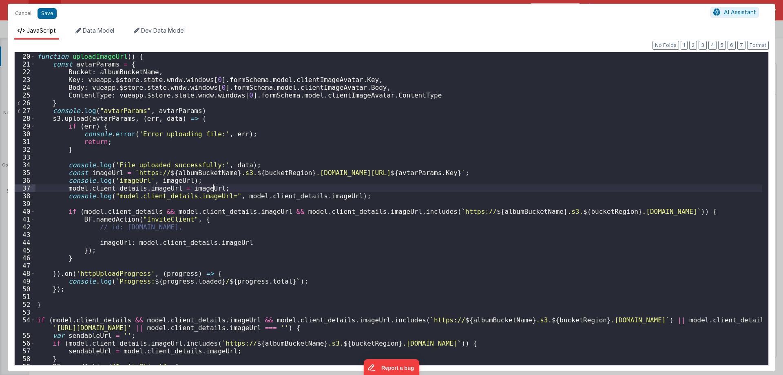
click at [365, 185] on div "function uploadImageUrl ( ) { const avtarParams = { Bucket : albumBucketName , …" at bounding box center [398, 209] width 727 height 328
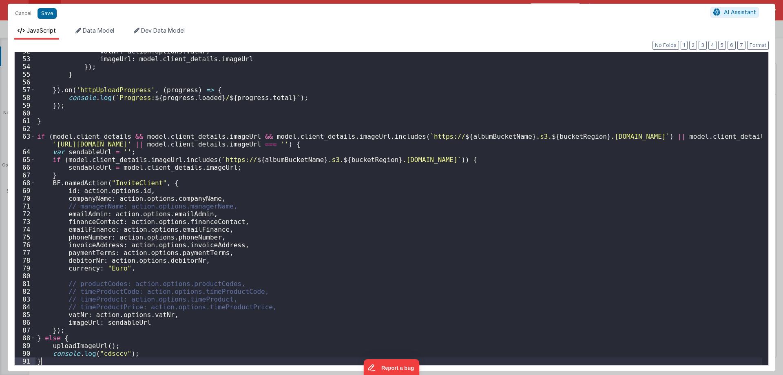
scroll to position [400, 0]
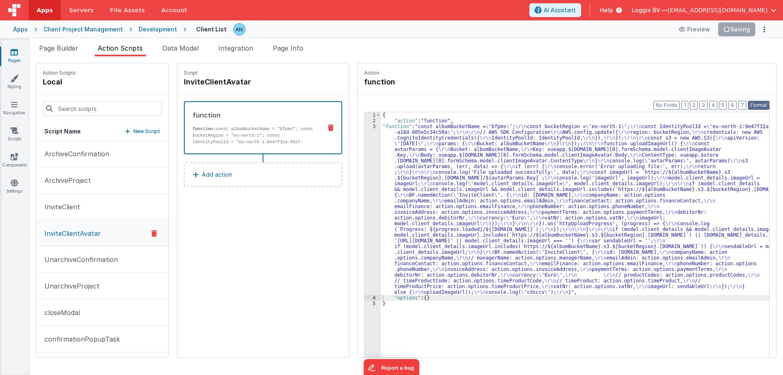
click at [760, 102] on button "Format" at bounding box center [759, 105] width 22 height 9
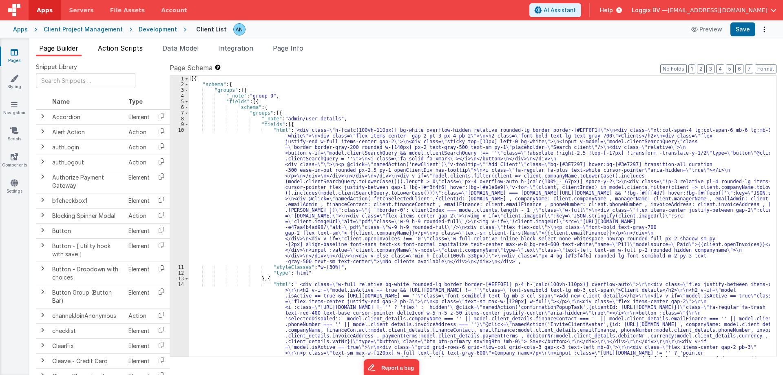
click at [126, 48] on span "Action Scripts" at bounding box center [120, 48] width 45 height 8
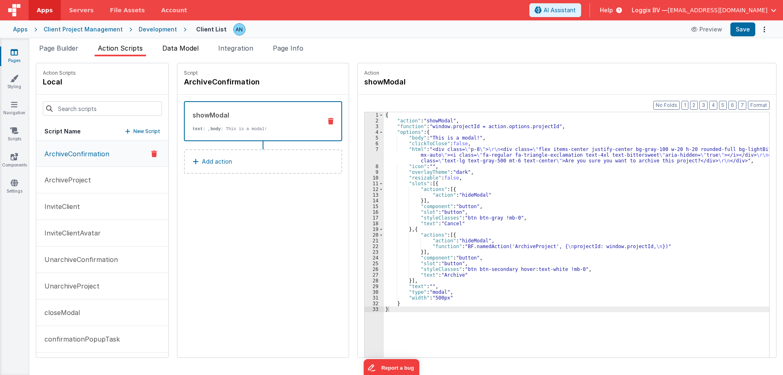
click at [179, 47] on span "Data Model" at bounding box center [180, 48] width 36 height 8
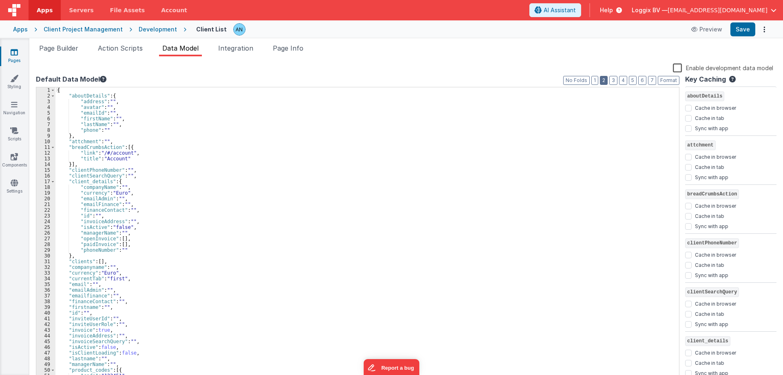
click at [604, 78] on button "2" at bounding box center [604, 80] width 8 height 9
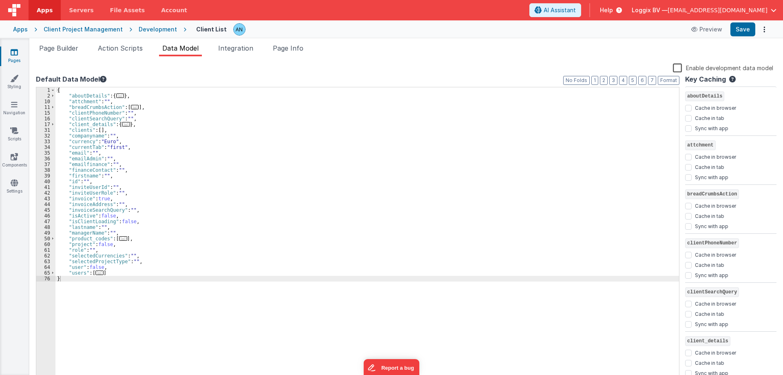
click at [222, 289] on div "{ "aboutDetails" : { ... } , "attchment" : "" , "breadCrumbsAction" : [ ... ] ,…" at bounding box center [366, 240] width 623 height 306
type input "clientImageAvatar"
click at [107, 28] on div "Client Project Management" at bounding box center [83, 29] width 79 height 8
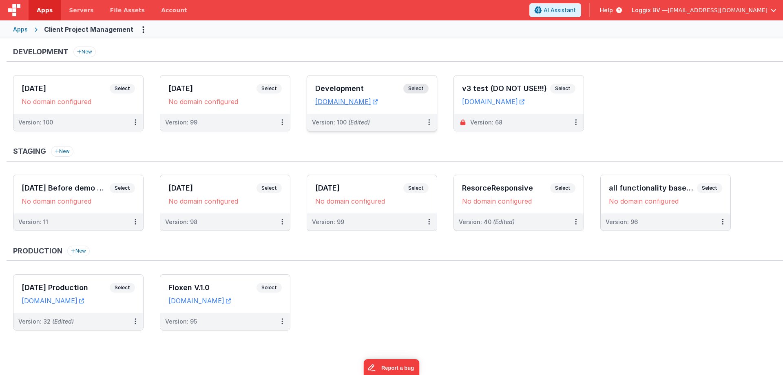
click at [354, 86] on h3 "Development" at bounding box center [359, 88] width 88 height 8
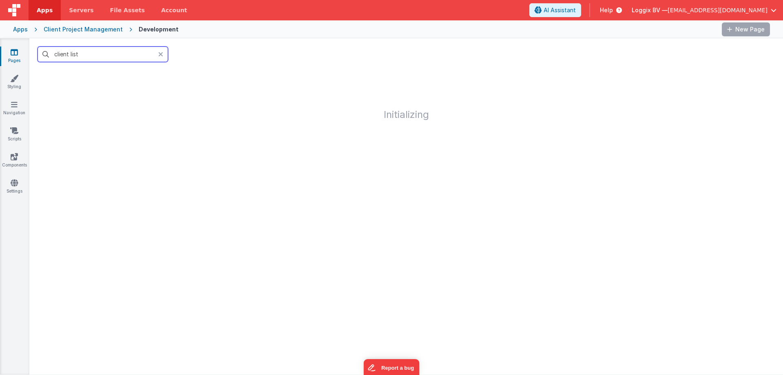
click at [85, 57] on input "client list" at bounding box center [103, 53] width 130 height 15
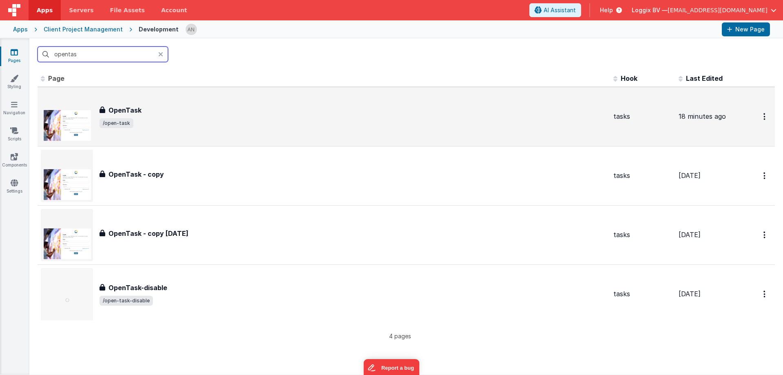
type input "opentas"
click at [168, 105] on div "OpenTask" at bounding box center [352, 110] width 507 height 10
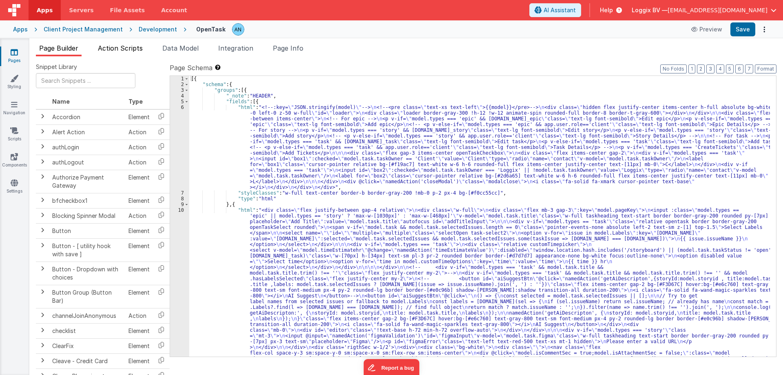
click at [132, 50] on span "Action Scripts" at bounding box center [120, 48] width 45 height 8
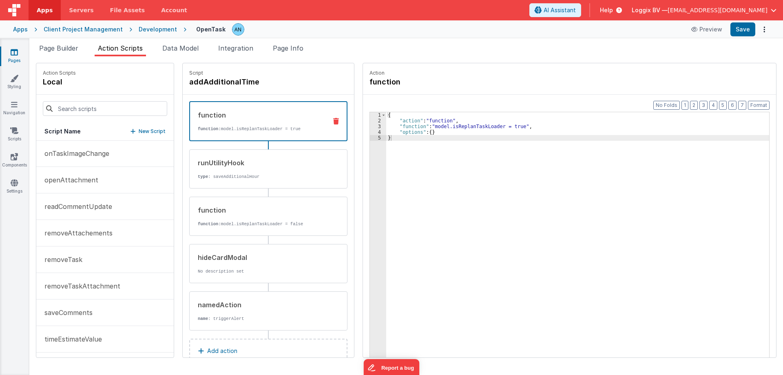
scroll to position [717, 0]
click at [91, 235] on p "updateSaveEpic" at bounding box center [67, 231] width 55 height 10
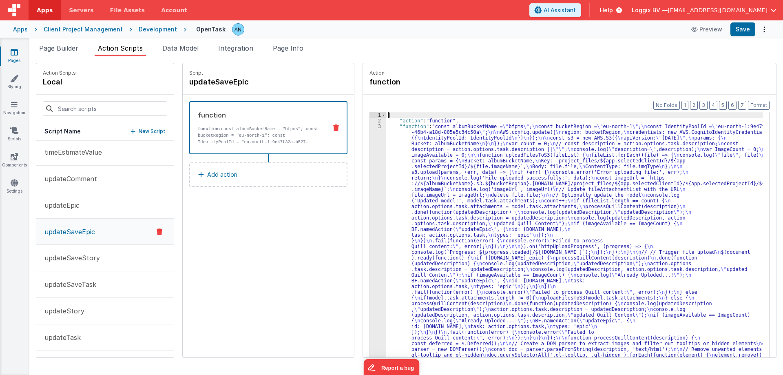
click at [373, 141] on div "3" at bounding box center [378, 298] width 16 height 348
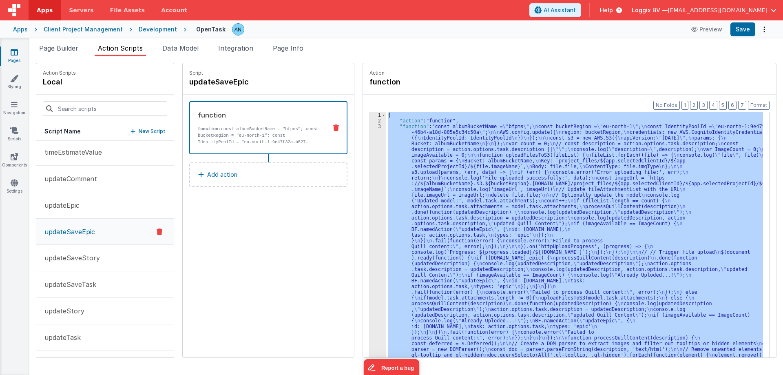
click at [373, 141] on div "3" at bounding box center [378, 298] width 16 height 348
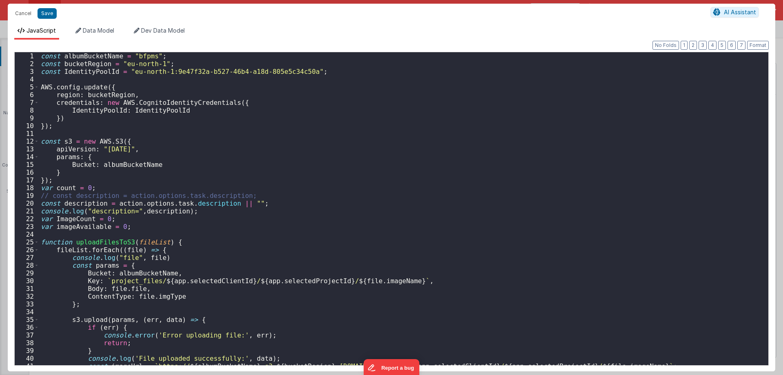
scroll to position [95, 0]
click at [262, 139] on div "const albumBucketName = "bfpms" ; const bucketRegion = "eu-north-1" ; const Ide…" at bounding box center [400, 216] width 723 height 328
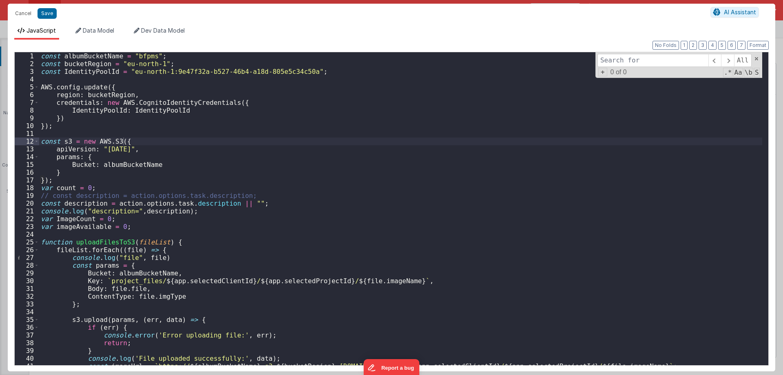
type input "uploadImageUrl"
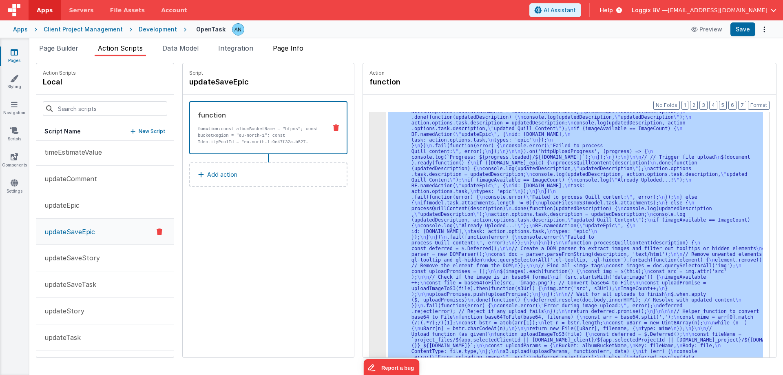
click at [303, 47] on span "Page Info" at bounding box center [288, 48] width 31 height 8
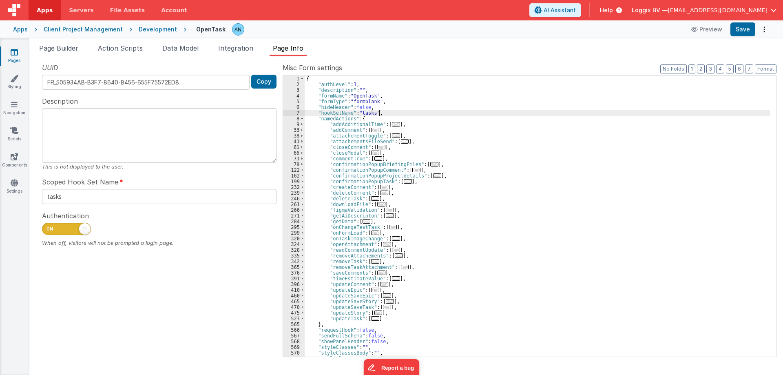
click at [484, 114] on div "{ "authLevel" : 1 , "description" : "" , "formName" : "OpenTask" , "formType" :…" at bounding box center [537, 222] width 465 height 292
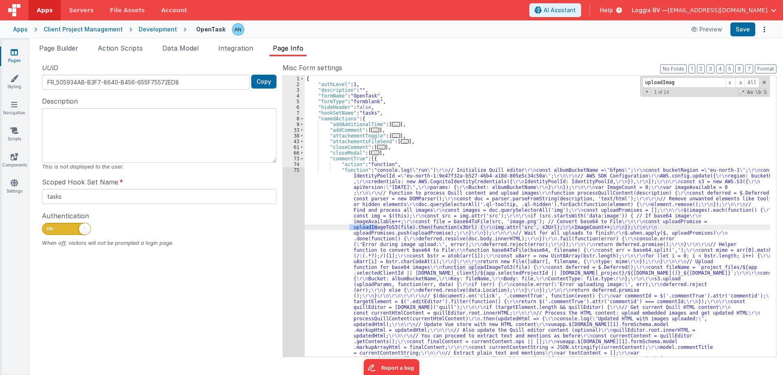
type input "uploadImag"
click at [289, 203] on div "75" at bounding box center [294, 321] width 22 height 308
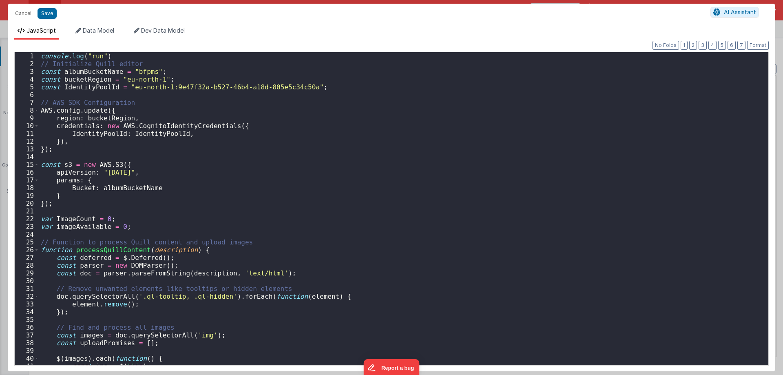
click at [289, 203] on div "console . log ( "run" ) // Initialize Quill editor const albumBucketName = "bfp…" at bounding box center [400, 216] width 723 height 328
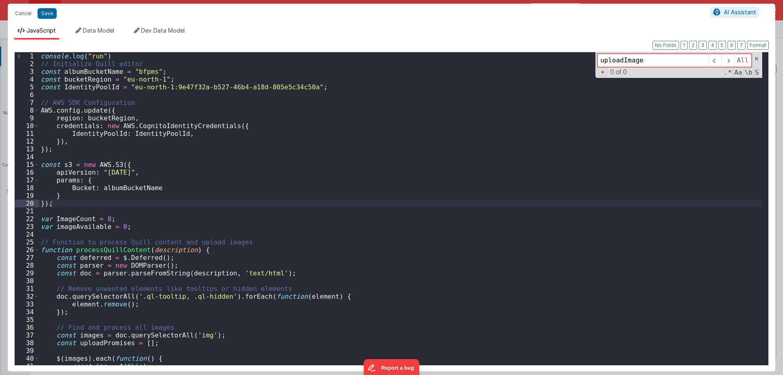
scroll to position [216, 0]
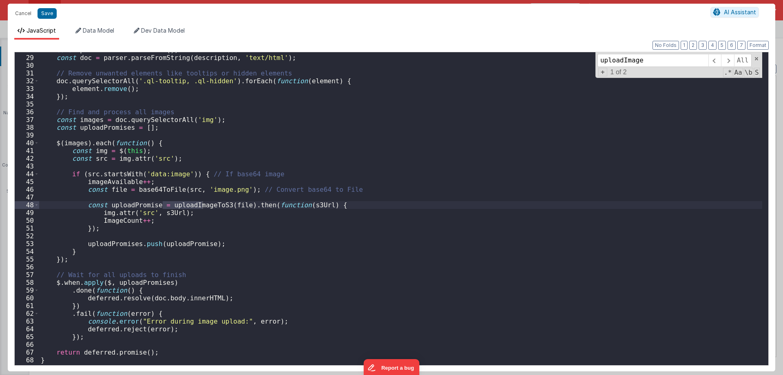
click at [231, 146] on div "const parser = new DOMParser ( ) ; const doc = parser . parseFromString ( descr…" at bounding box center [400, 210] width 723 height 328
click at [639, 62] on input "uploadImage" at bounding box center [652, 60] width 111 height 13
paste input "avtarParams"
paste input "ms"
click at [197, 132] on div "const parser = new DOMParser ( ) ; const doc = parser . parseFromString ( descr…" at bounding box center [400, 210] width 723 height 328
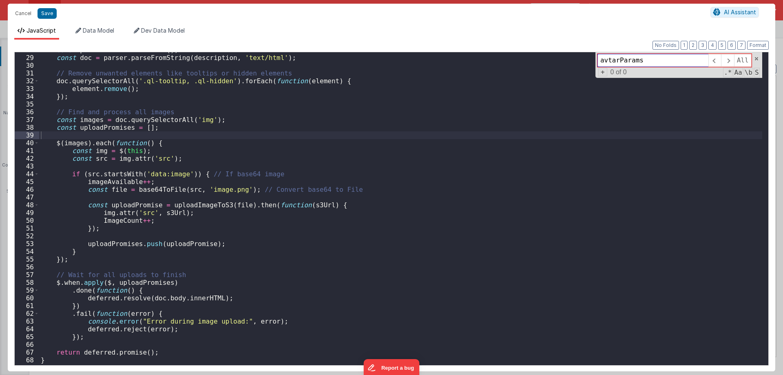
paste input
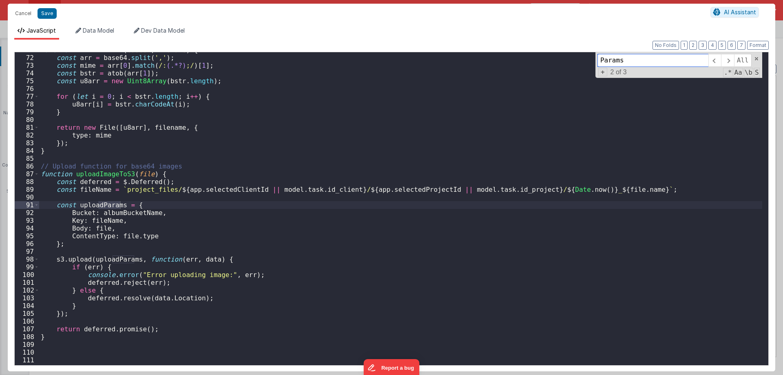
type input "Params"
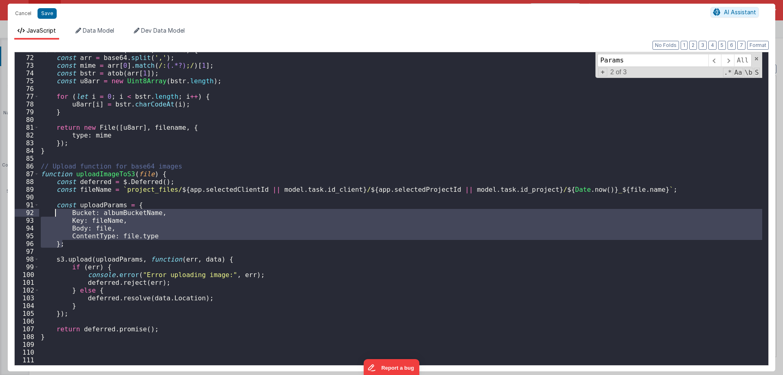
drag, startPoint x: 67, startPoint y: 244, endPoint x: 54, endPoint y: 208, distance: 38.8
click at [54, 208] on div "function base64ToFile ( base64 , filename ) { const arr = base64 . split ( ',' …" at bounding box center [400, 210] width 723 height 328
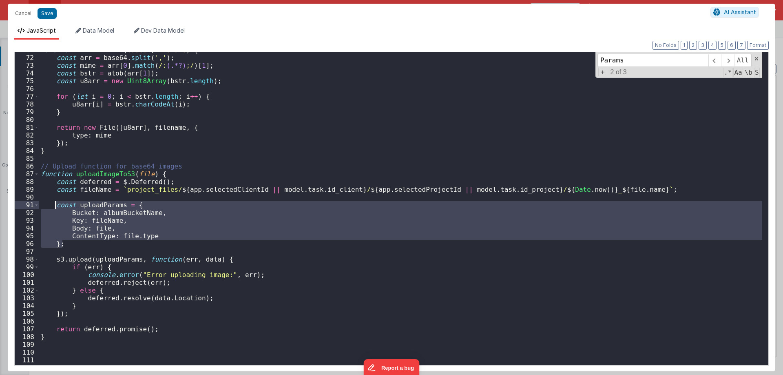
click at [105, 219] on div "function base64ToFile ( base64 , filename ) { const arr = base64 . split ( ',' …" at bounding box center [400, 208] width 723 height 313
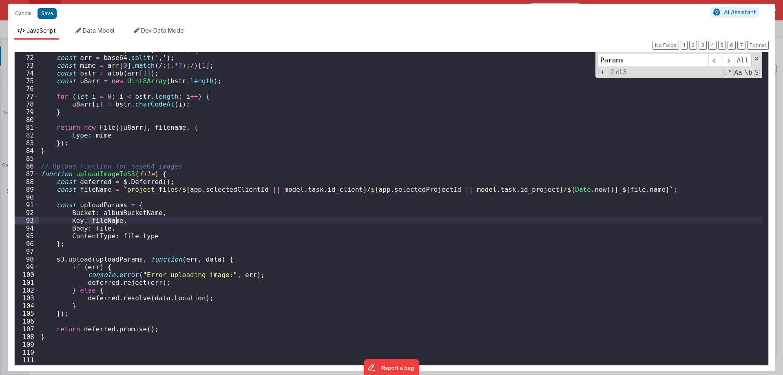
click at [105, 219] on div "function base64ToFile ( base64 , filename ) { const arr = base64 . split ( ',' …" at bounding box center [400, 210] width 723 height 328
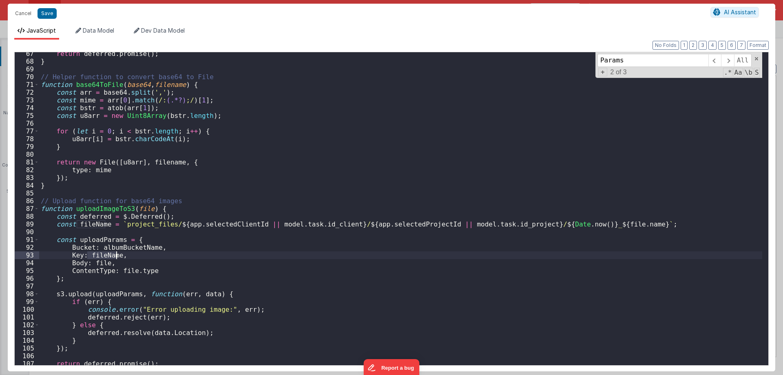
scroll to position [514, 0]
click at [190, 249] on div "return deferred . promise ( ) ; } // Helper function to convert base64 to File …" at bounding box center [400, 214] width 723 height 328
click at [106, 256] on div "return deferred . promise ( ) ; } // Helper function to convert base64 to File …" at bounding box center [400, 214] width 723 height 328
drag, startPoint x: 51, startPoint y: 225, endPoint x: 180, endPoint y: 225, distance: 128.4
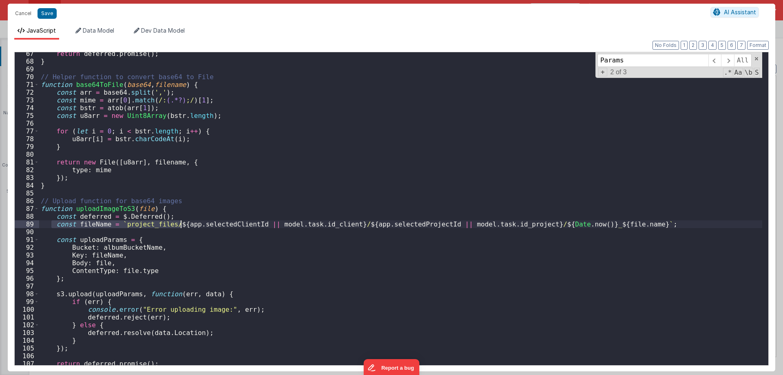
click at [180, 225] on div "return deferred . promise ( ) ; } // Helper function to convert base64 to File …" at bounding box center [400, 214] width 723 height 328
click at [126, 235] on div "return deferred . promise ( ) ; } // Helper function to convert base64 to File …" at bounding box center [400, 214] width 723 height 328
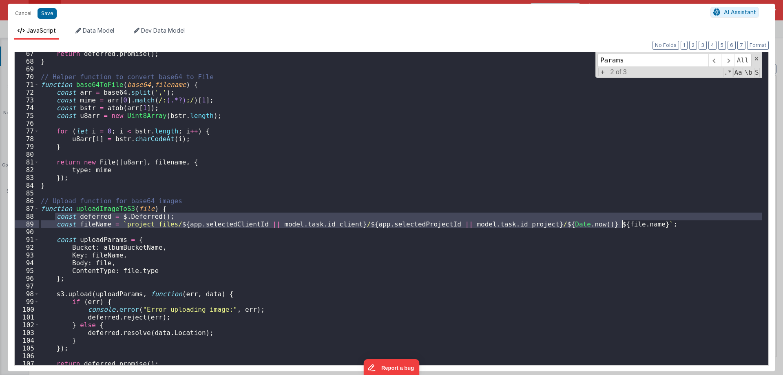
drag, startPoint x: 55, startPoint y: 216, endPoint x: 654, endPoint y: 225, distance: 599.0
click at [654, 225] on div "return deferred . promise ( ) ; } // Helper function to convert base64 to File …" at bounding box center [400, 214] width 723 height 328
click at [572, 261] on div "return deferred . promise ( ) ; } // Helper function to convert base64 to File …" at bounding box center [400, 214] width 723 height 328
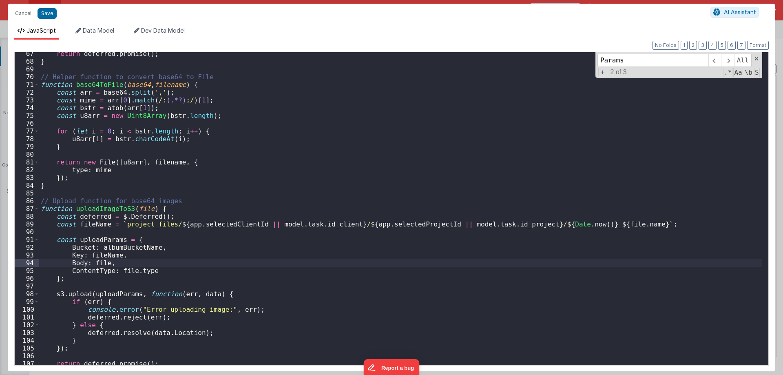
click at [587, 223] on div "return deferred . promise ( ) ; } // Helper function to convert base64 to File …" at bounding box center [400, 214] width 723 height 328
click at [20, 15] on button "Cancel" at bounding box center [23, 13] width 24 height 11
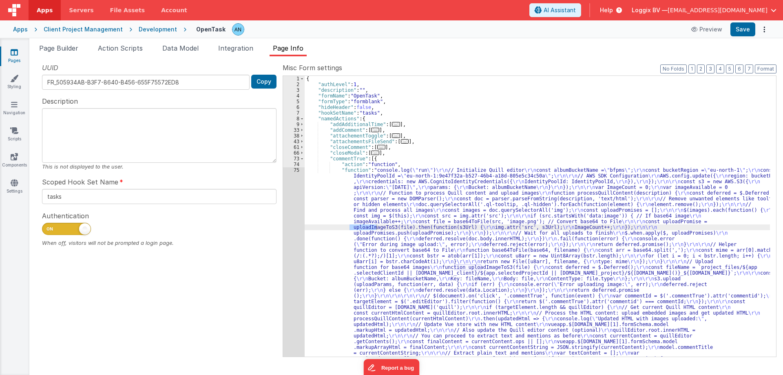
click at [139, 28] on div "Development" at bounding box center [158, 29] width 38 height 8
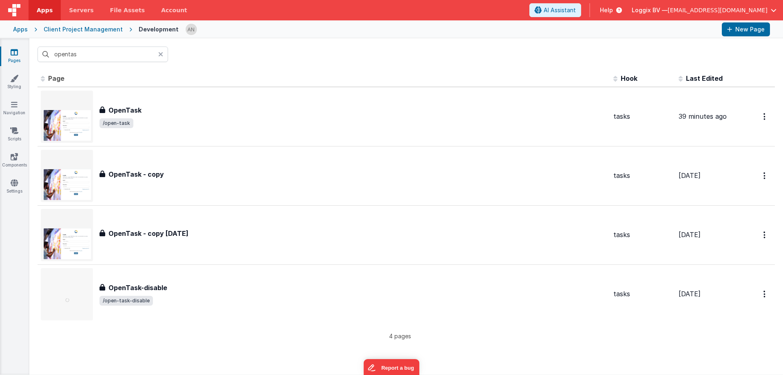
click at [161, 53] on icon at bounding box center [160, 54] width 5 height 7
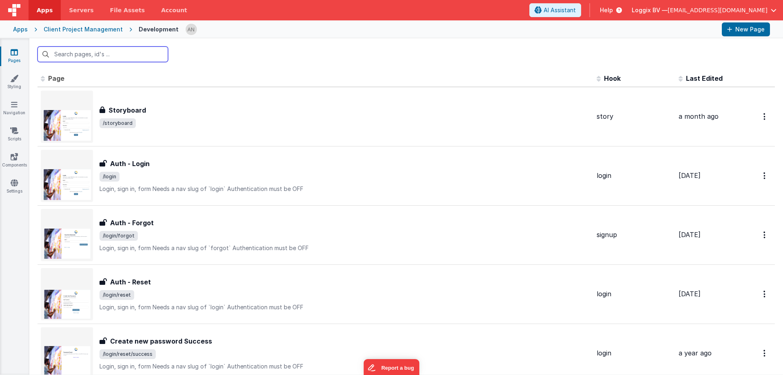
click at [161, 53] on input "text" at bounding box center [103, 53] width 130 height 15
click at [110, 56] on input "text" at bounding box center [103, 53] width 130 height 15
click at [122, 58] on input "clientlist" at bounding box center [103, 53] width 130 height 15
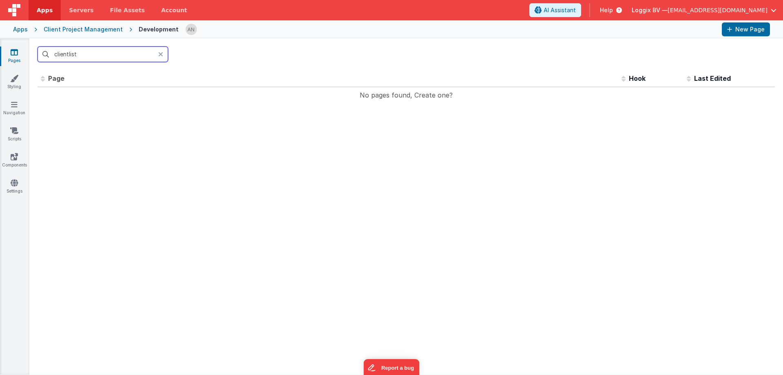
click at [122, 58] on input "clientlist" at bounding box center [103, 53] width 130 height 15
click at [121, 58] on input "clientlist" at bounding box center [103, 53] width 130 height 15
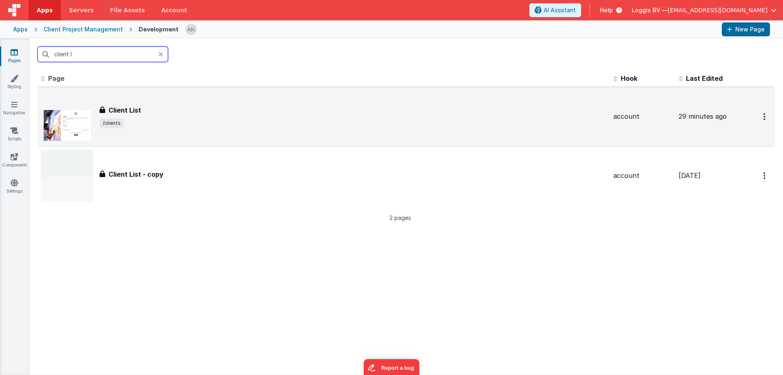
type input "client l"
click at [154, 118] on span "/clients" at bounding box center [352, 123] width 507 height 10
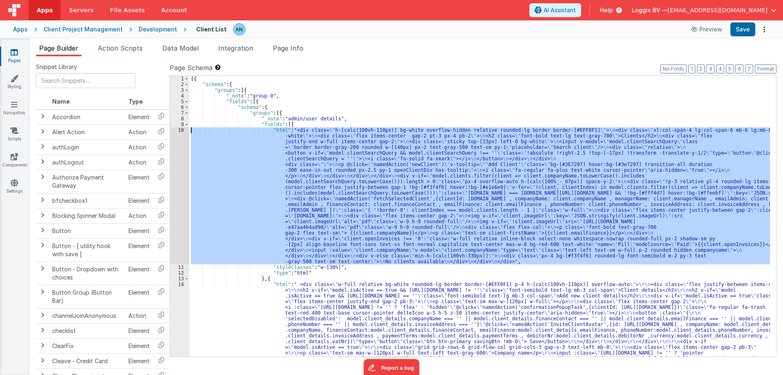
click at [172, 132] on div "10" at bounding box center [179, 195] width 19 height 137
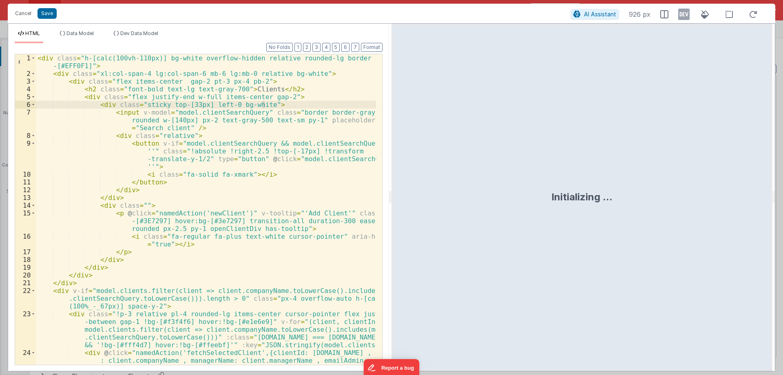
drag, startPoint x: 389, startPoint y: 192, endPoint x: 672, endPoint y: 187, distance: 283.0
click at [722, 179] on html "Cancel Save AI Assistant 926 px HTML Data Model Dev Data Model Format 7 6 5 4 3…" at bounding box center [391, 187] width 783 height 375
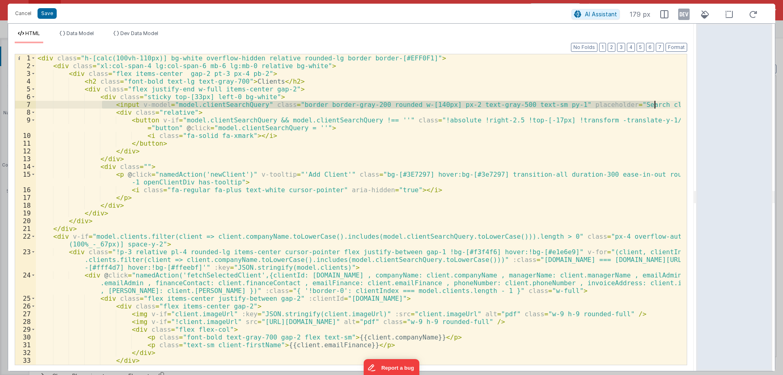
drag, startPoint x: 104, startPoint y: 104, endPoint x: 656, endPoint y: 103, distance: 552.0
click at [656, 103] on div "< div class = "h-[calc(100vh-110px)] bg-white overflow-hidden relative rounded-…" at bounding box center [358, 221] width 645 height 334
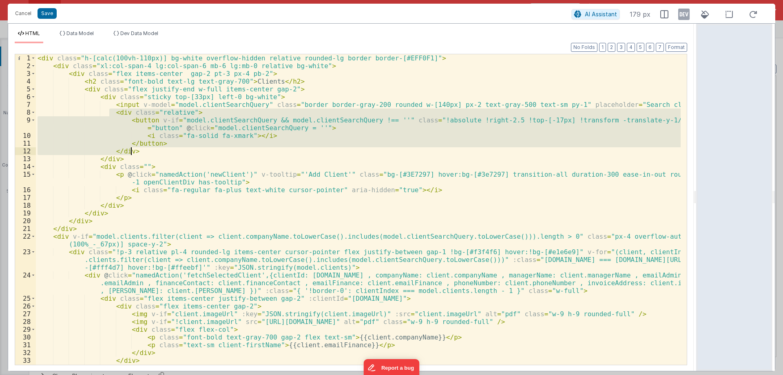
drag, startPoint x: 108, startPoint y: 111, endPoint x: 137, endPoint y: 152, distance: 50.2
click at [137, 152] on div "< div class = "h-[calc(100vh-110px)] bg-white overflow-hidden relative rounded-…" at bounding box center [358, 221] width 645 height 334
click at [235, 155] on div "< div class = "h-[calc(100vh-110px)] bg-white overflow-hidden relative rounded-…" at bounding box center [358, 209] width 645 height 310
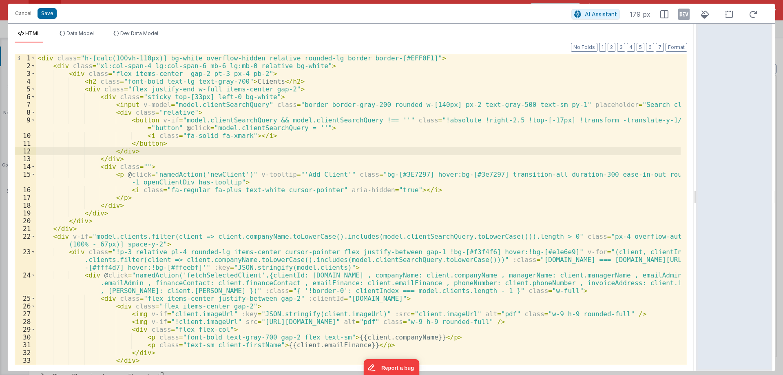
click at [231, 181] on div "< div class = "h-[calc(100vh-110px)] bg-white overflow-hidden relative rounded-…" at bounding box center [358, 221] width 645 height 334
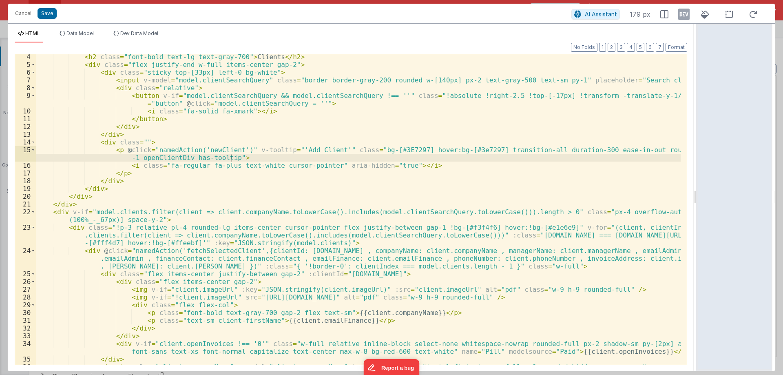
scroll to position [24, 0]
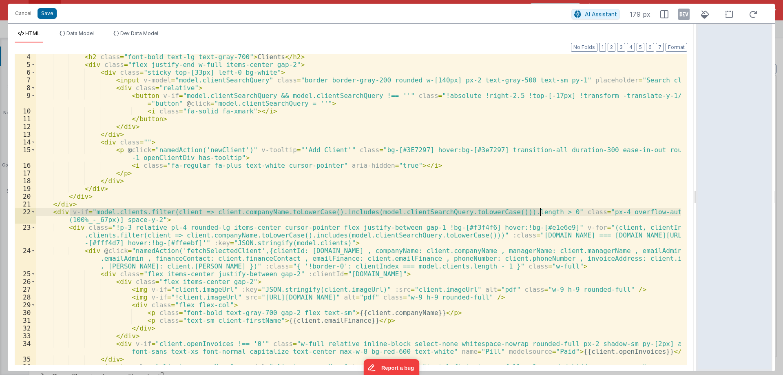
drag, startPoint x: 70, startPoint y: 210, endPoint x: 540, endPoint y: 208, distance: 470.1
click at [540, 208] on div "< h2 class = "font-bold text-lg text-gray-700" > Clients </ h2 > < div class = …" at bounding box center [358, 216] width 645 height 326
click at [34, 212] on span at bounding box center [33, 212] width 4 height 8
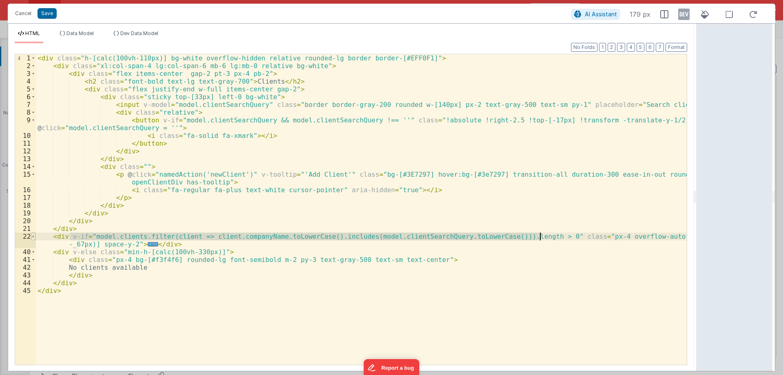
click at [33, 235] on span at bounding box center [33, 236] width 4 height 8
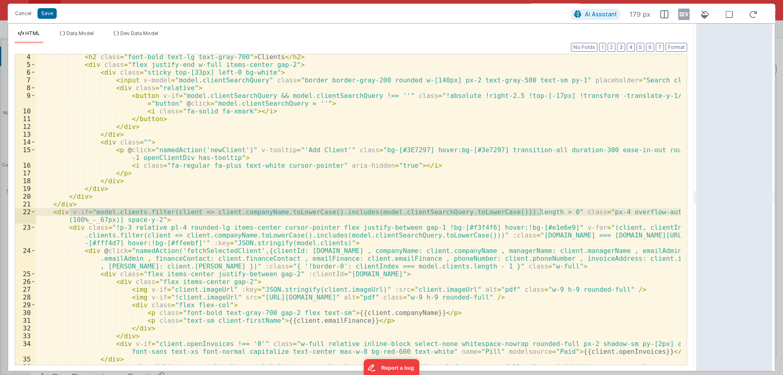
scroll to position [0, 0]
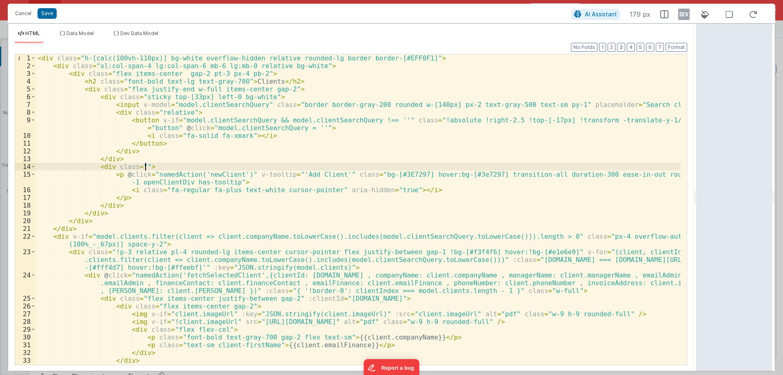
click at [282, 163] on div "< div class = "h-[calc(100vh-110px)] bg-white overflow-hidden relative rounded-…" at bounding box center [358, 221] width 645 height 334
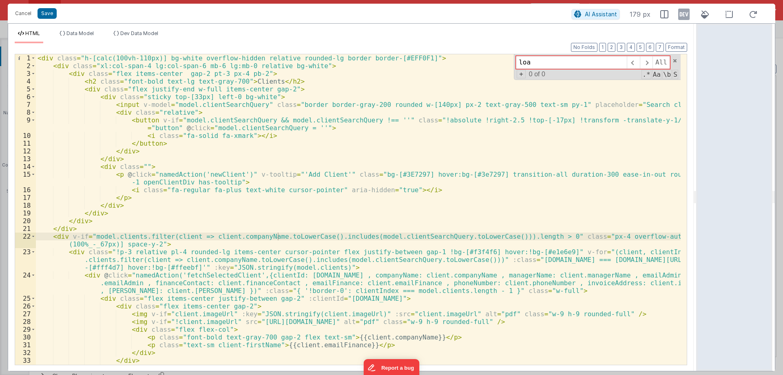
type input "lo"
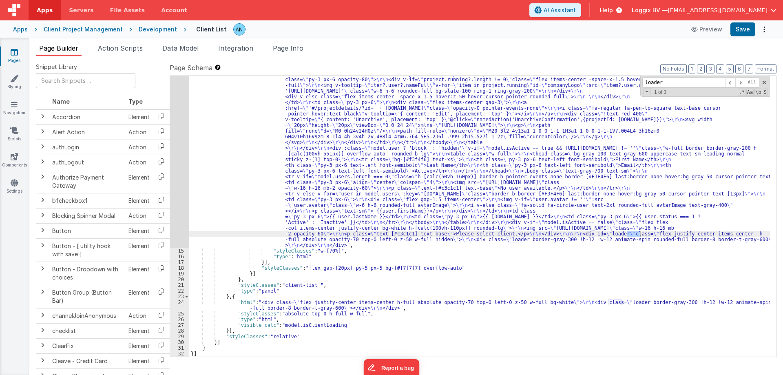
scroll to position [918, 0]
type input "loader"
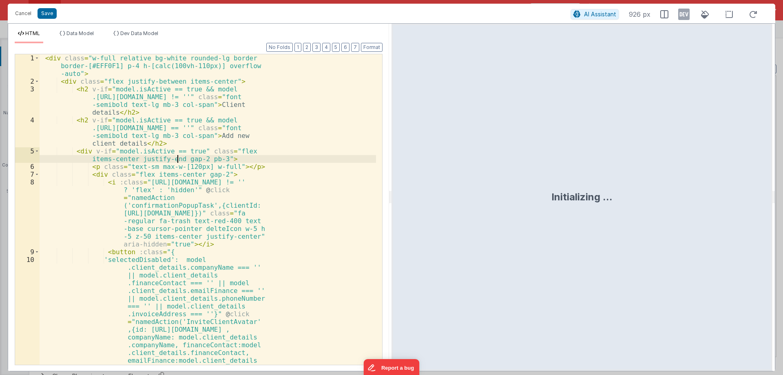
click at [221, 261] on div "< div class = "w-full relative bg-white rounded-lg border border-[#EFF0F1] p-4 …" at bounding box center [208, 317] width 336 height 527
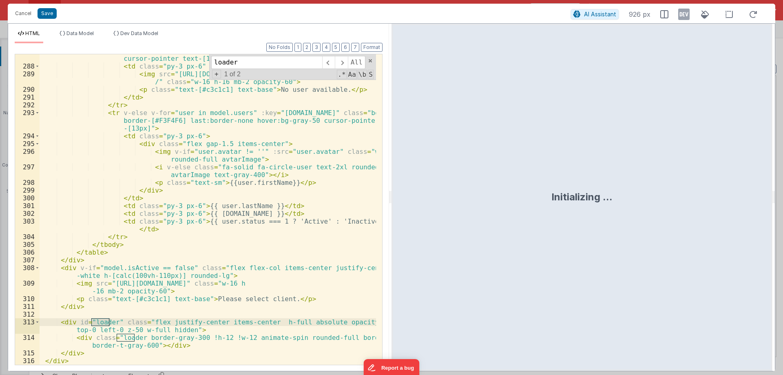
scroll to position [3532, 0]
type input "loader"
click at [36, 321] on span at bounding box center [37, 322] width 4 height 8
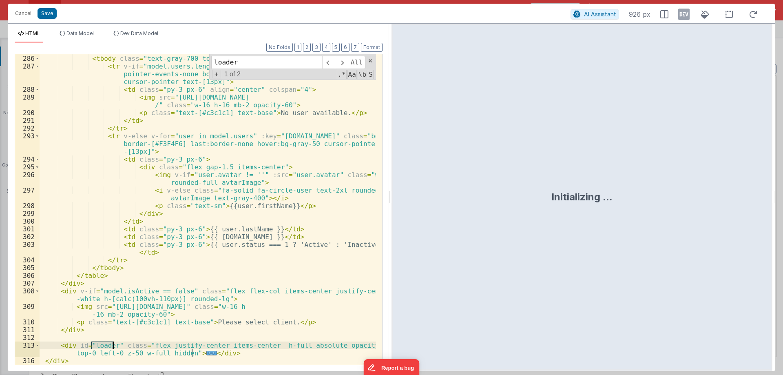
scroll to position [3509, 0]
drag, startPoint x: 56, startPoint y: 344, endPoint x: 230, endPoint y: 351, distance: 174.6
click at [230, 351] on div "</ thead > < tbody class = "text-gray-700 text-sm" > < tr v-if = "model.users.l…" at bounding box center [208, 210] width 336 height 326
click at [10, 8] on div "Cancel Save AI Assistant 926 px" at bounding box center [391, 14] width 767 height 20
click at [12, 11] on button "Cancel" at bounding box center [23, 13] width 24 height 11
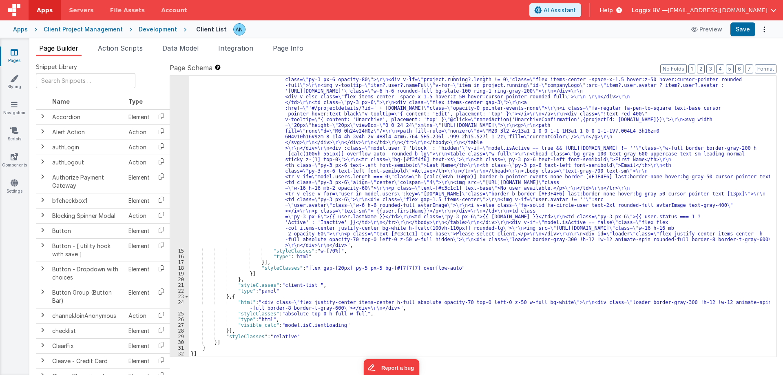
scroll to position [918, 0]
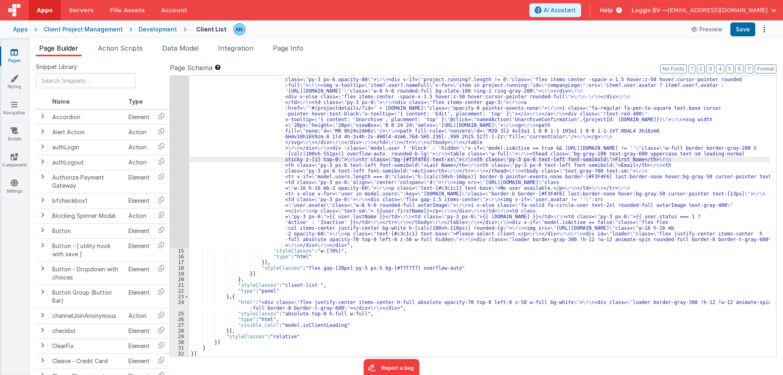
click at [149, 29] on div "Development" at bounding box center [158, 29] width 38 height 8
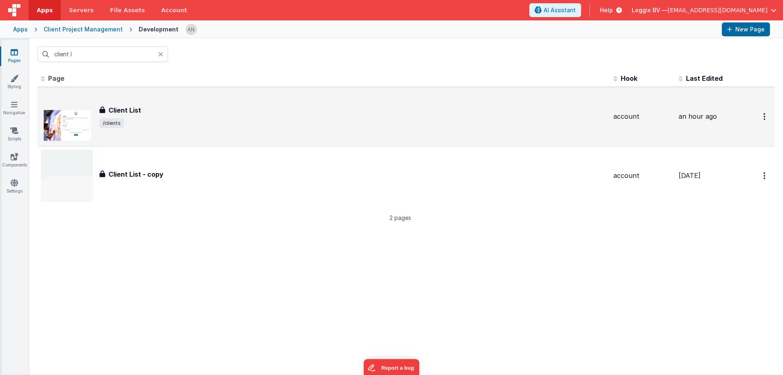
click at [146, 113] on div "Client List" at bounding box center [352, 110] width 507 height 10
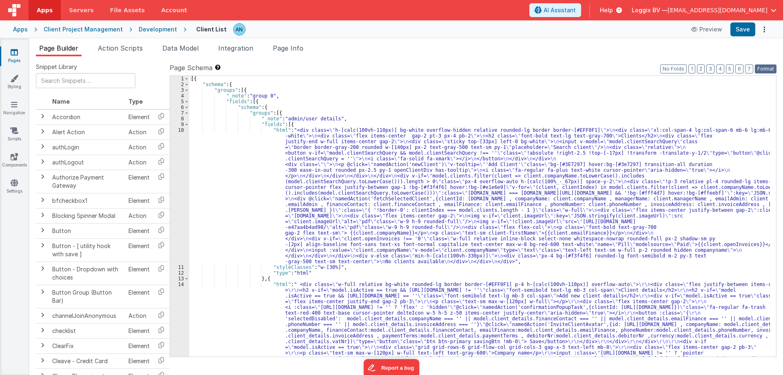
click at [764, 70] on button "Format" at bounding box center [766, 68] width 22 height 9
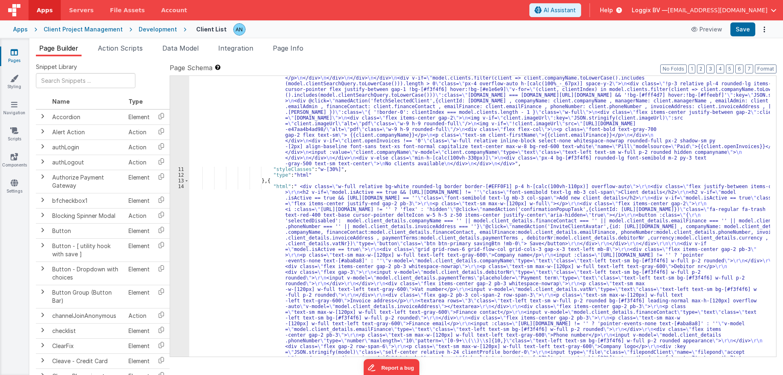
scroll to position [98, 0]
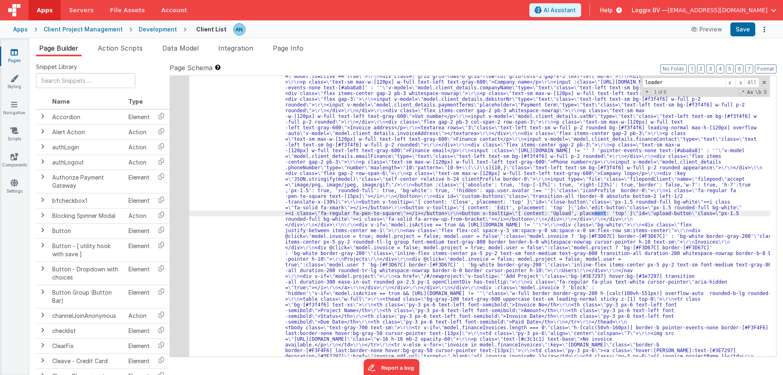
scroll to position [918, 0]
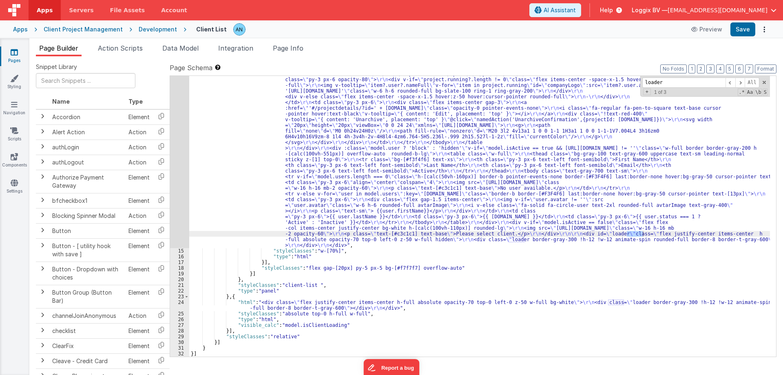
type input "loader"
click at [139, 27] on div "Development" at bounding box center [158, 29] width 38 height 8
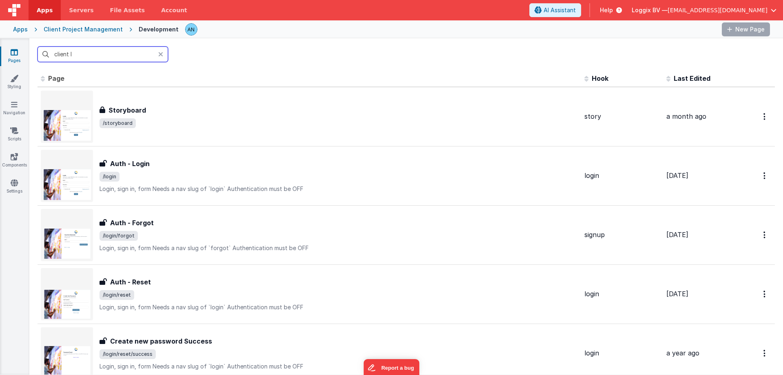
click at [71, 51] on input "client l" at bounding box center [103, 53] width 130 height 15
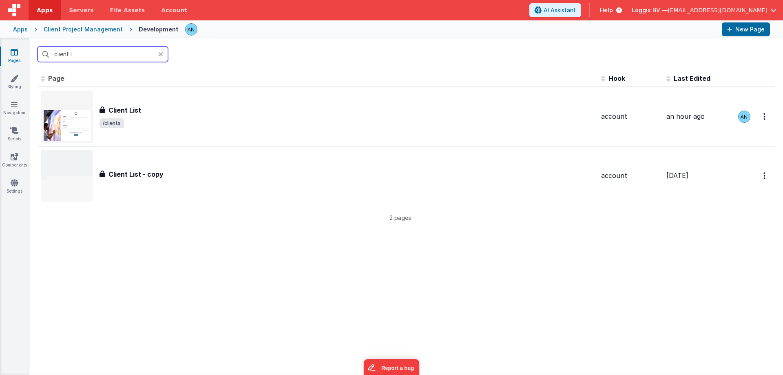
click at [73, 51] on input "client l" at bounding box center [103, 53] width 130 height 15
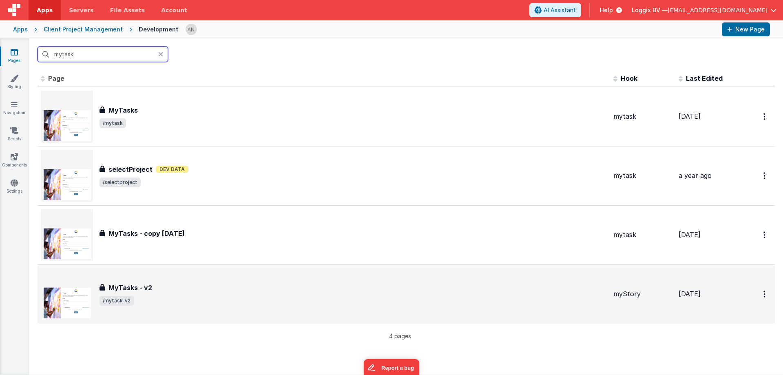
type input "mytask"
click at [160, 281] on div "MyTasks - v2 MyTasks - v2 /mytask-v2" at bounding box center [324, 294] width 566 height 52
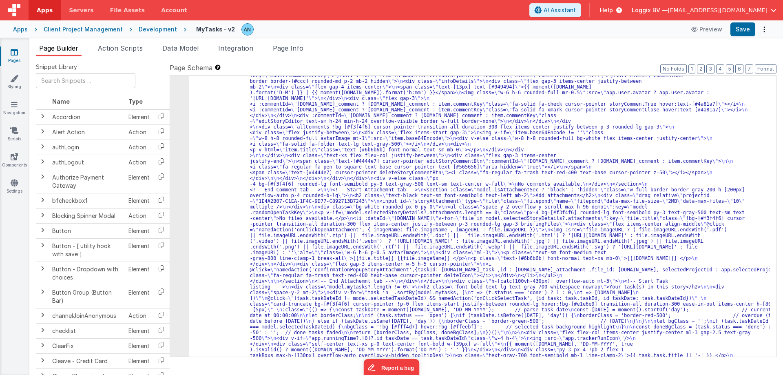
scroll to position [391, 0]
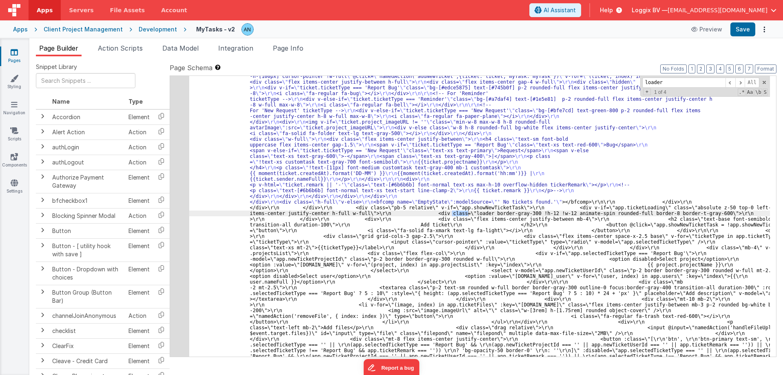
scroll to position [2277, 0]
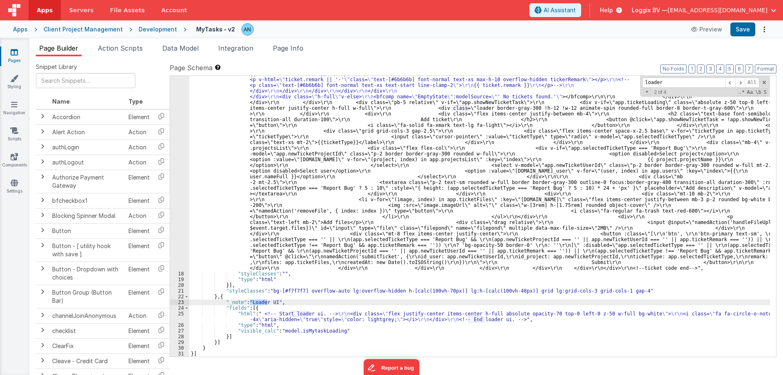
type input "loader"
click at [173, 314] on div "25" at bounding box center [179, 316] width 19 height 11
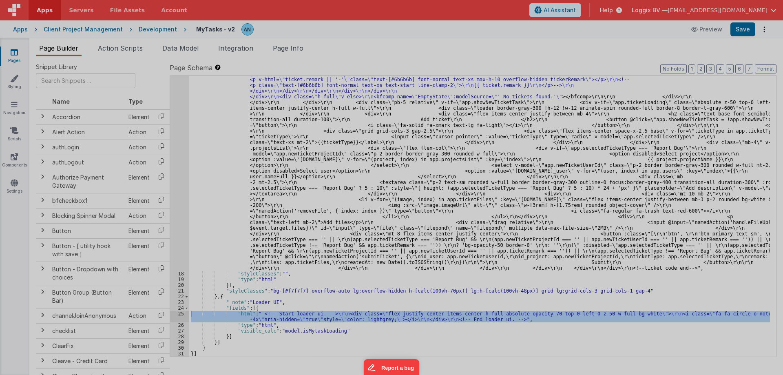
click at [174, 307] on div at bounding box center [391, 187] width 783 height 375
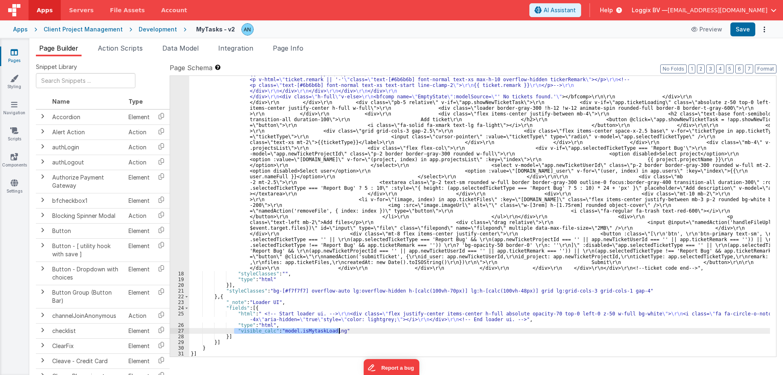
drag, startPoint x: 233, startPoint y: 330, endPoint x: 339, endPoint y: 330, distance: 106.0
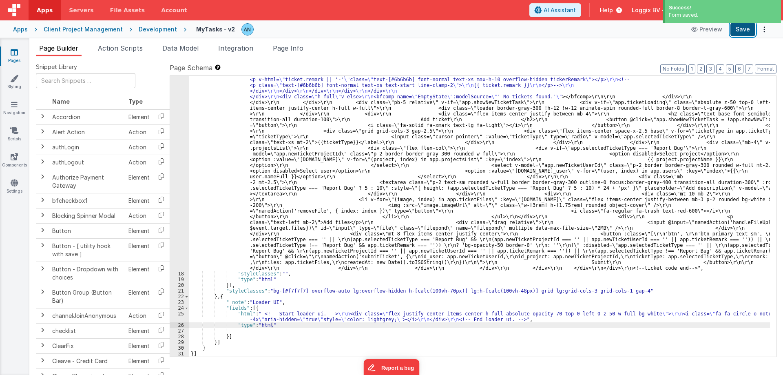
click at [746, 31] on button "Save" at bounding box center [742, 29] width 25 height 14
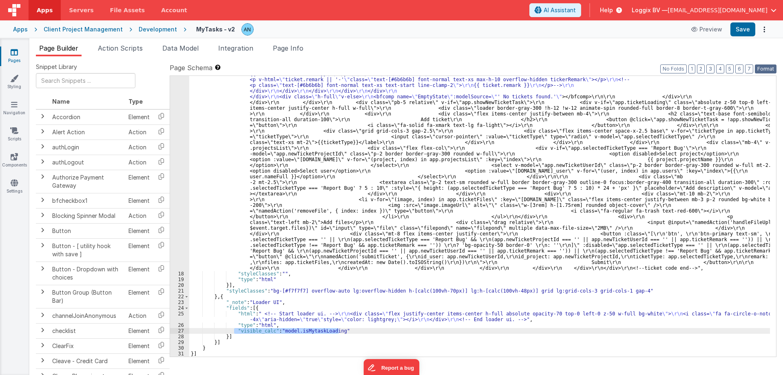
click at [758, 70] on button "Format" at bounding box center [766, 68] width 22 height 9
click at [741, 32] on button "Save" at bounding box center [742, 29] width 25 height 14
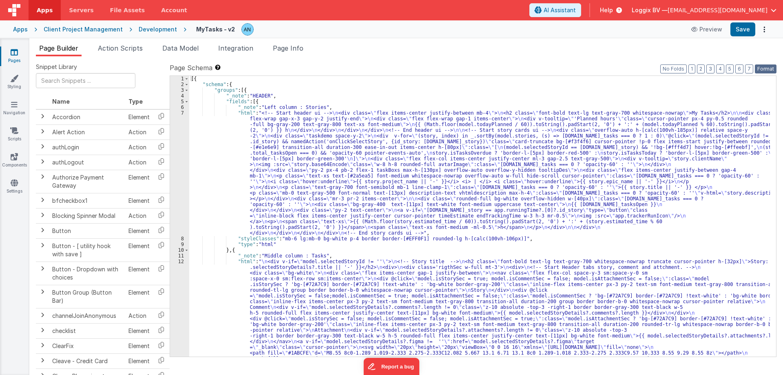
click at [759, 64] on button "Format" at bounding box center [766, 68] width 22 height 9
click at [106, 51] on span "Action Scripts" at bounding box center [120, 48] width 45 height 8
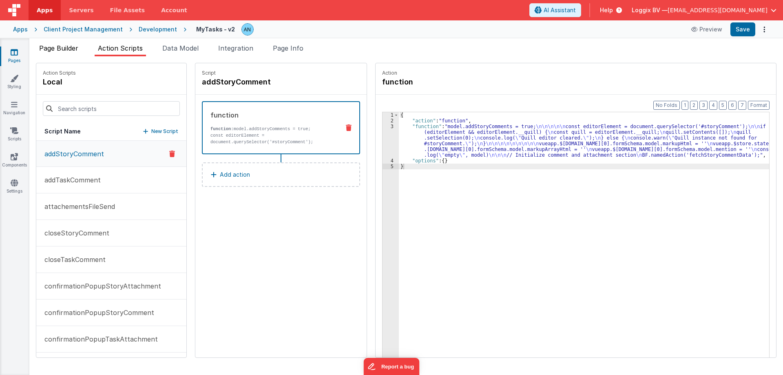
click at [47, 50] on span "Page Builder" at bounding box center [58, 48] width 39 height 8
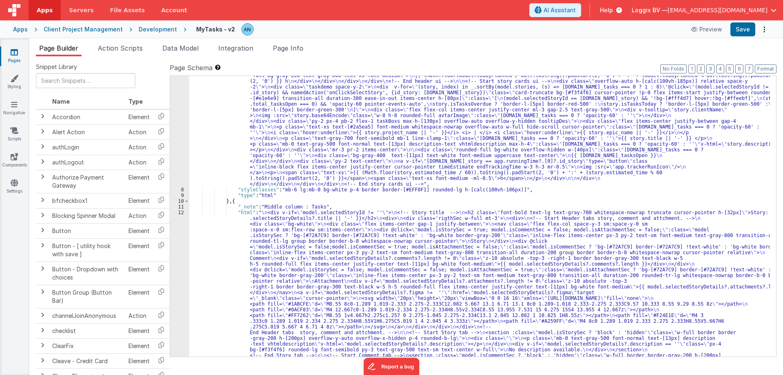
scroll to position [49, 0]
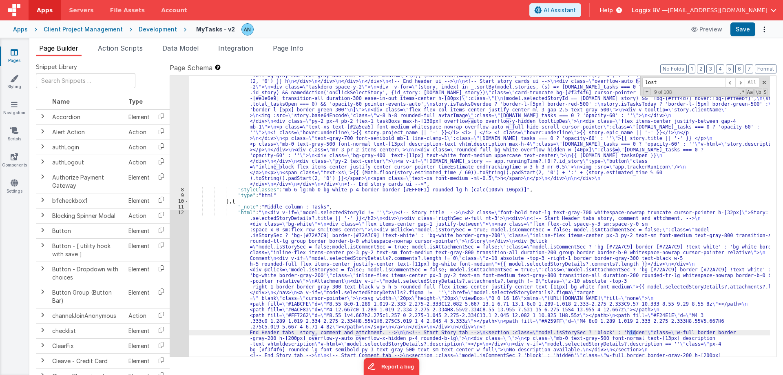
scroll to position [231, 0]
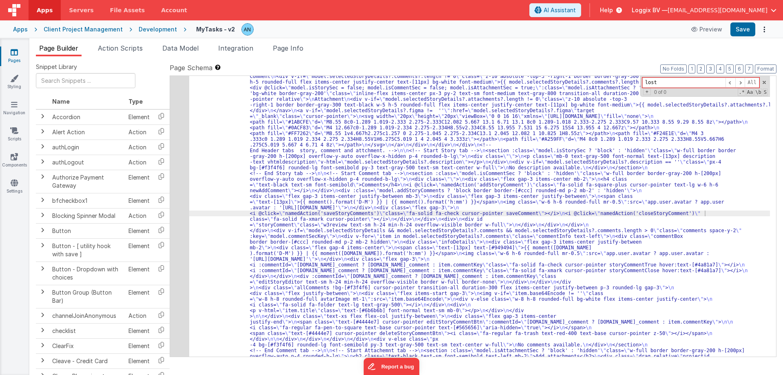
type input "lost"
